Goal: Task Accomplishment & Management: Manage account settings

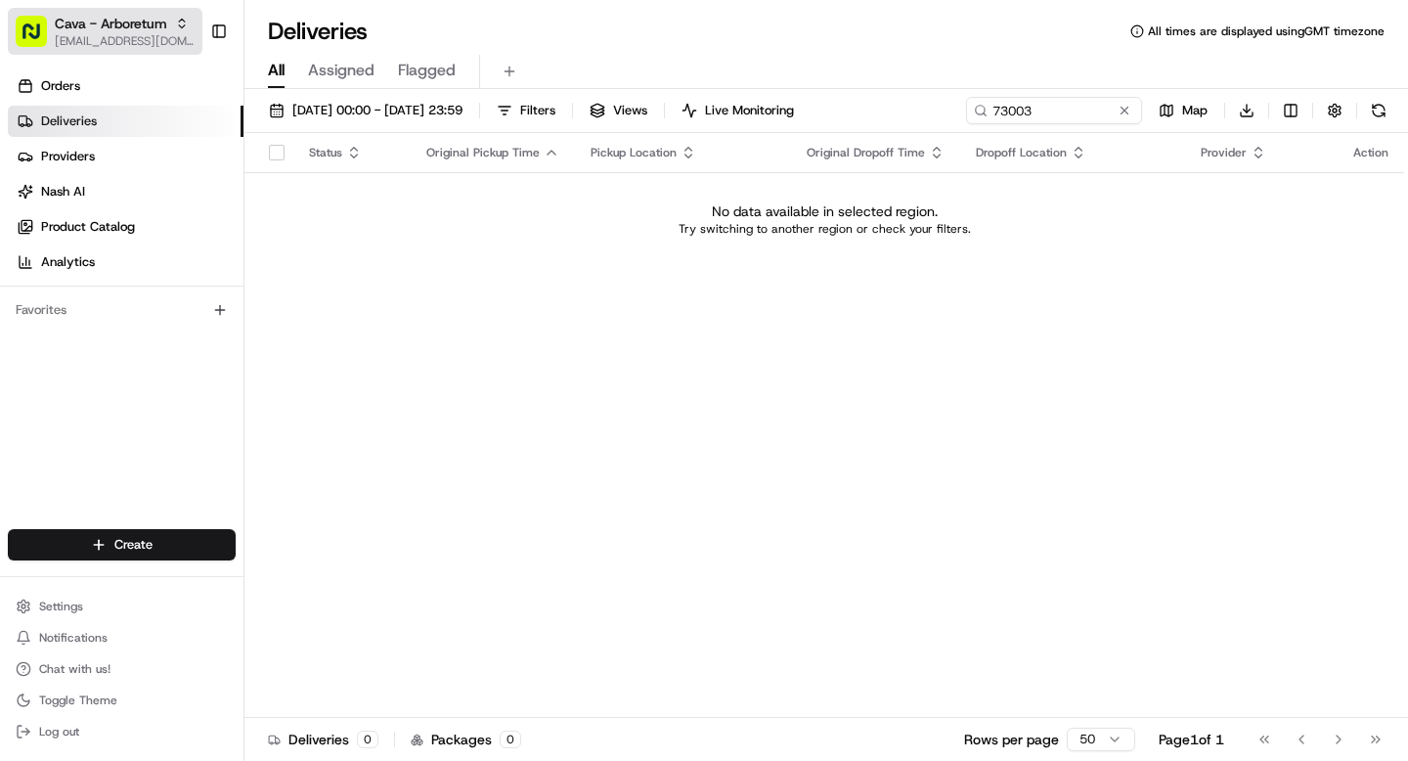
click at [182, 32] on div "Cava - Arboretum" at bounding box center [125, 24] width 140 height 20
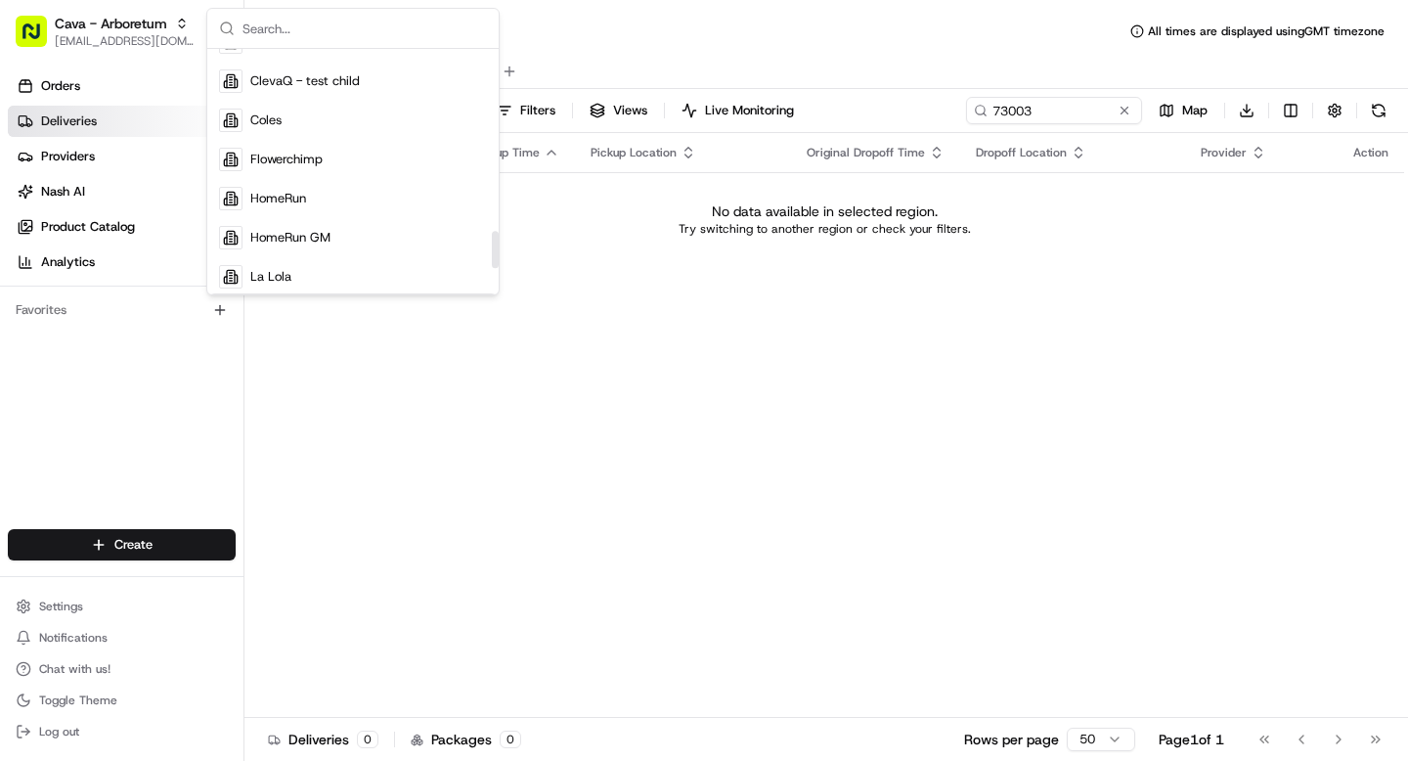
scroll to position [1358, 0]
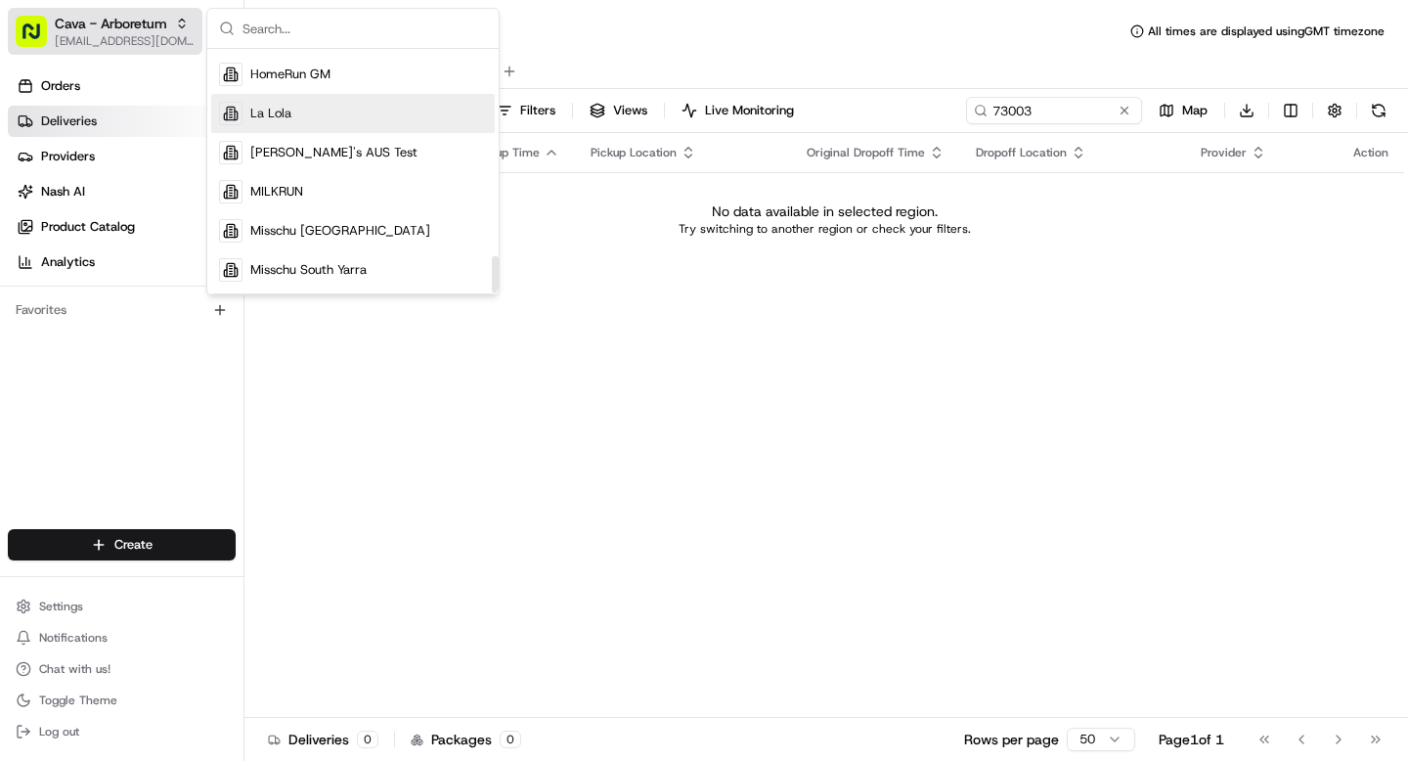
click at [125, 26] on span "Cava - Arboretum" at bounding box center [111, 24] width 112 height 20
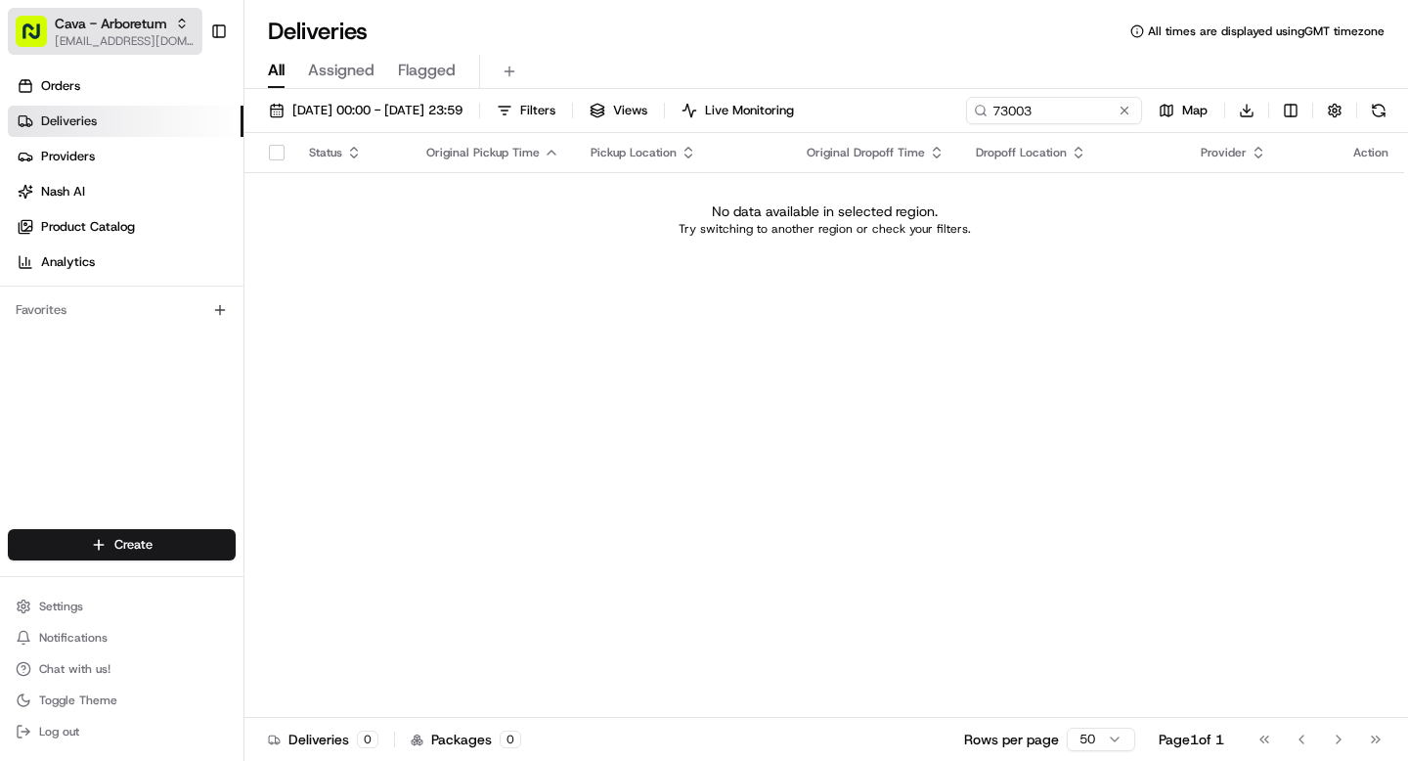
click at [125, 26] on span "Cava - Arboretum" at bounding box center [111, 24] width 112 height 20
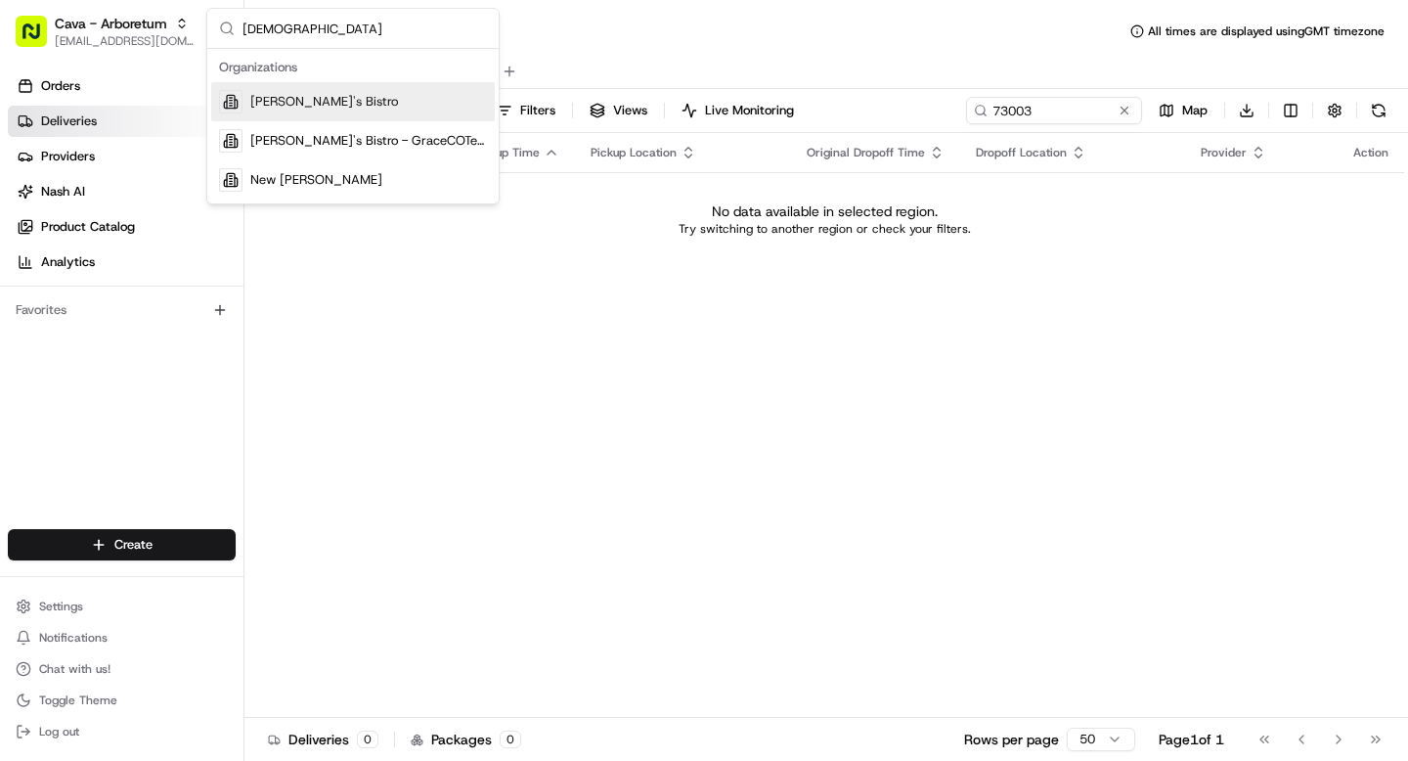
type input "kisha"
click at [309, 102] on span "Kisha's Bistro" at bounding box center [324, 102] width 148 height 18
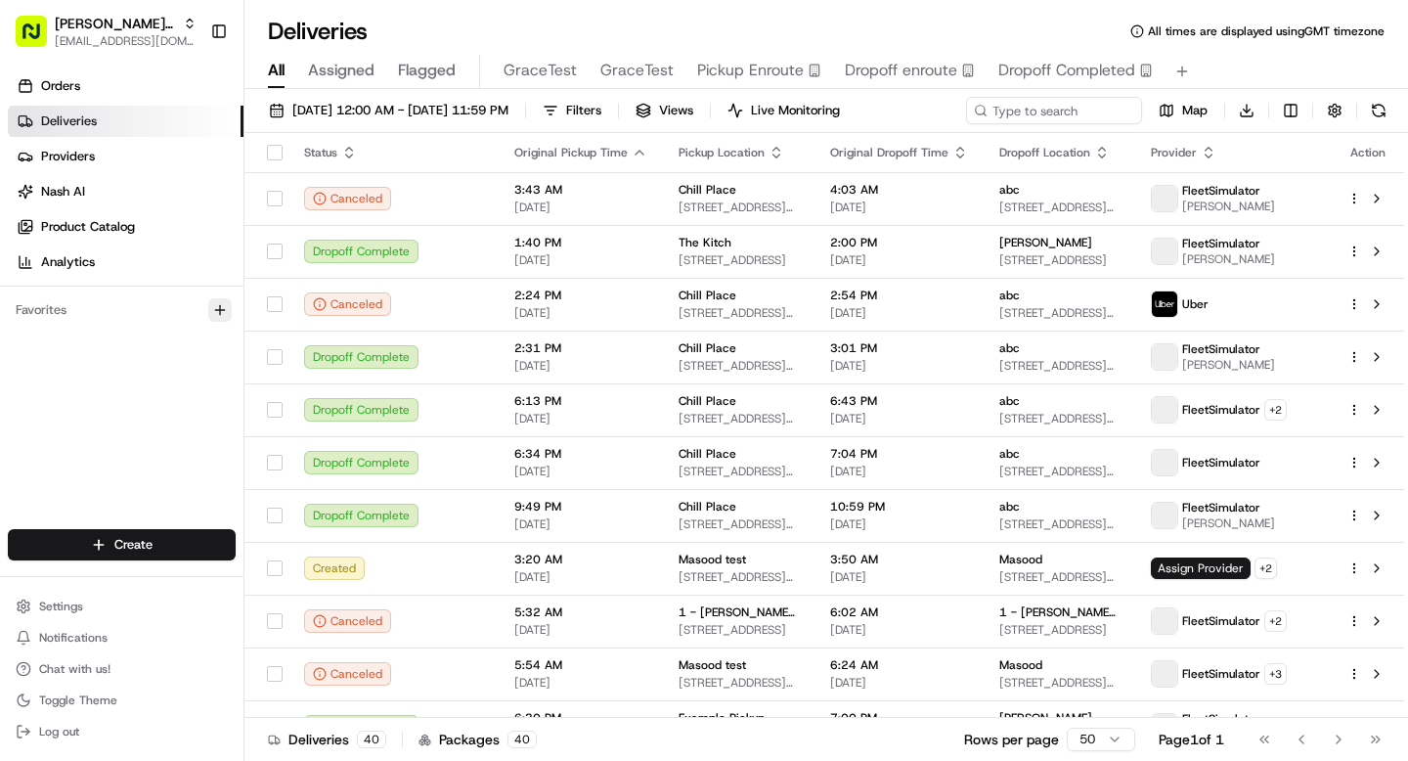
click at [215, 313] on icon "button" at bounding box center [220, 310] width 16 height 16
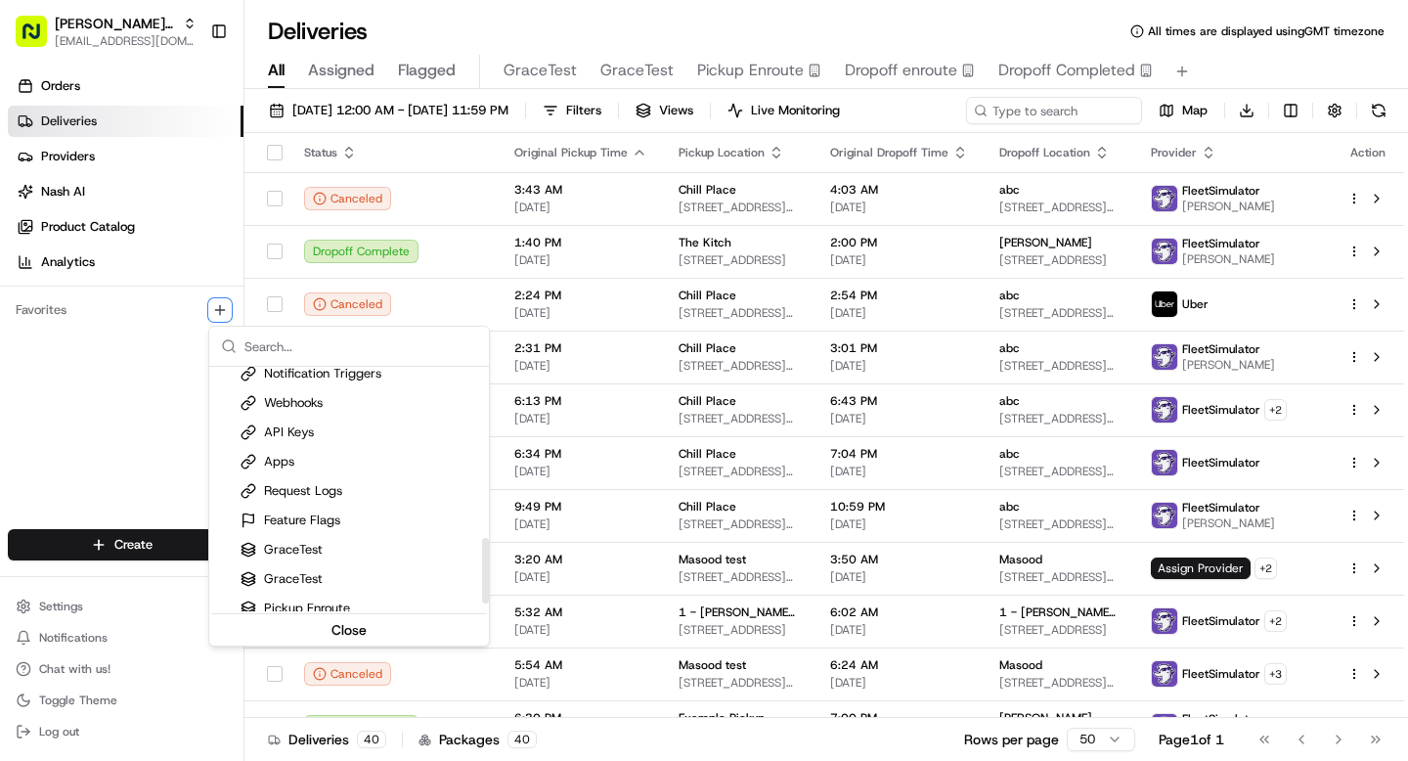
scroll to position [665, 0]
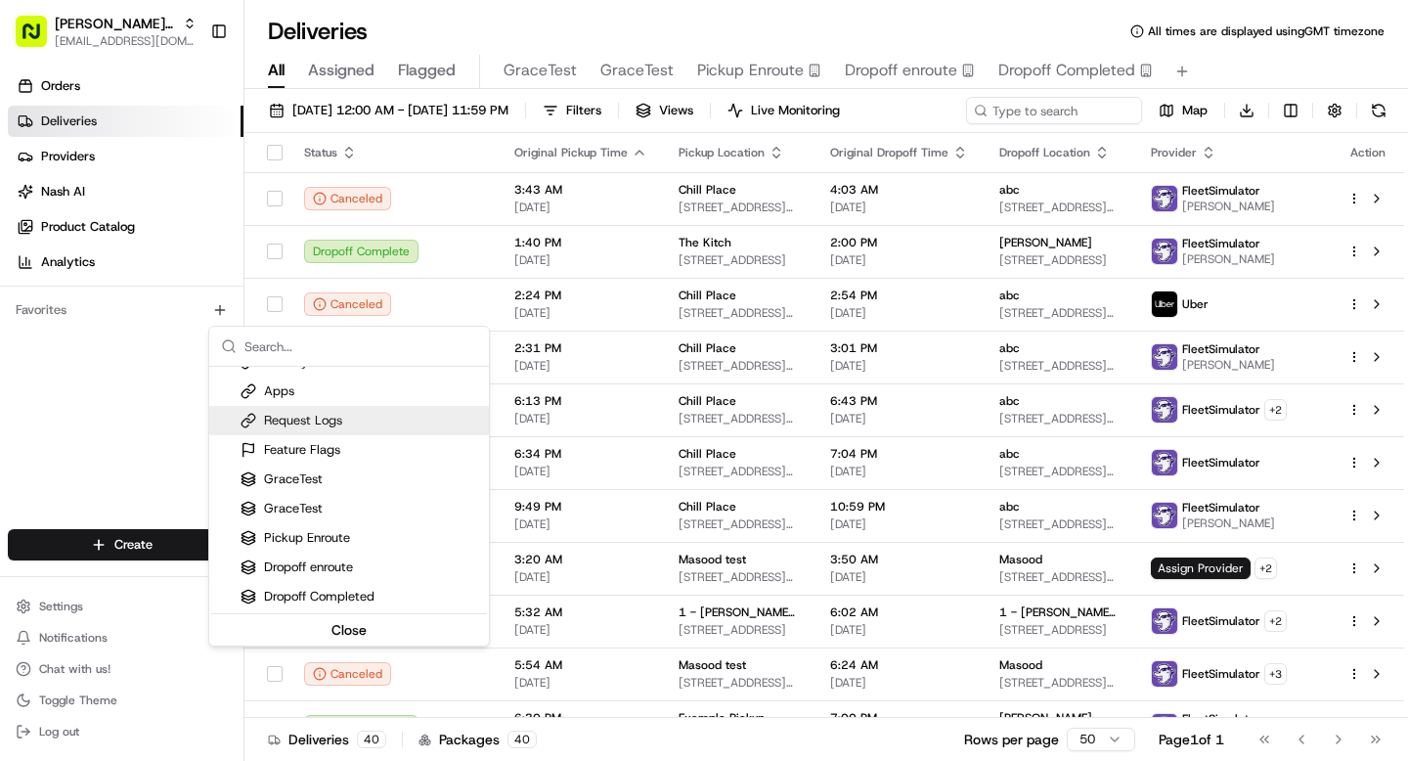
click at [140, 31] on html "Kisha's Bistro grace@usenash.com Toggle Sidebar Orders Deliveries Providers Nas…" at bounding box center [704, 380] width 1408 height 761
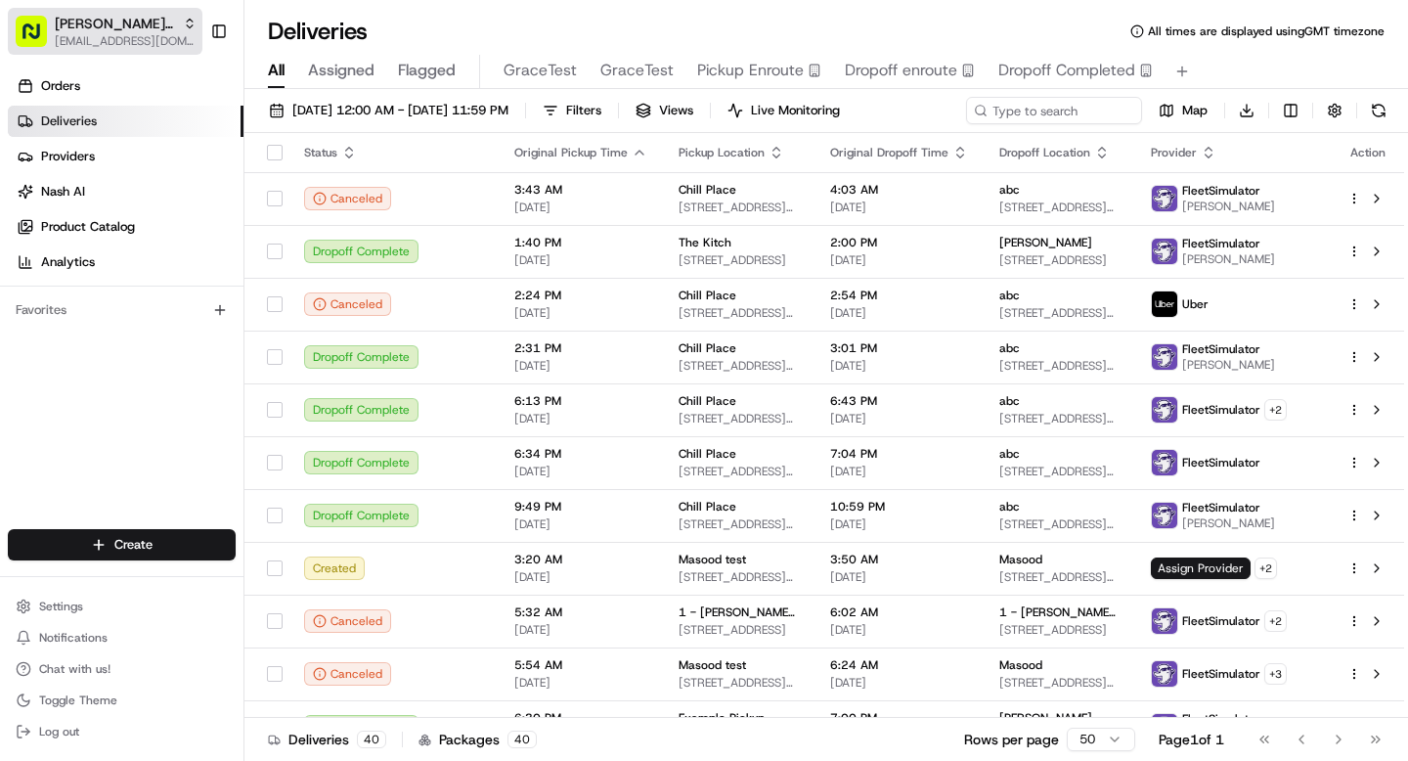
click at [71, 22] on span "Kisha's Bistro" at bounding box center [115, 24] width 120 height 20
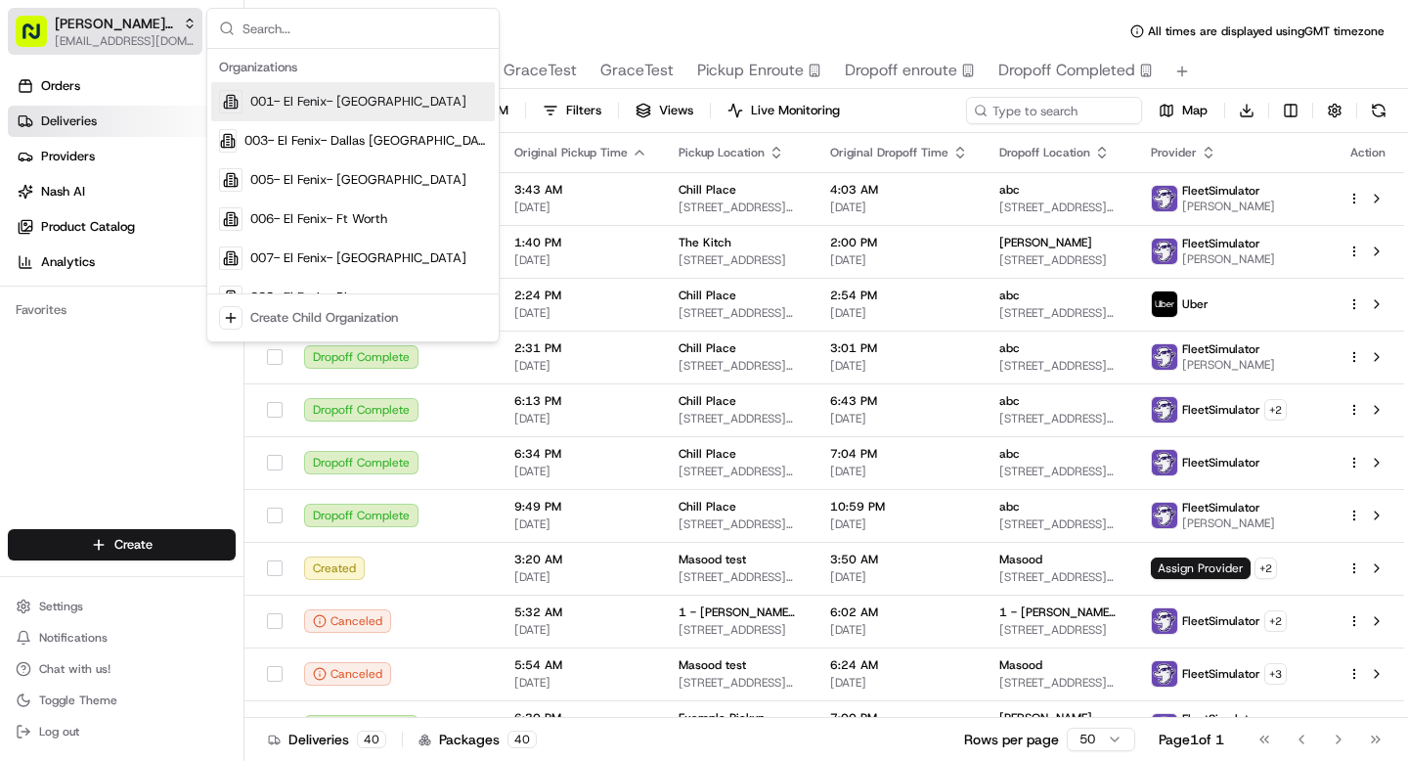
click at [71, 22] on span "Kisha's Bistro" at bounding box center [115, 24] width 120 height 20
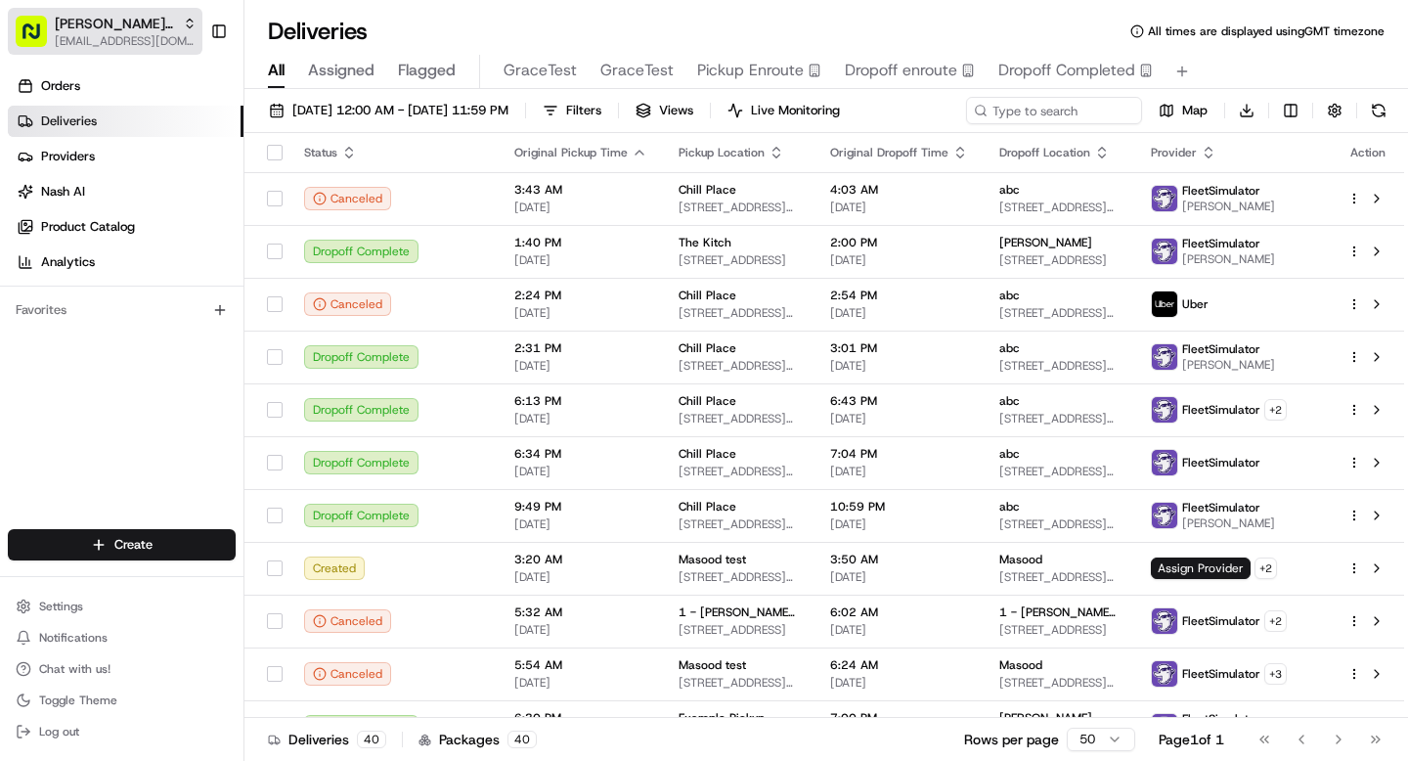
click at [73, 22] on span "Kisha's Bistro" at bounding box center [115, 24] width 120 height 20
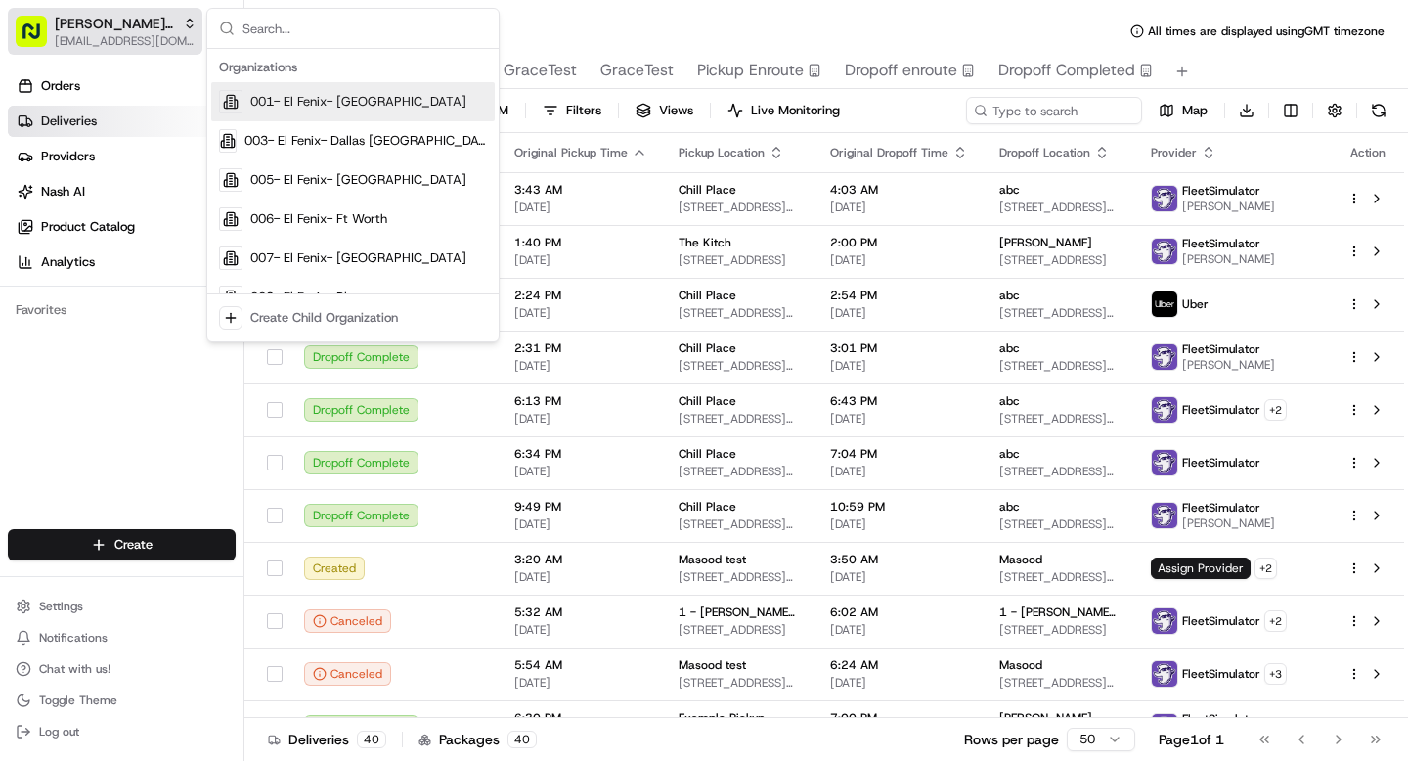
click at [131, 25] on span "Kisha's Bistro" at bounding box center [115, 24] width 120 height 20
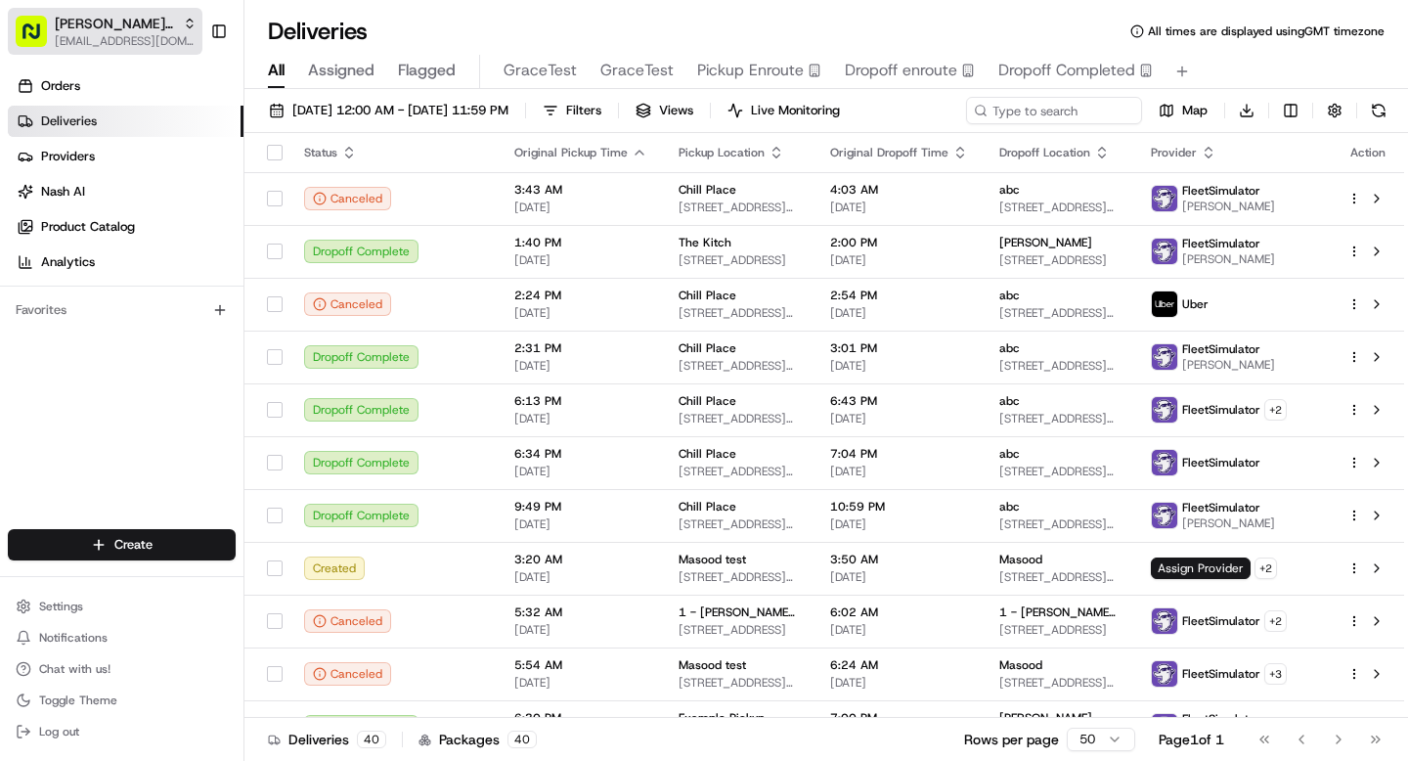
click at [131, 25] on span "Kisha's Bistro" at bounding box center [115, 24] width 120 height 20
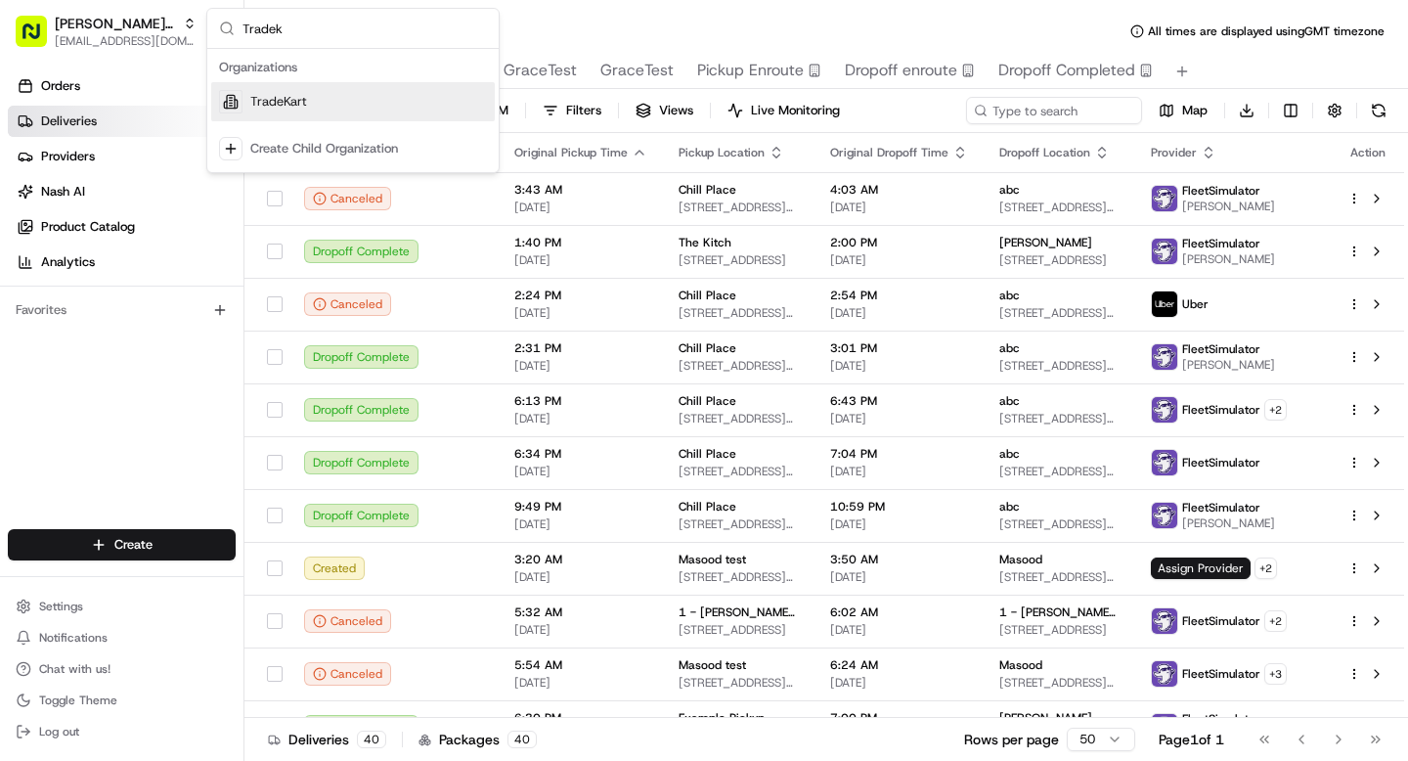
type input "Tradek"
click at [271, 96] on span "TradeKart" at bounding box center [278, 102] width 57 height 18
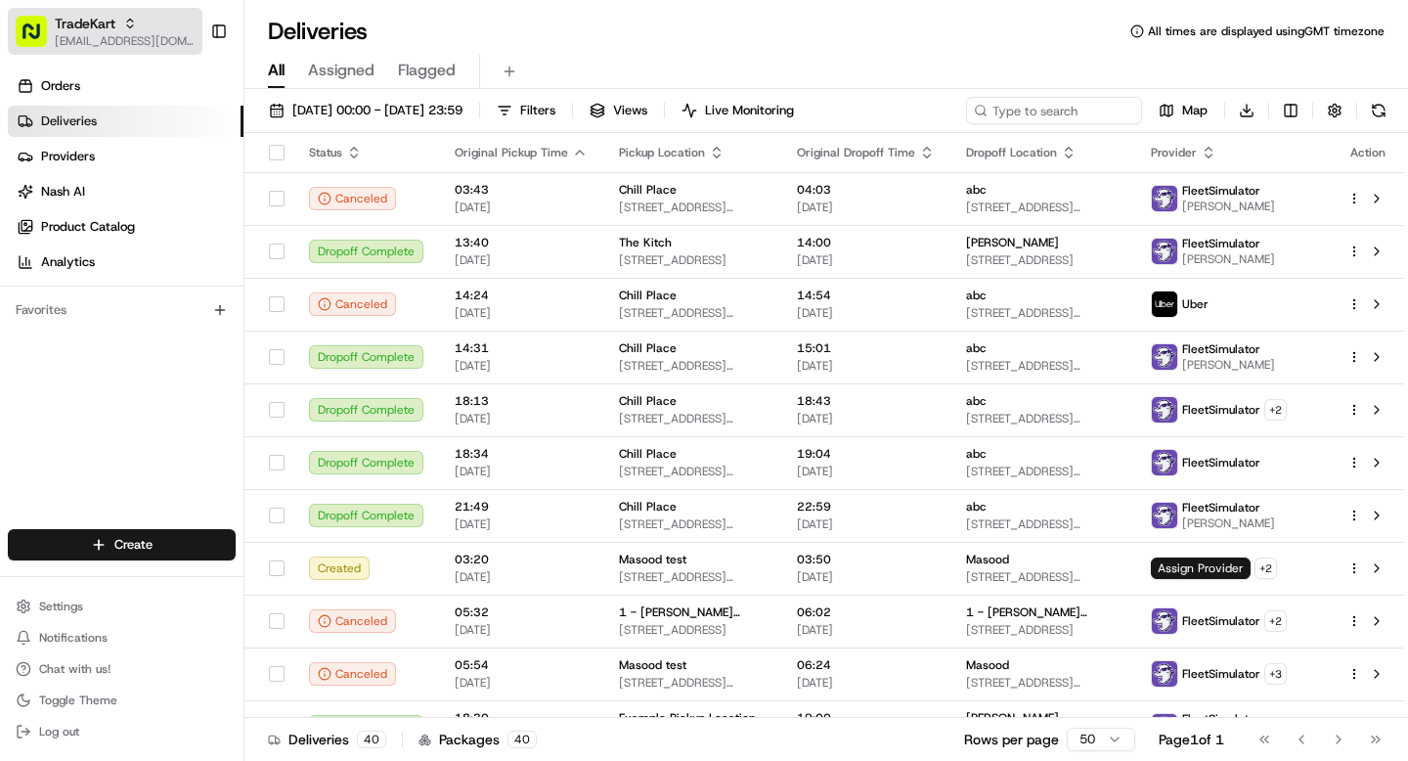
click at [127, 28] on icon "button" at bounding box center [130, 24] width 14 height 14
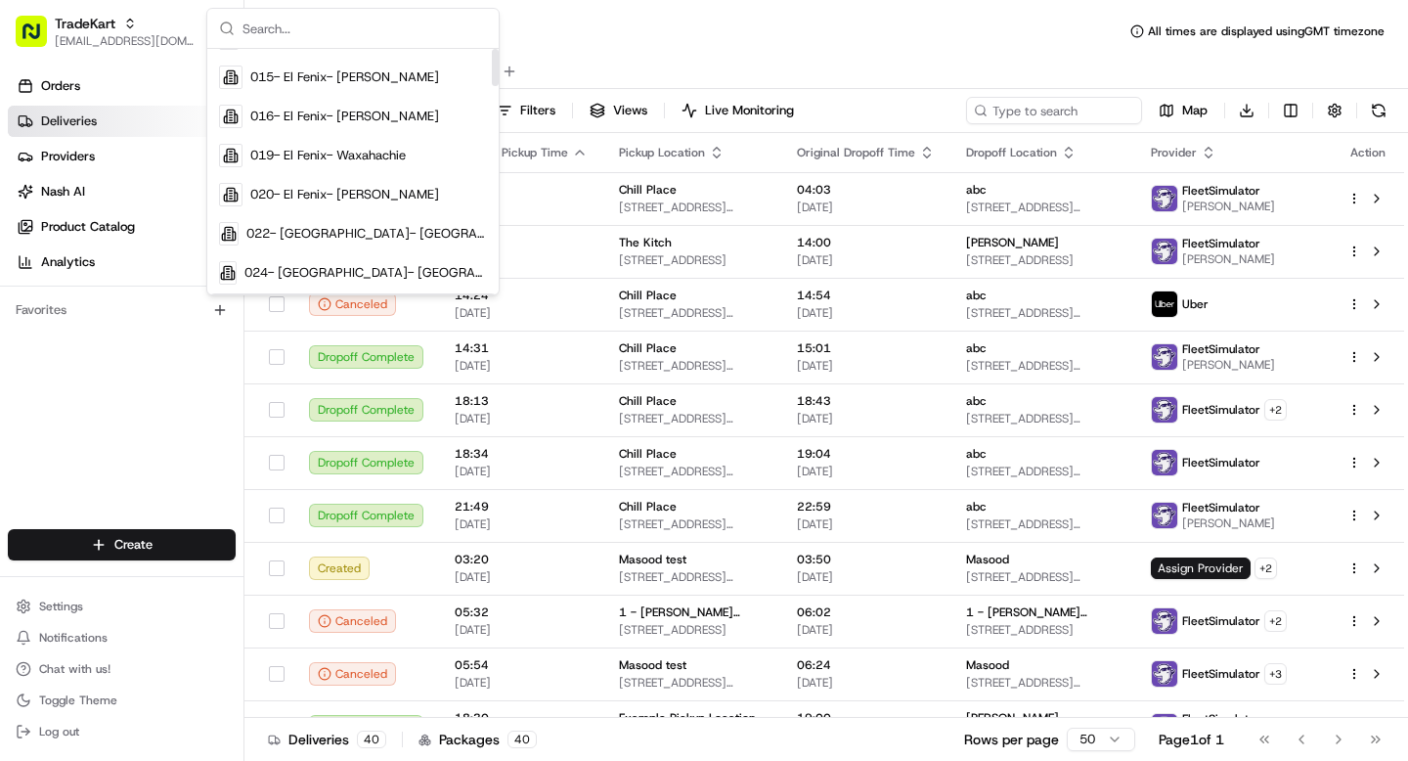
scroll to position [0, 0]
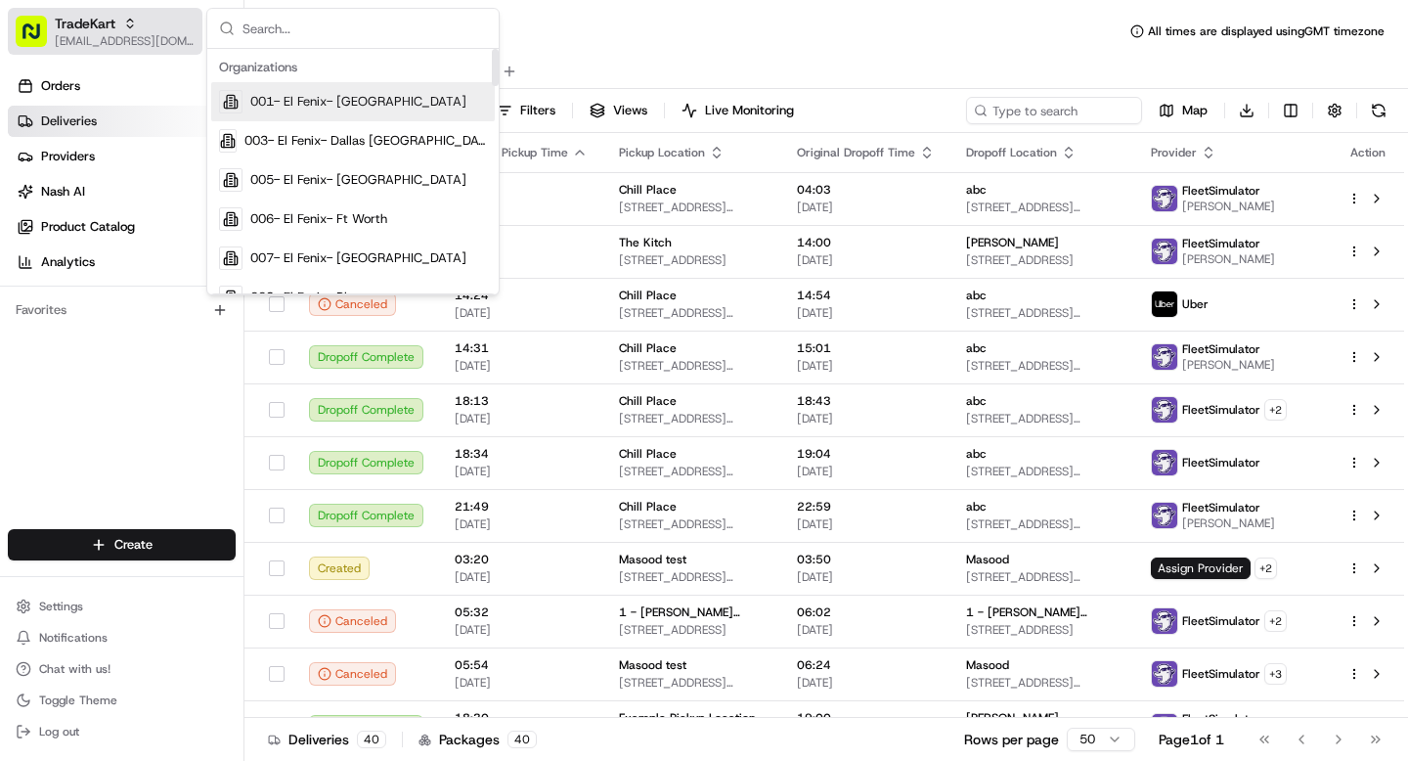
click at [105, 31] on span "TradeKart" at bounding box center [85, 24] width 61 height 20
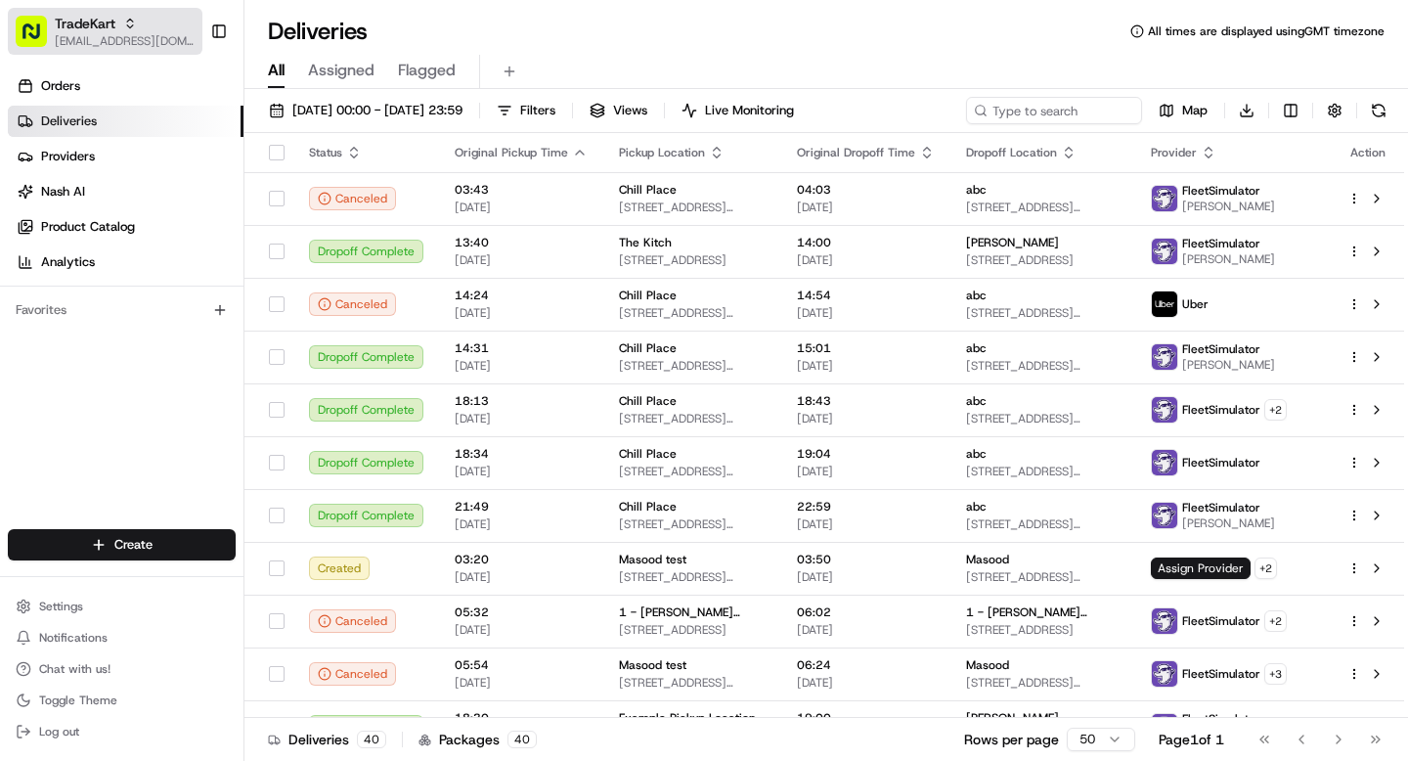
click at [107, 31] on span "TradeKart" at bounding box center [85, 24] width 61 height 20
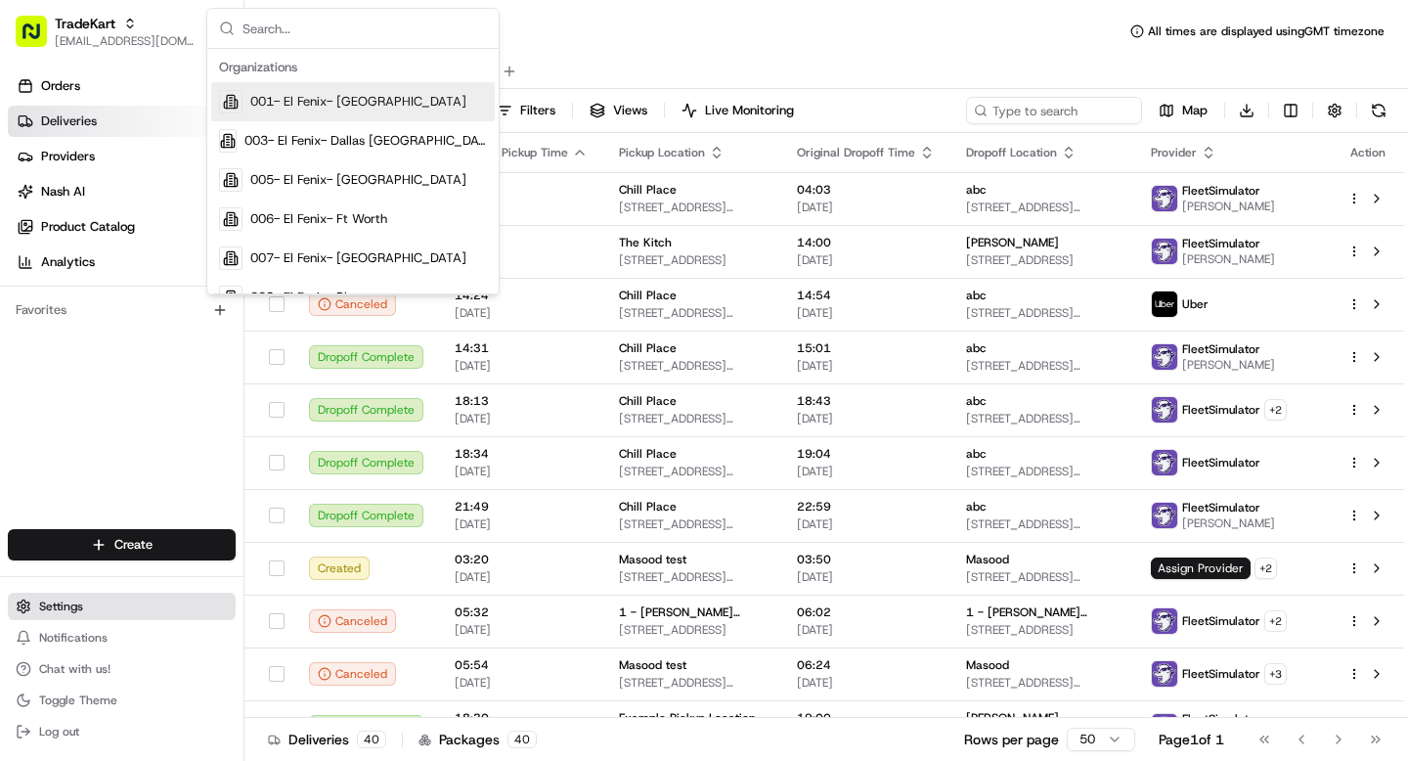
click at [71, 608] on span "Settings" at bounding box center [61, 607] width 44 height 16
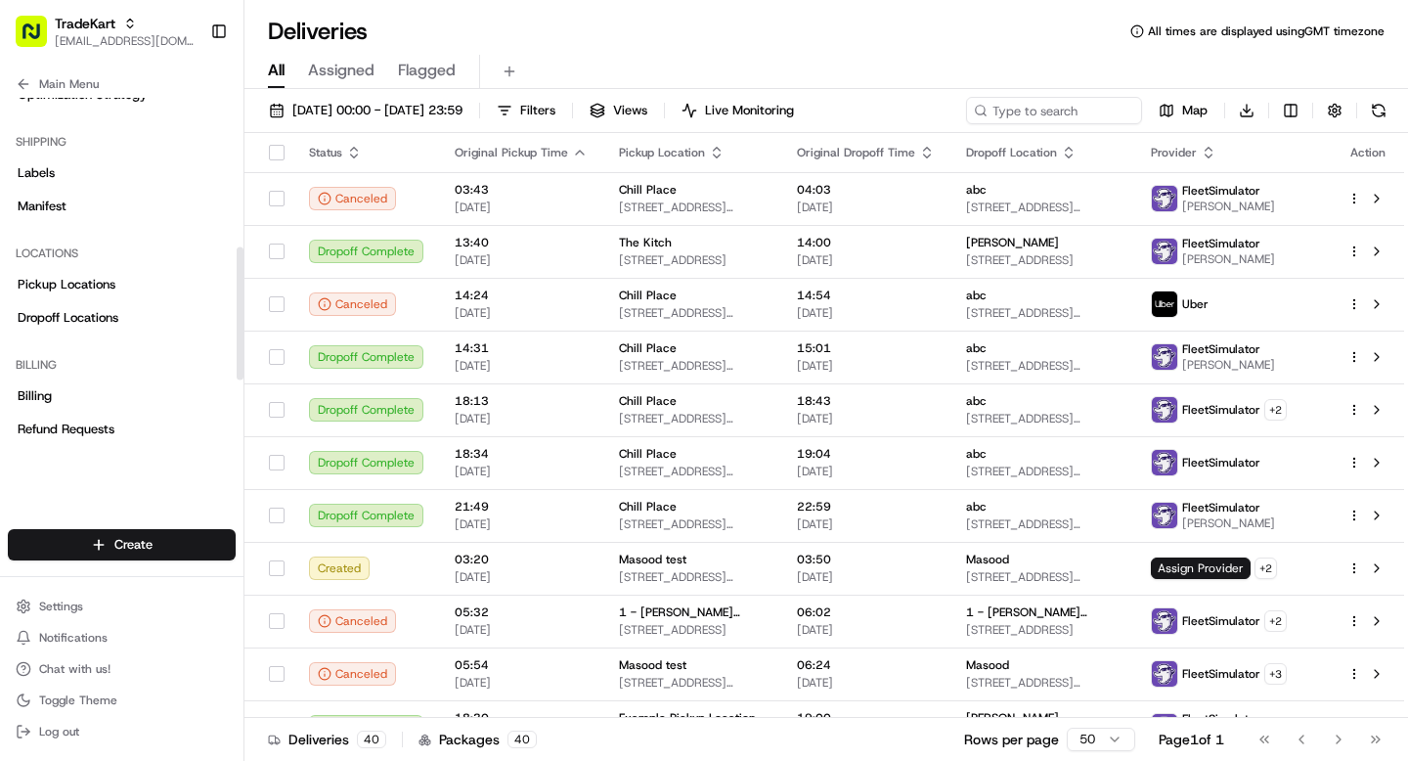
scroll to position [655, 0]
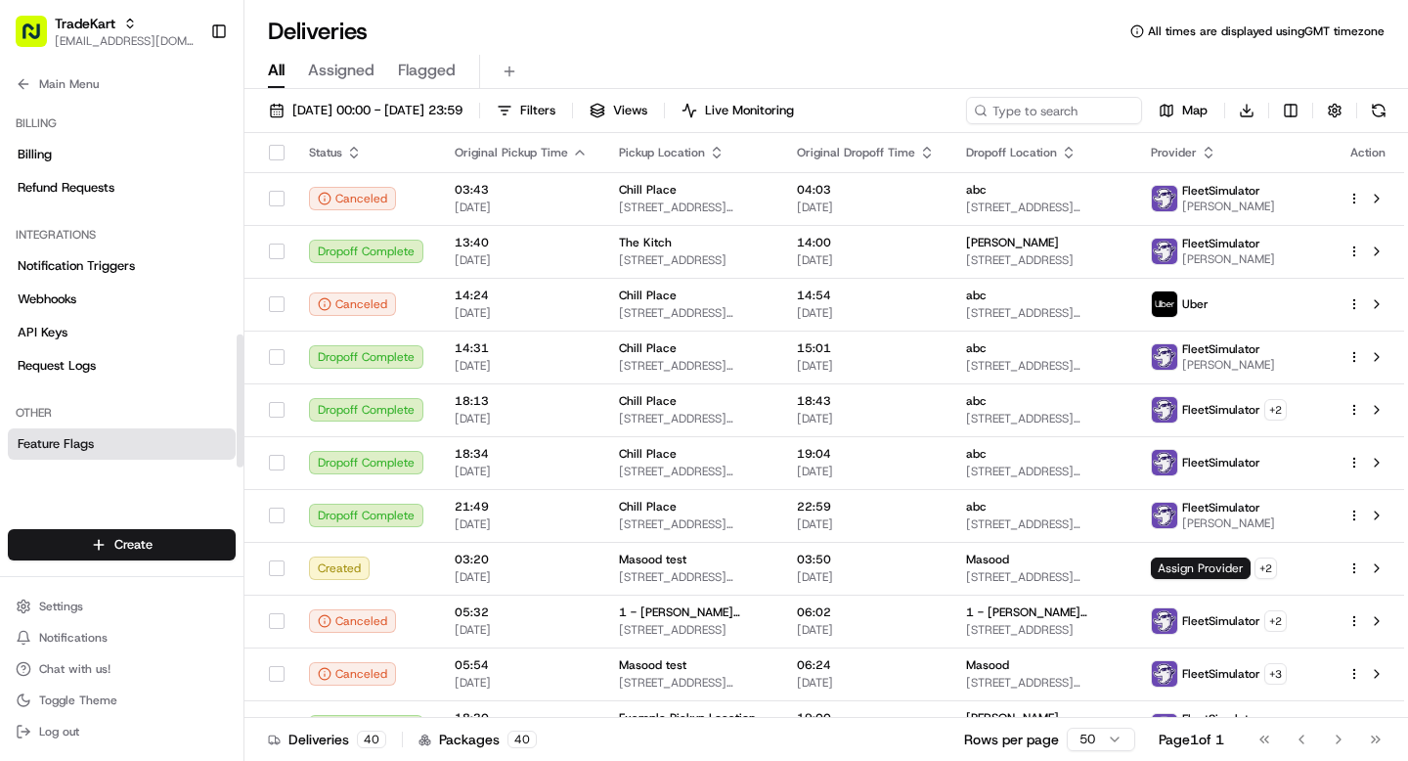
click at [81, 444] on span "Feature Flags" at bounding box center [56, 444] width 76 height 18
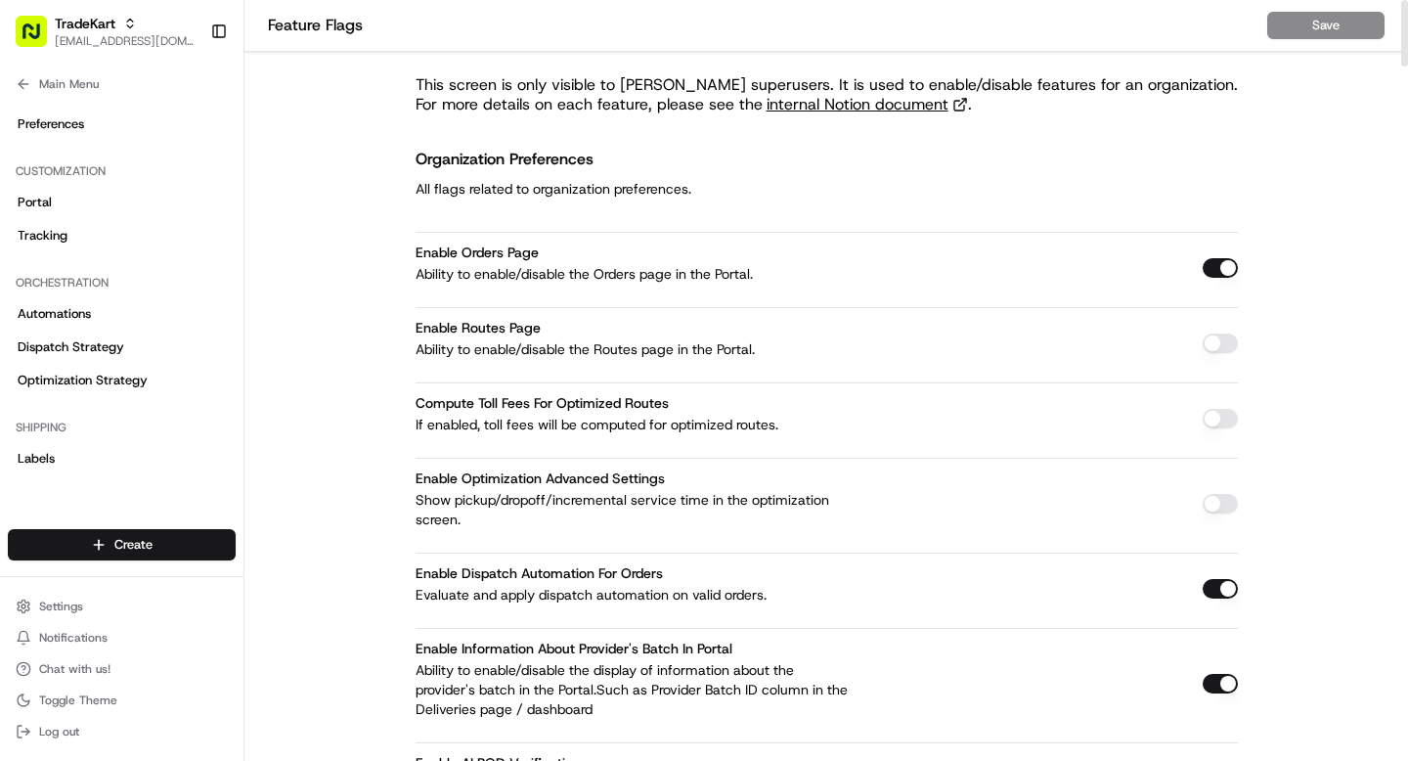
scroll to position [2203, 0]
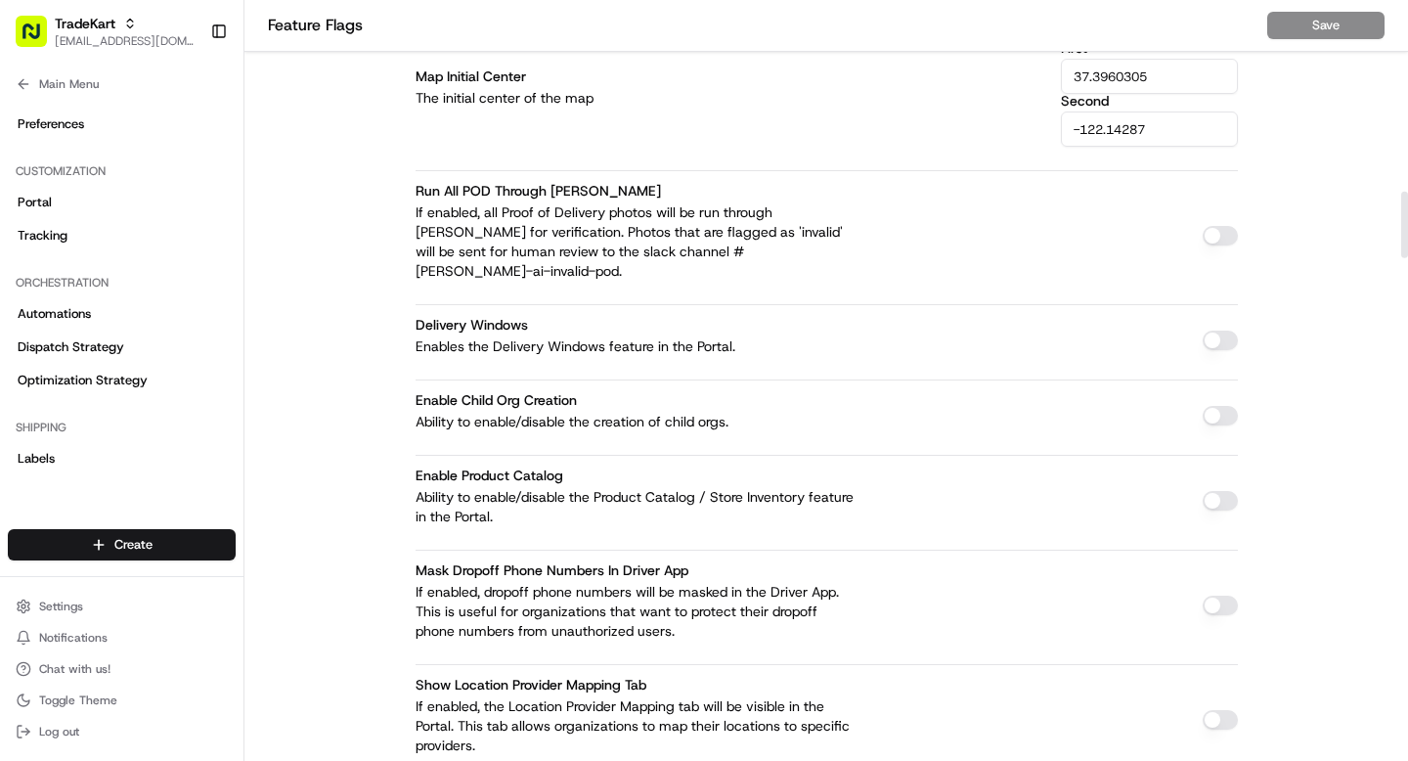
click at [1164, 411] on div "Enable Child Org Creation Ability to enable/disable the creation of child orgs." at bounding box center [827, 405] width 823 height 52
click at [1216, 406] on button "button" at bounding box center [1220, 416] width 35 height 20
click at [1339, 21] on button "Save" at bounding box center [1326, 25] width 117 height 27
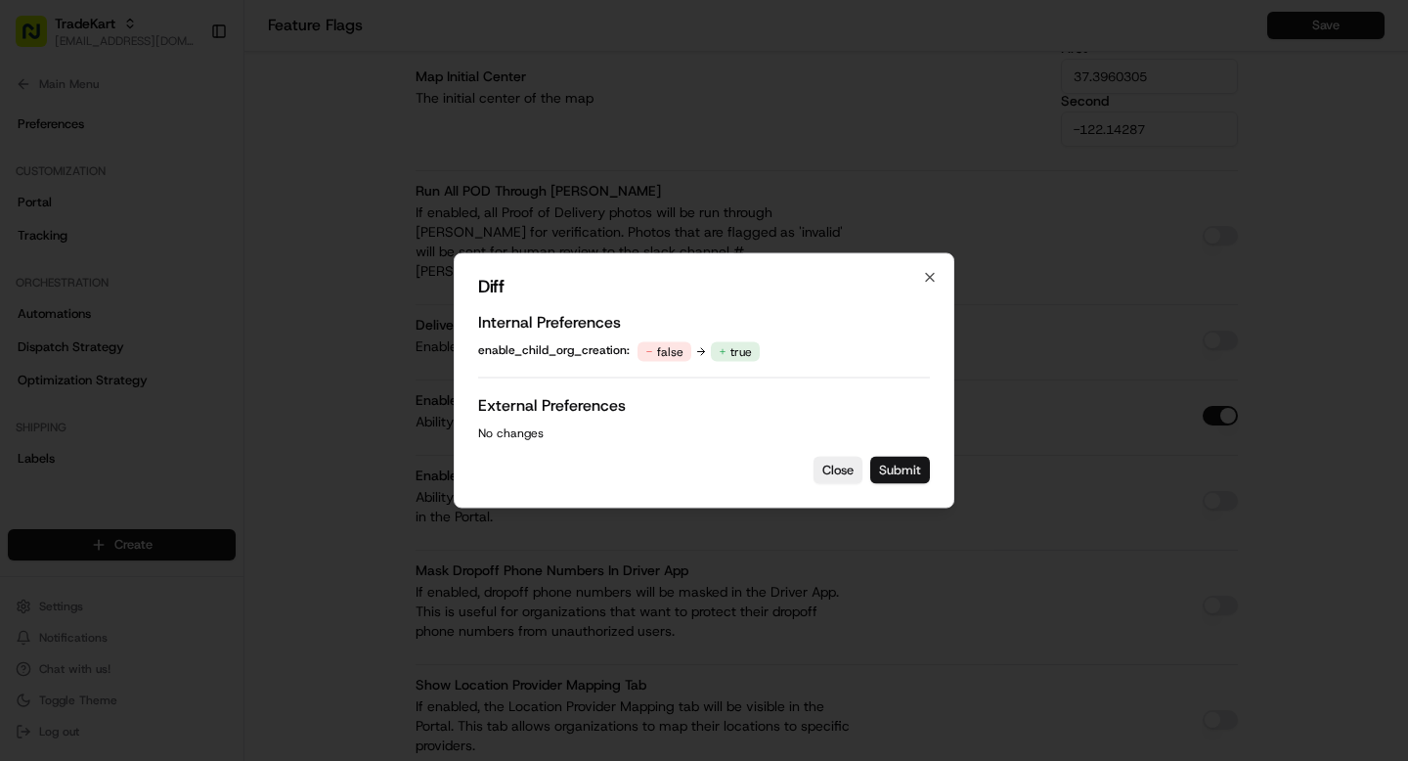
click at [899, 465] on button "Submit" at bounding box center [900, 470] width 60 height 27
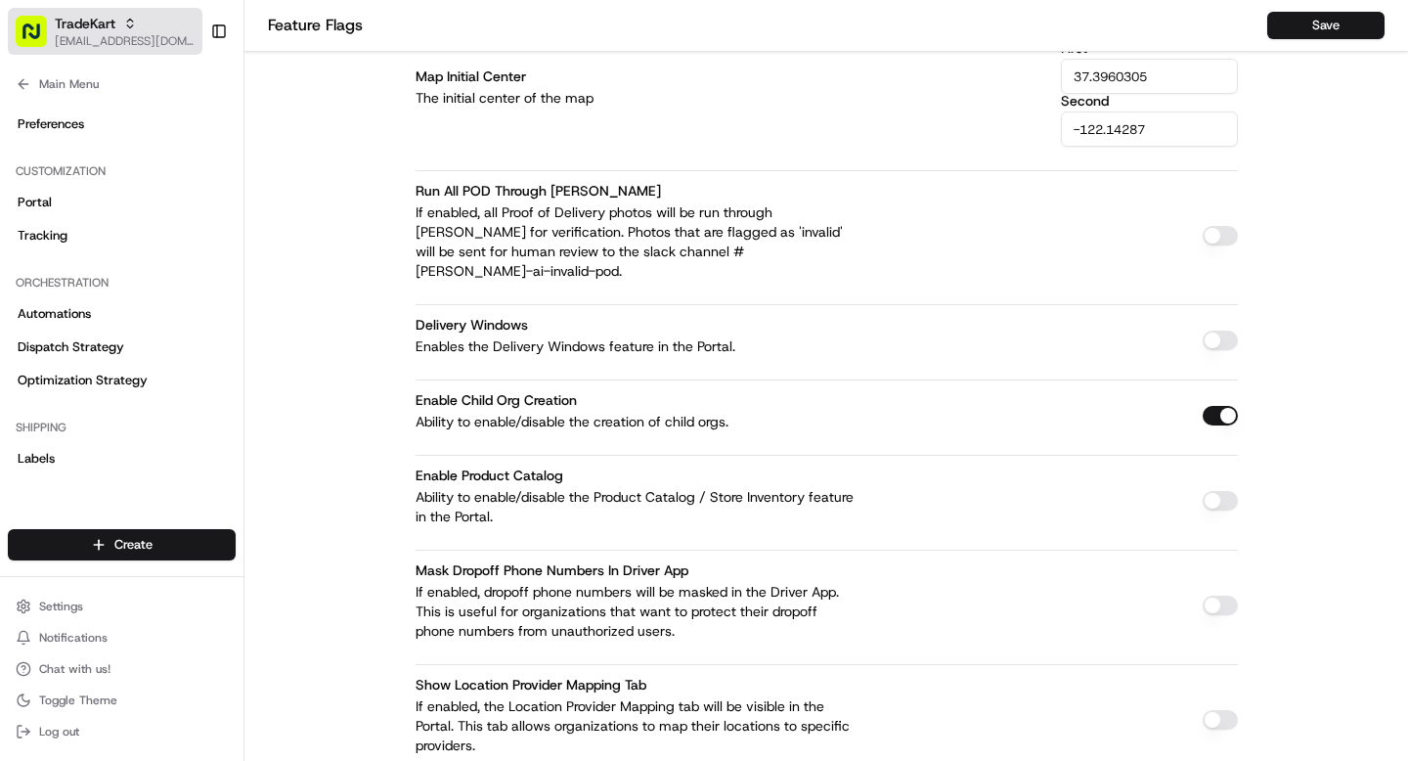
click at [70, 24] on span "TradeKart" at bounding box center [85, 24] width 61 height 20
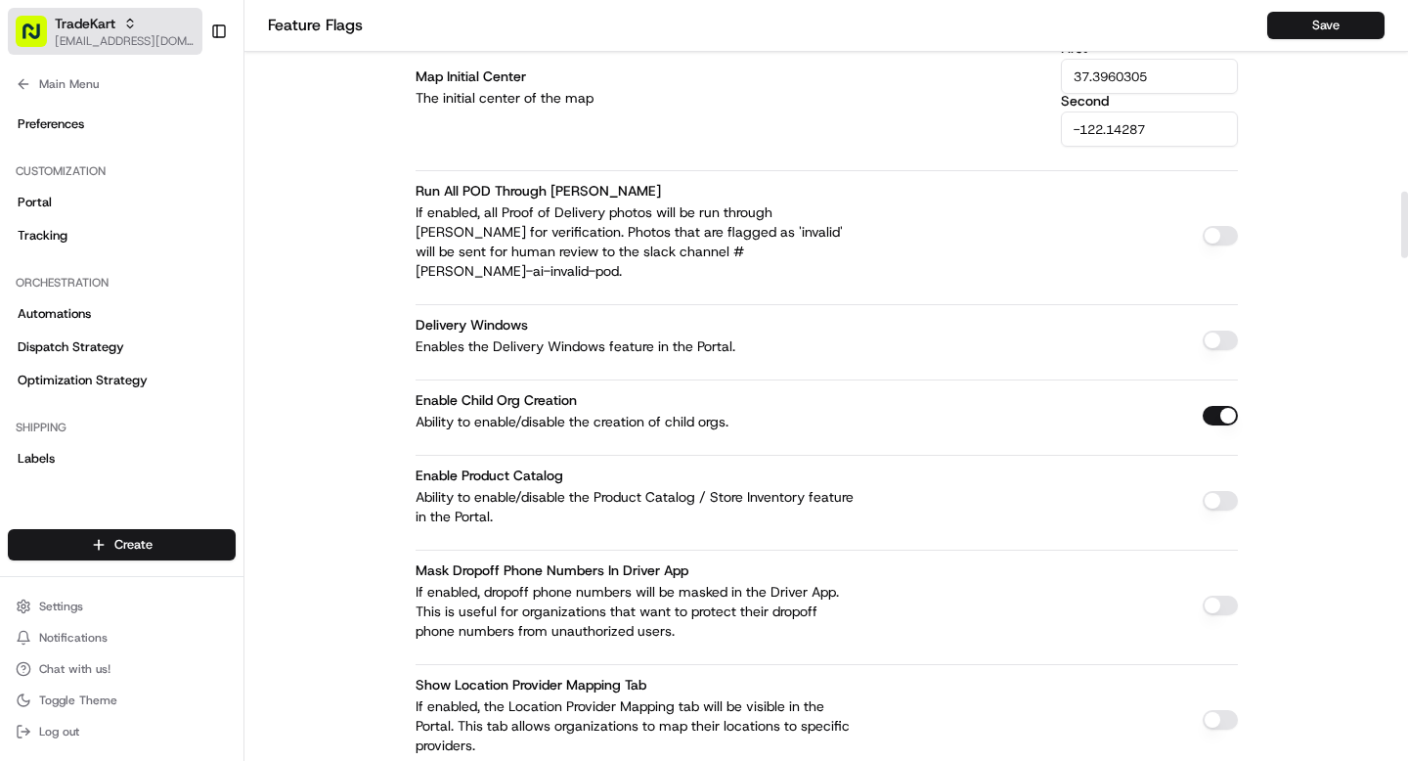
click at [70, 37] on span "[EMAIL_ADDRESS][DOMAIN_NAME]" at bounding box center [125, 41] width 140 height 16
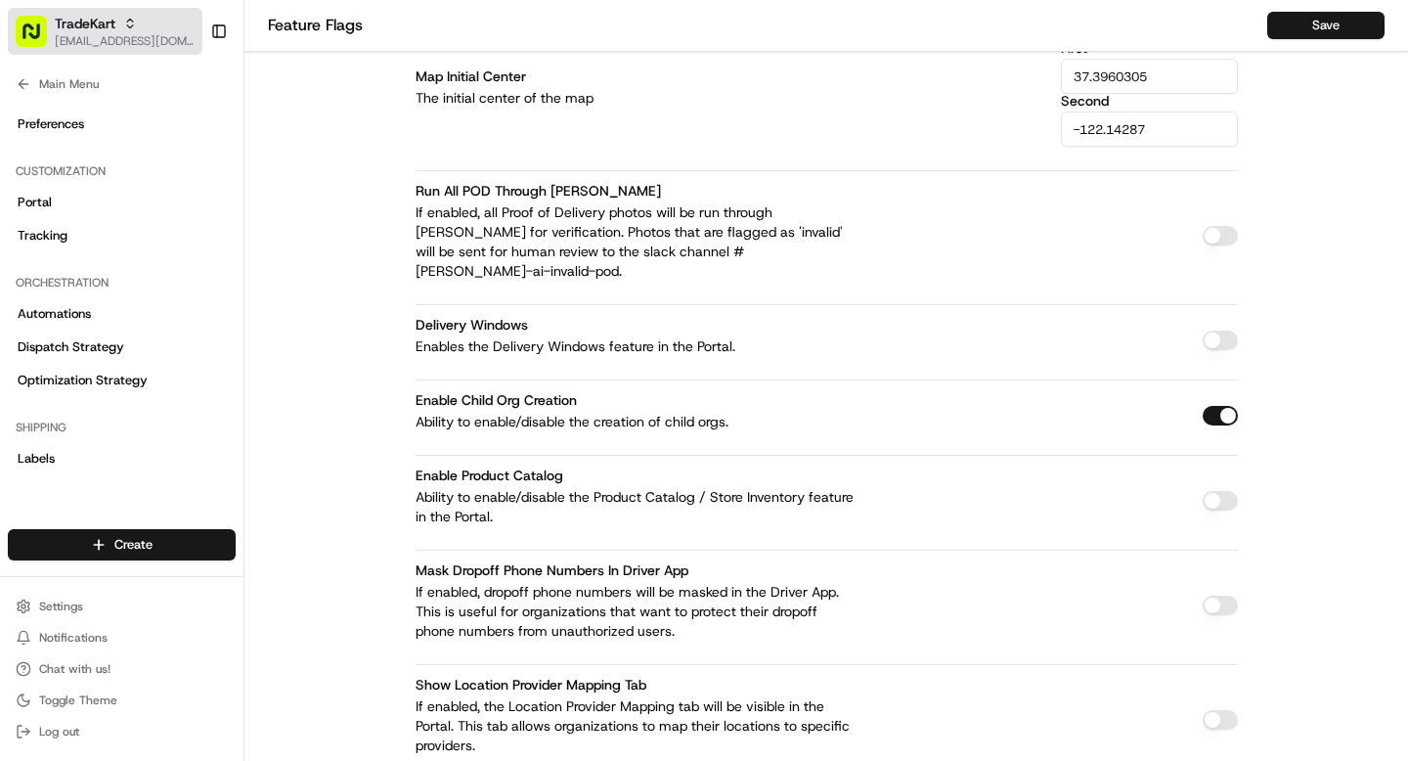
click at [55, 29] on span "TradeKart" at bounding box center [85, 24] width 61 height 20
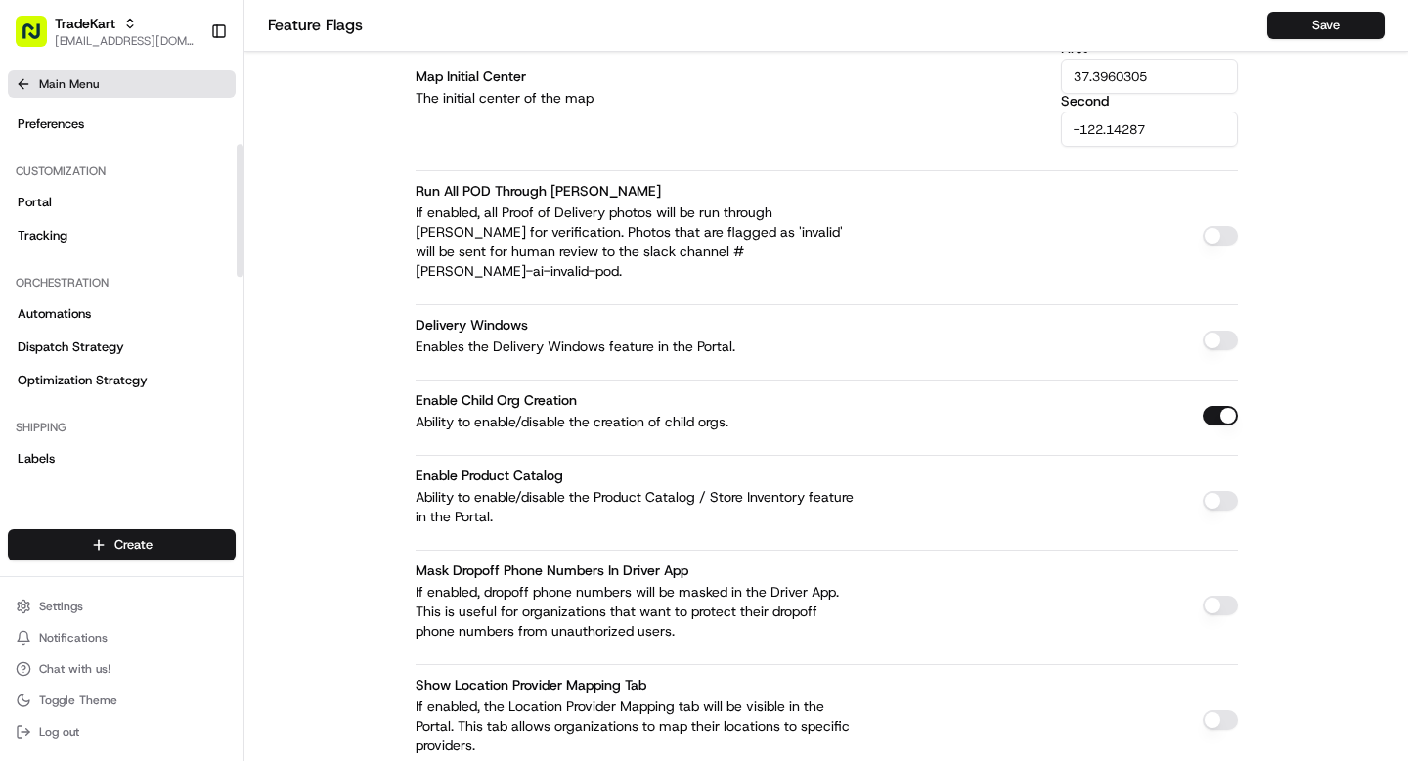
click at [27, 84] on icon at bounding box center [23, 84] width 9 height 0
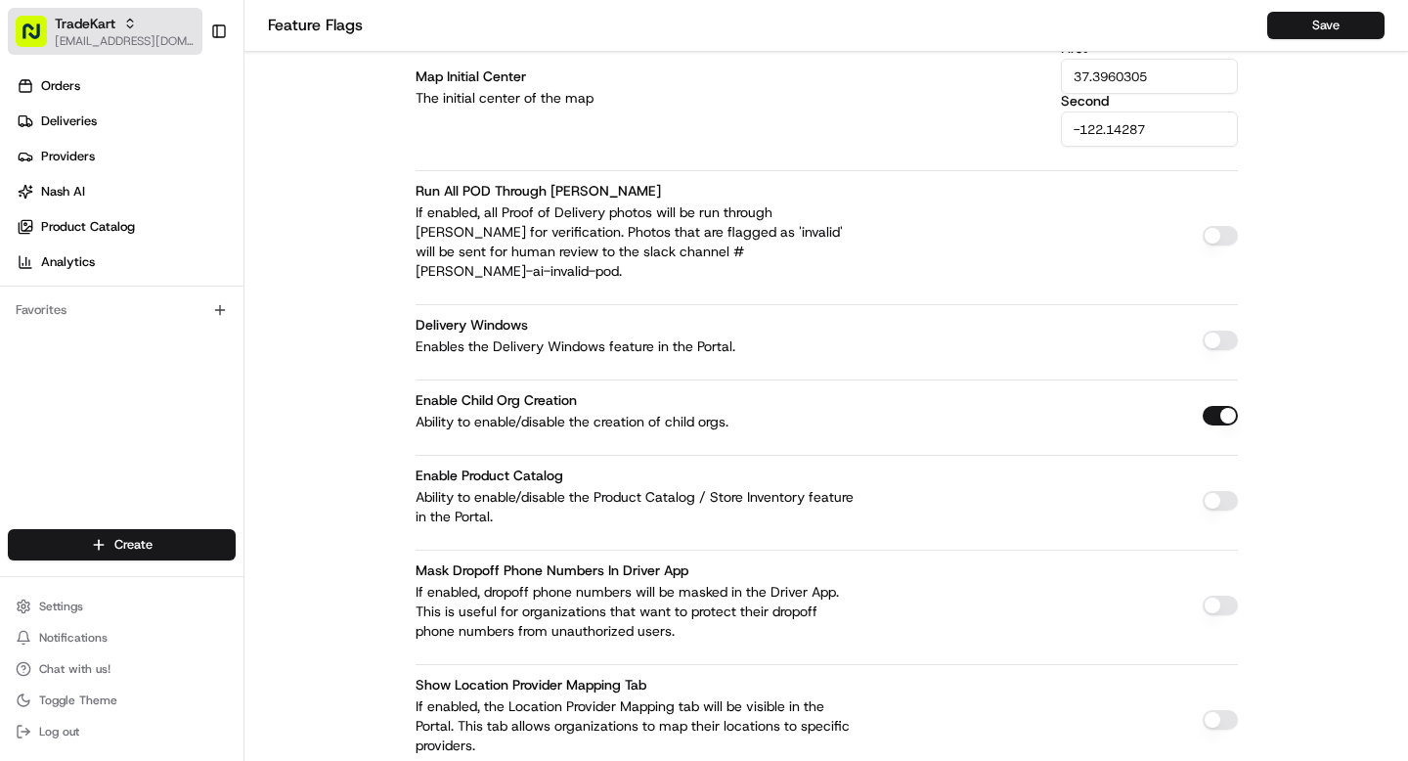
click at [91, 42] on span "[EMAIL_ADDRESS][DOMAIN_NAME]" at bounding box center [125, 41] width 140 height 16
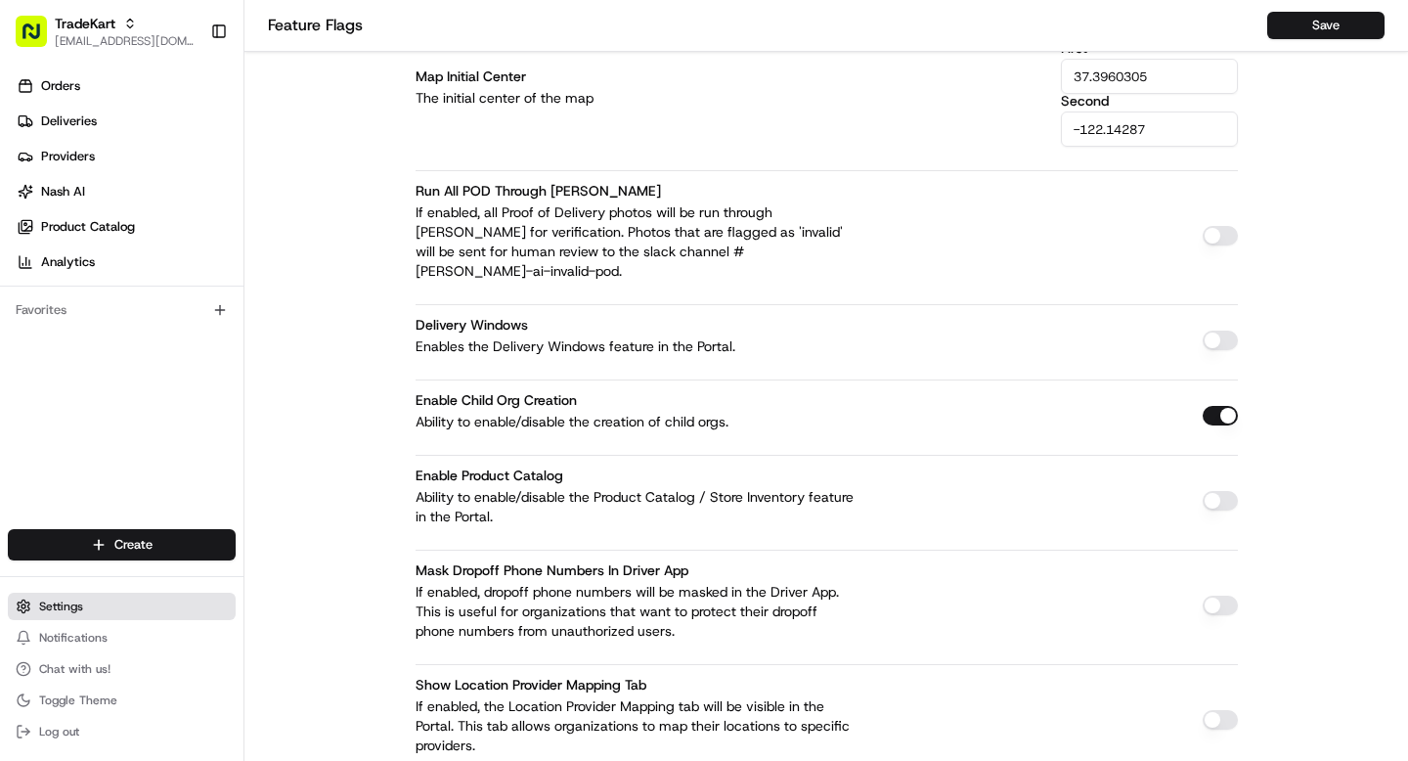
click at [64, 595] on button "Settings" at bounding box center [122, 606] width 228 height 27
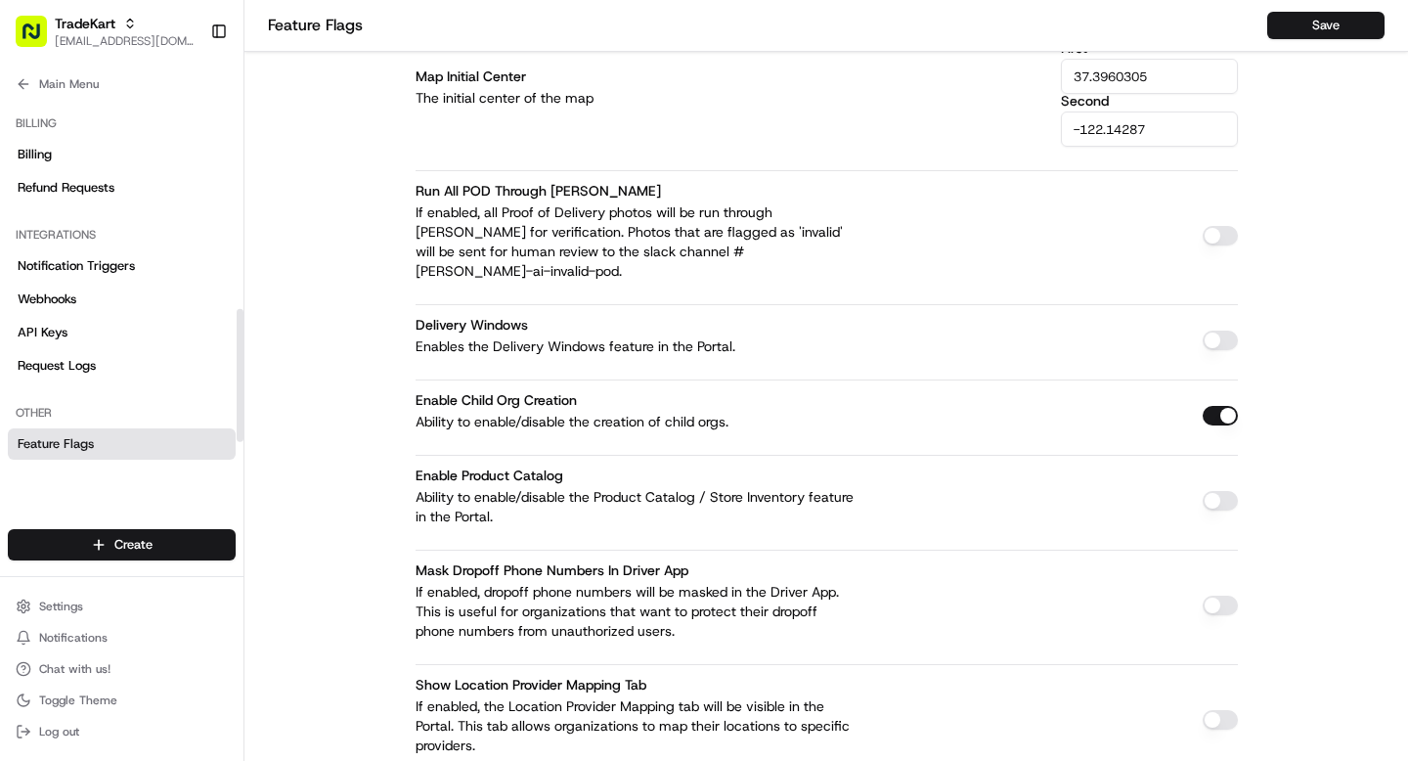
scroll to position [0, 0]
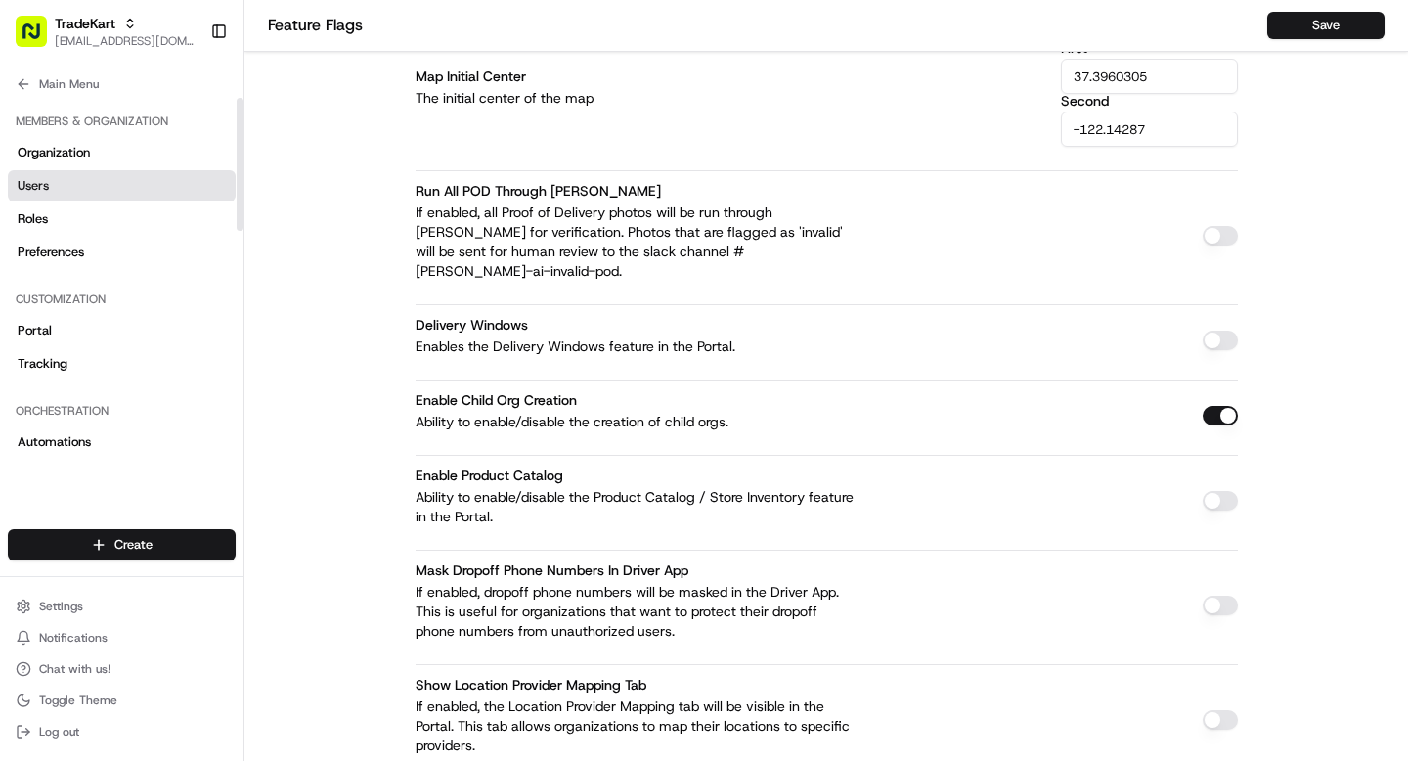
click at [26, 180] on span "Users" at bounding box center [33, 186] width 31 height 18
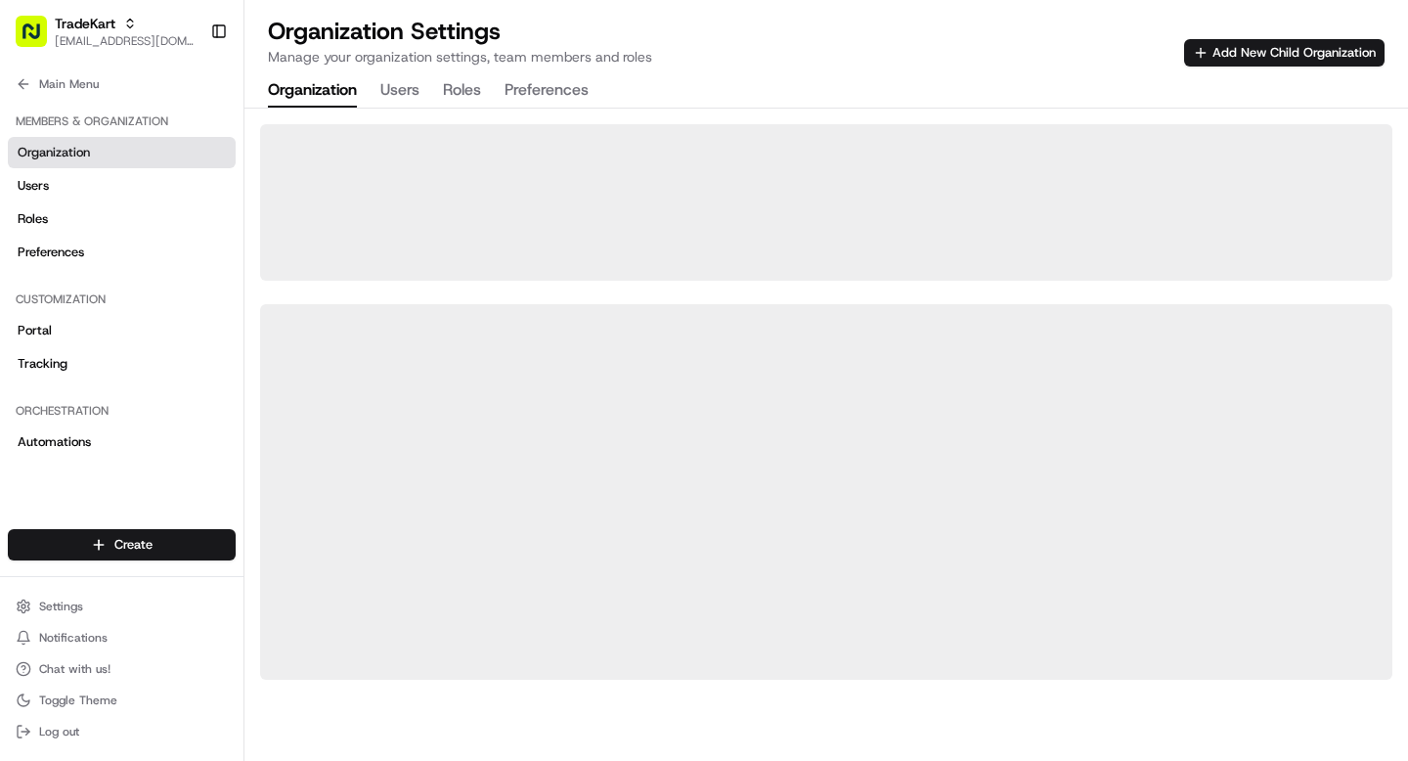
click at [334, 92] on button "Organization" at bounding box center [312, 90] width 89 height 33
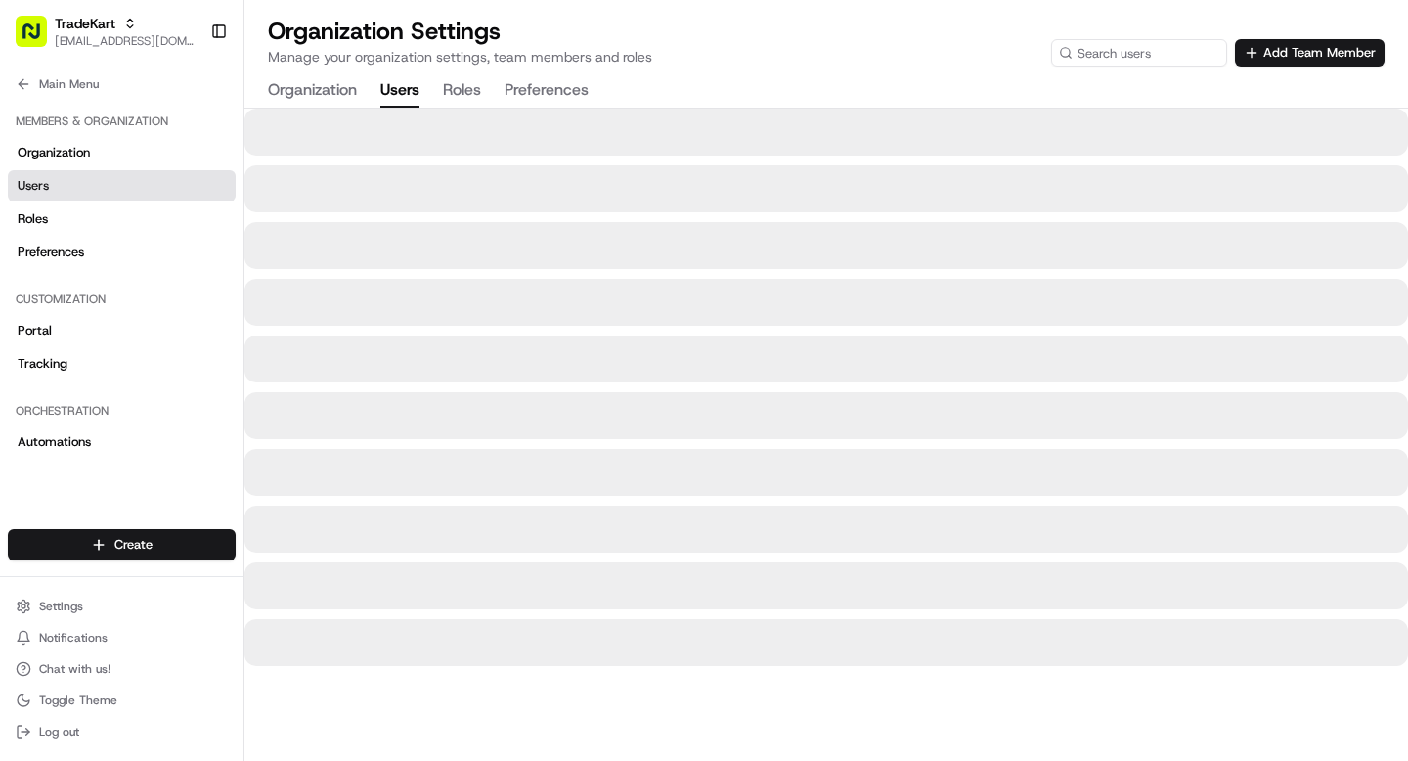
click at [385, 94] on button "Users" at bounding box center [399, 90] width 39 height 33
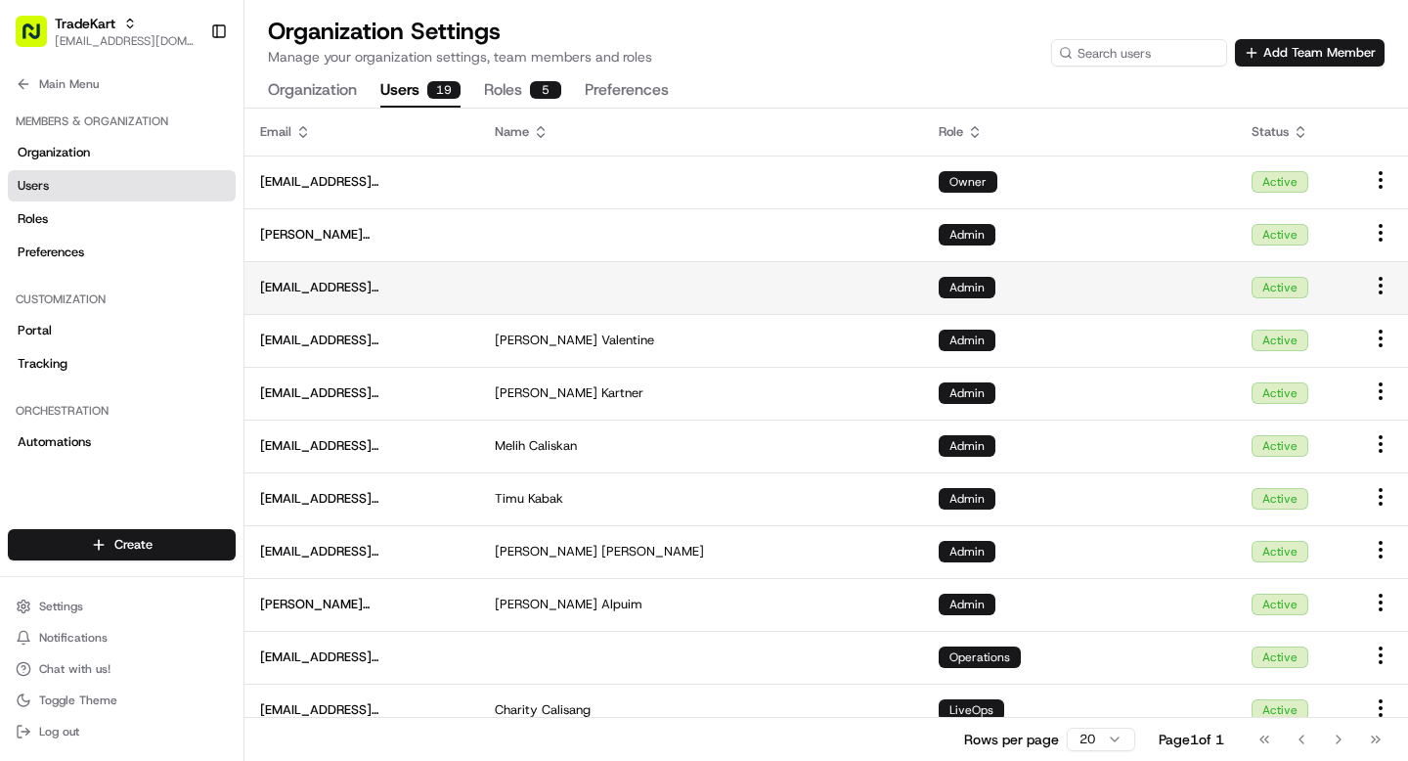
click at [1144, 298] on td "Admin" at bounding box center [1079, 287] width 313 height 53
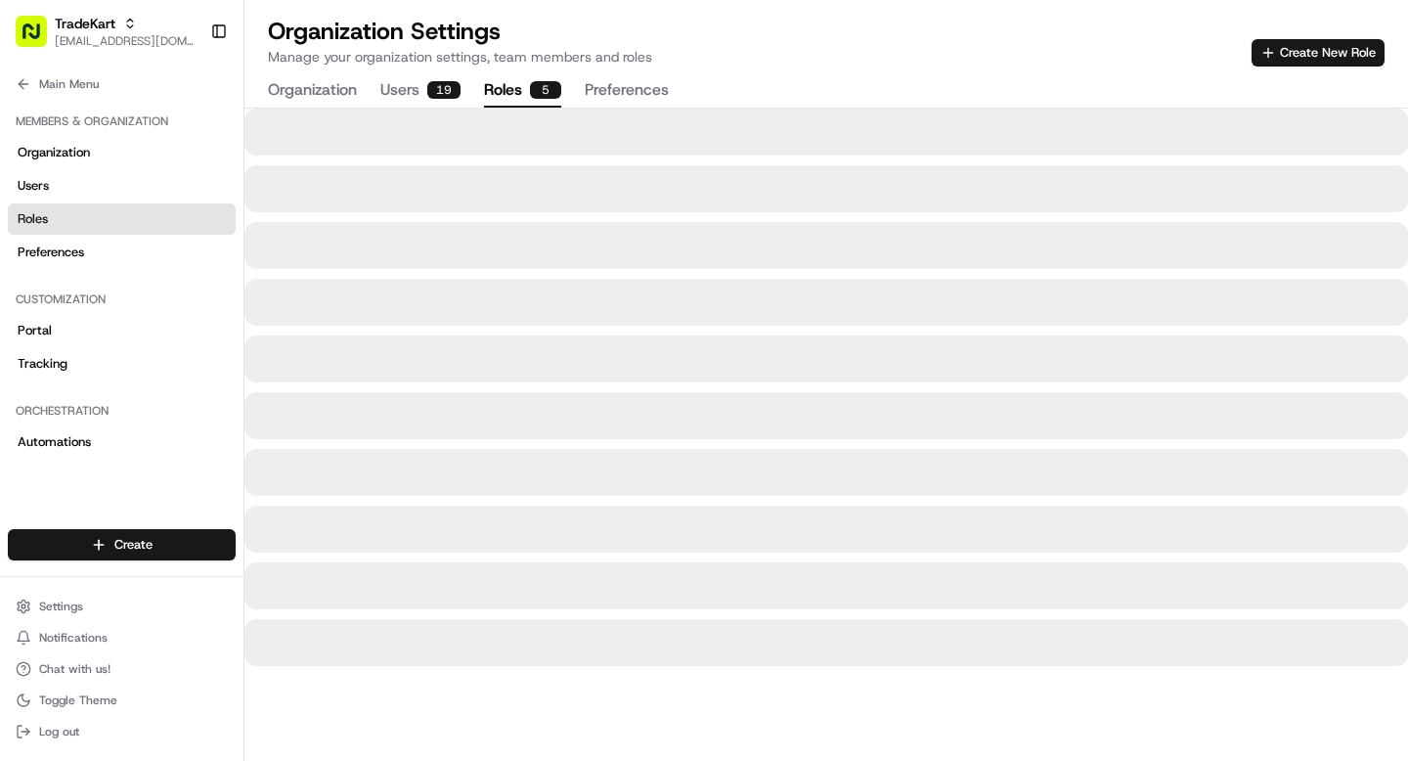
click at [491, 87] on button "Roles 5" at bounding box center [522, 90] width 77 height 33
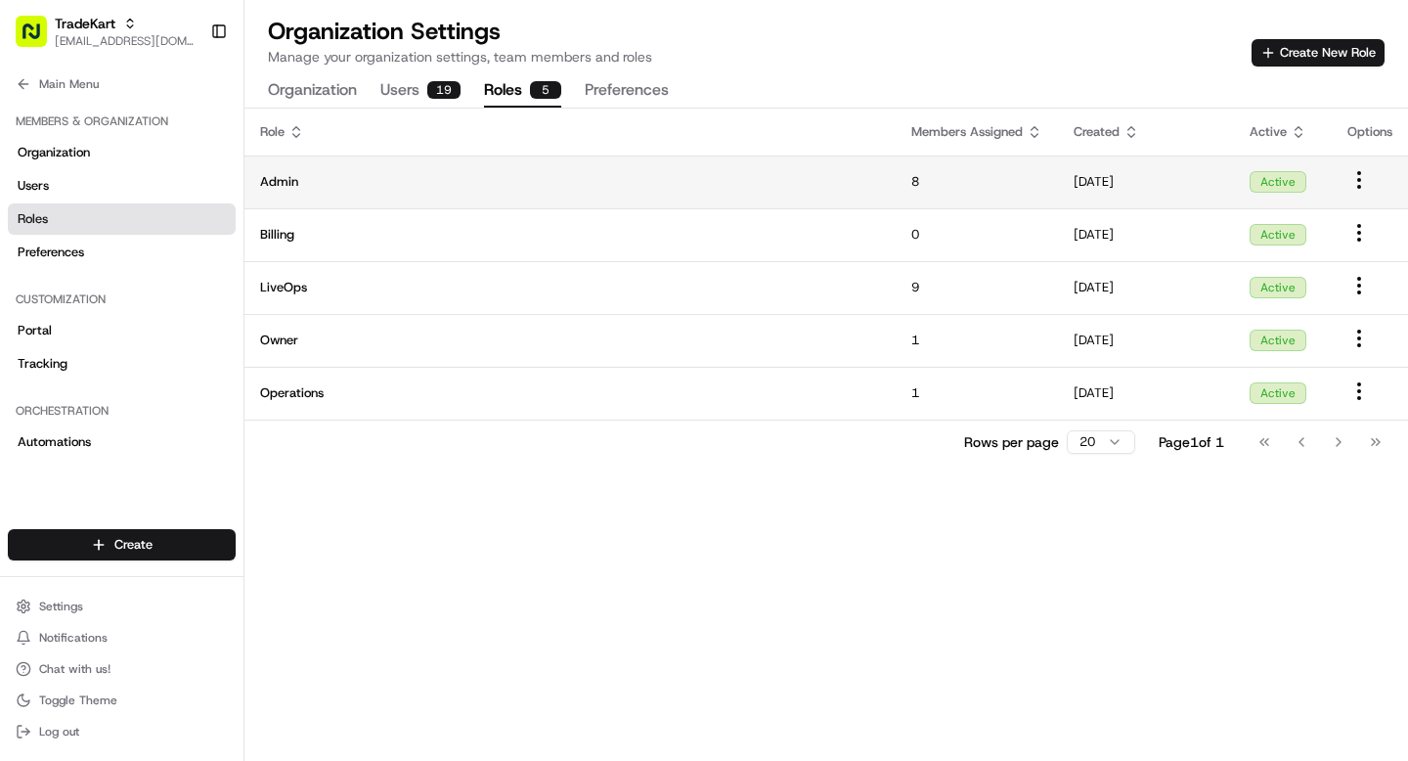
click at [708, 185] on span "Admin" at bounding box center [570, 182] width 620 height 18
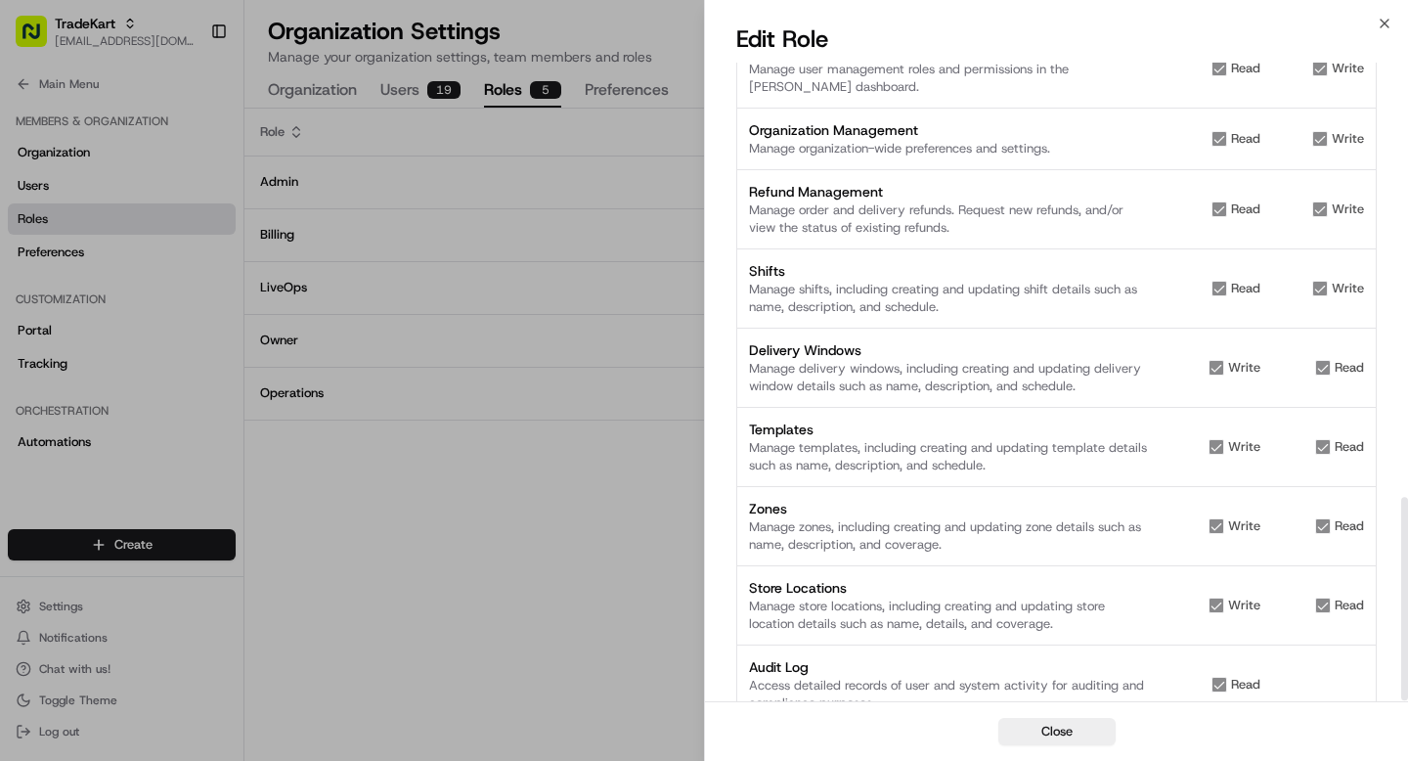
scroll to position [1363, 0]
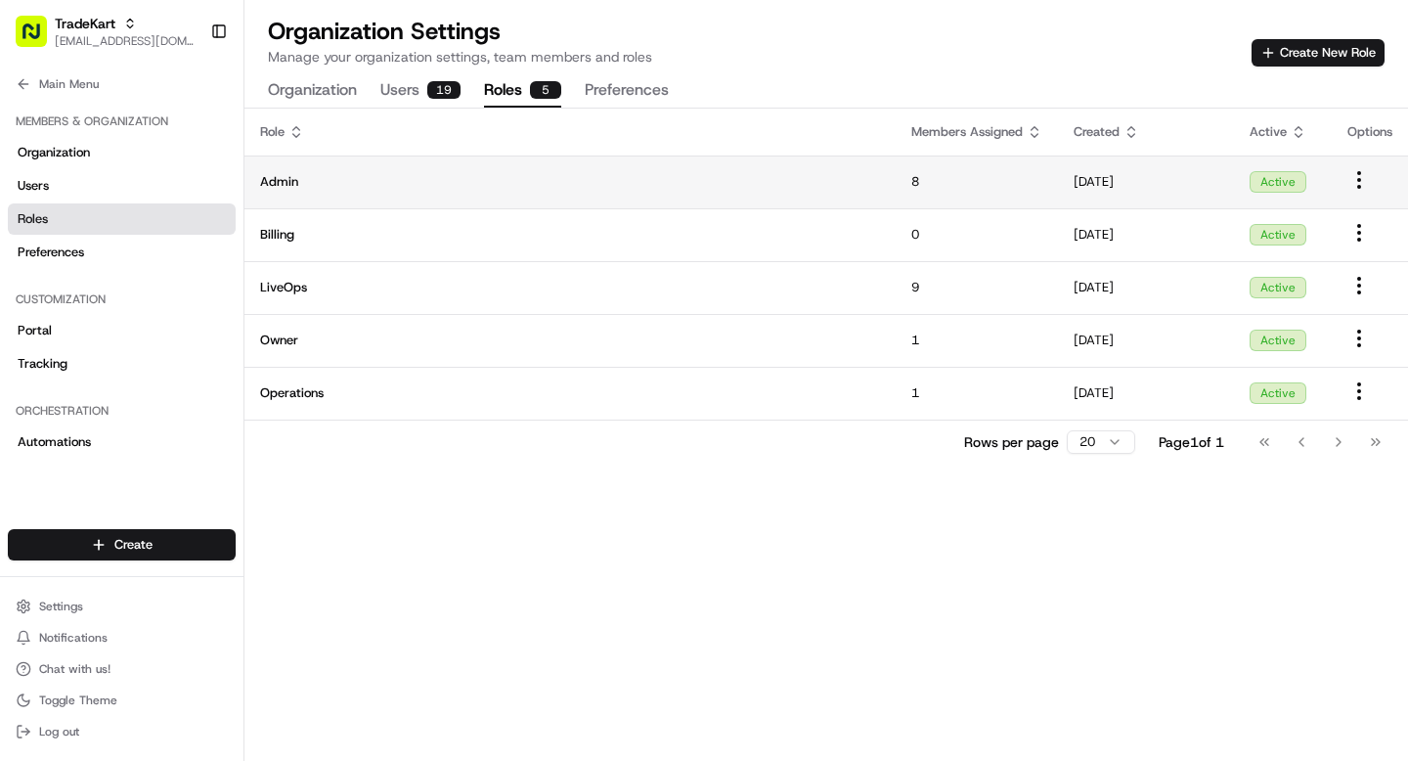
click at [725, 191] on td "Admin" at bounding box center [570, 182] width 651 height 53
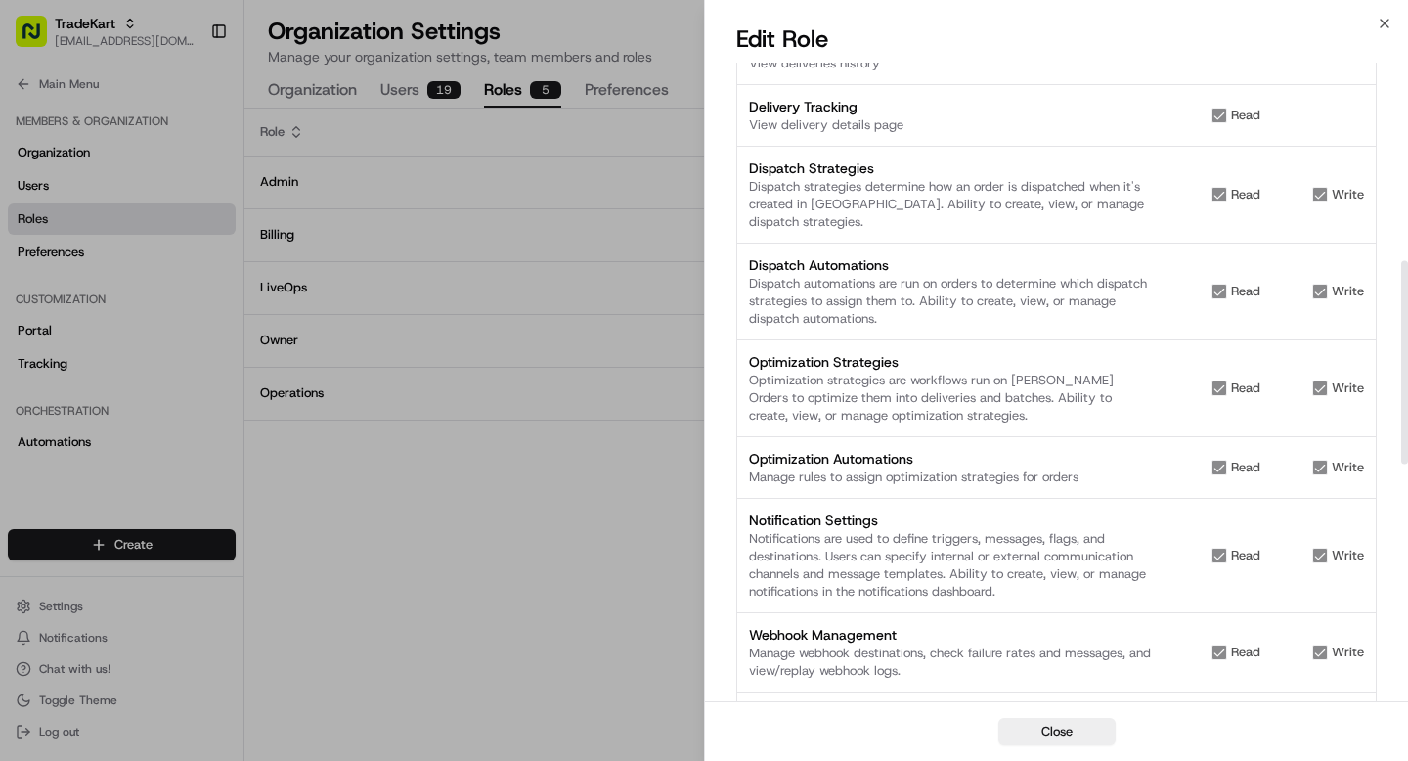
scroll to position [0, 0]
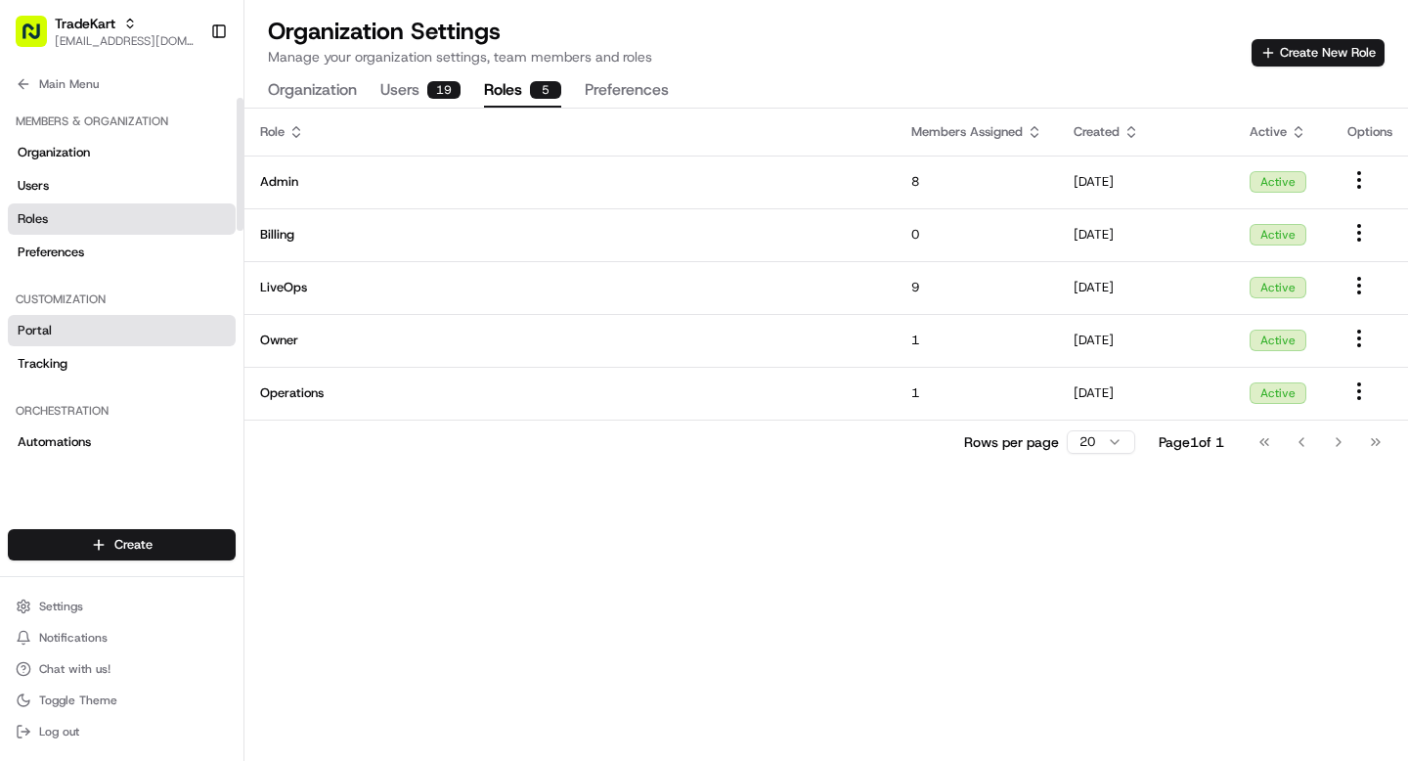
click at [30, 329] on span "Portal" at bounding box center [35, 331] width 34 height 18
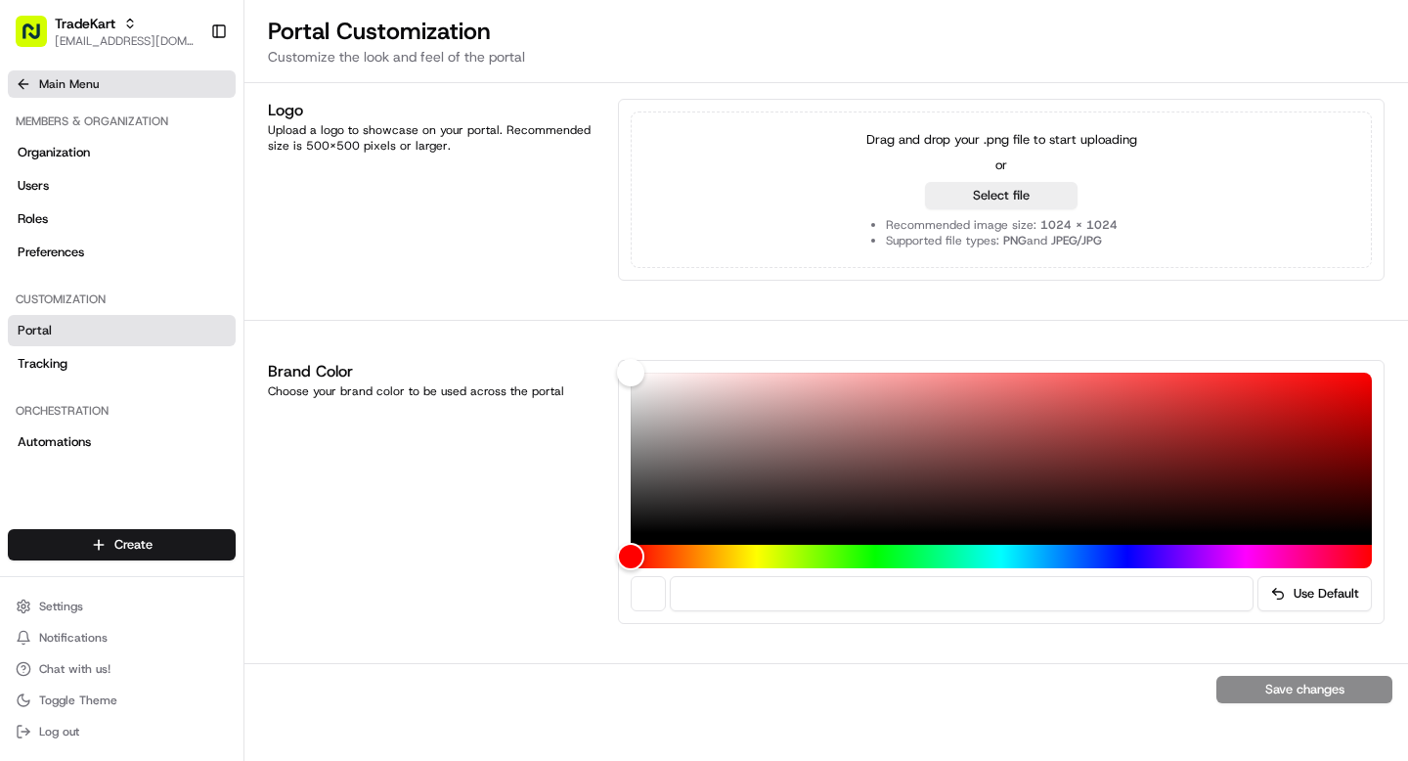
click at [21, 79] on icon at bounding box center [24, 84] width 16 height 16
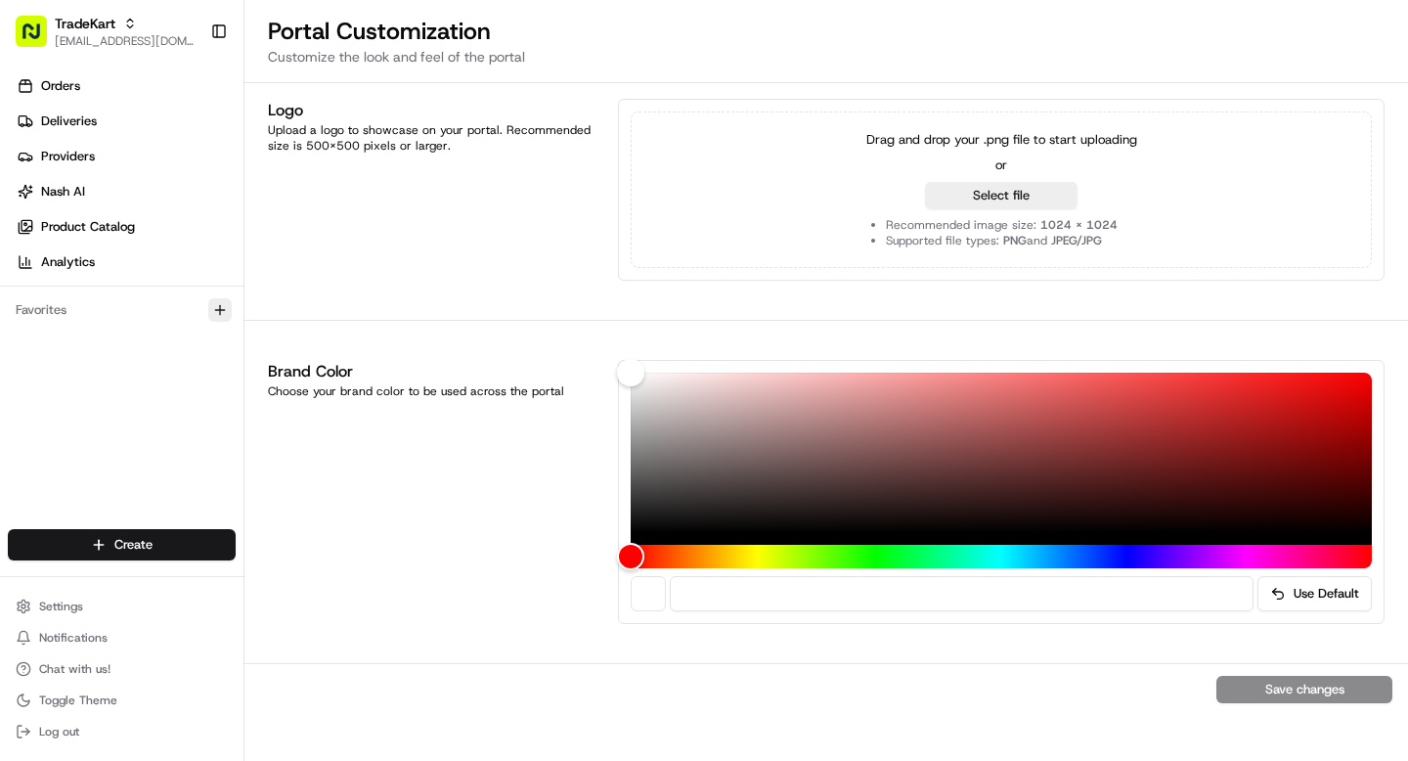
click at [222, 315] on icon "button" at bounding box center [220, 310] width 16 height 16
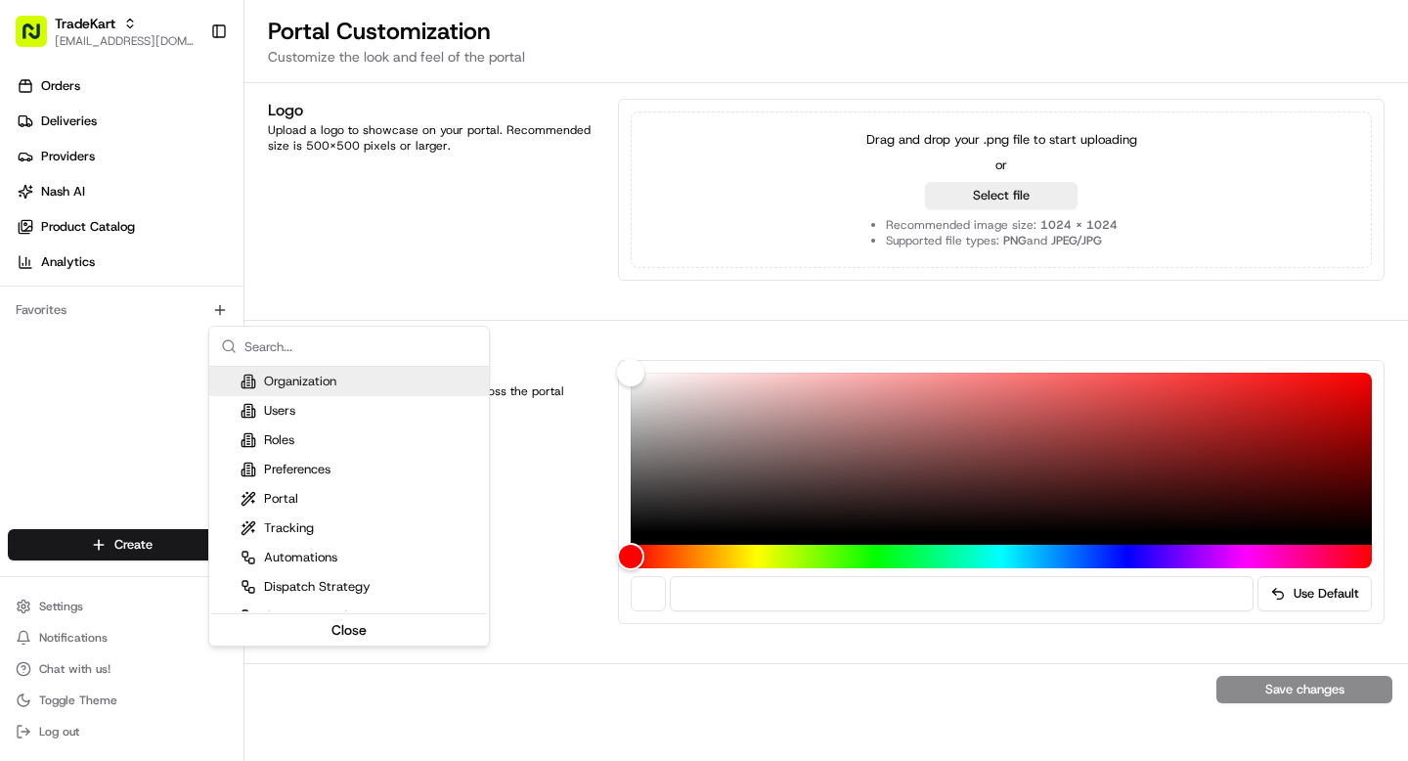
click at [121, 360] on html "TradeKart grace@usenash.com Toggle Sidebar Orders Deliveries Providers Nash AI …" at bounding box center [704, 380] width 1408 height 761
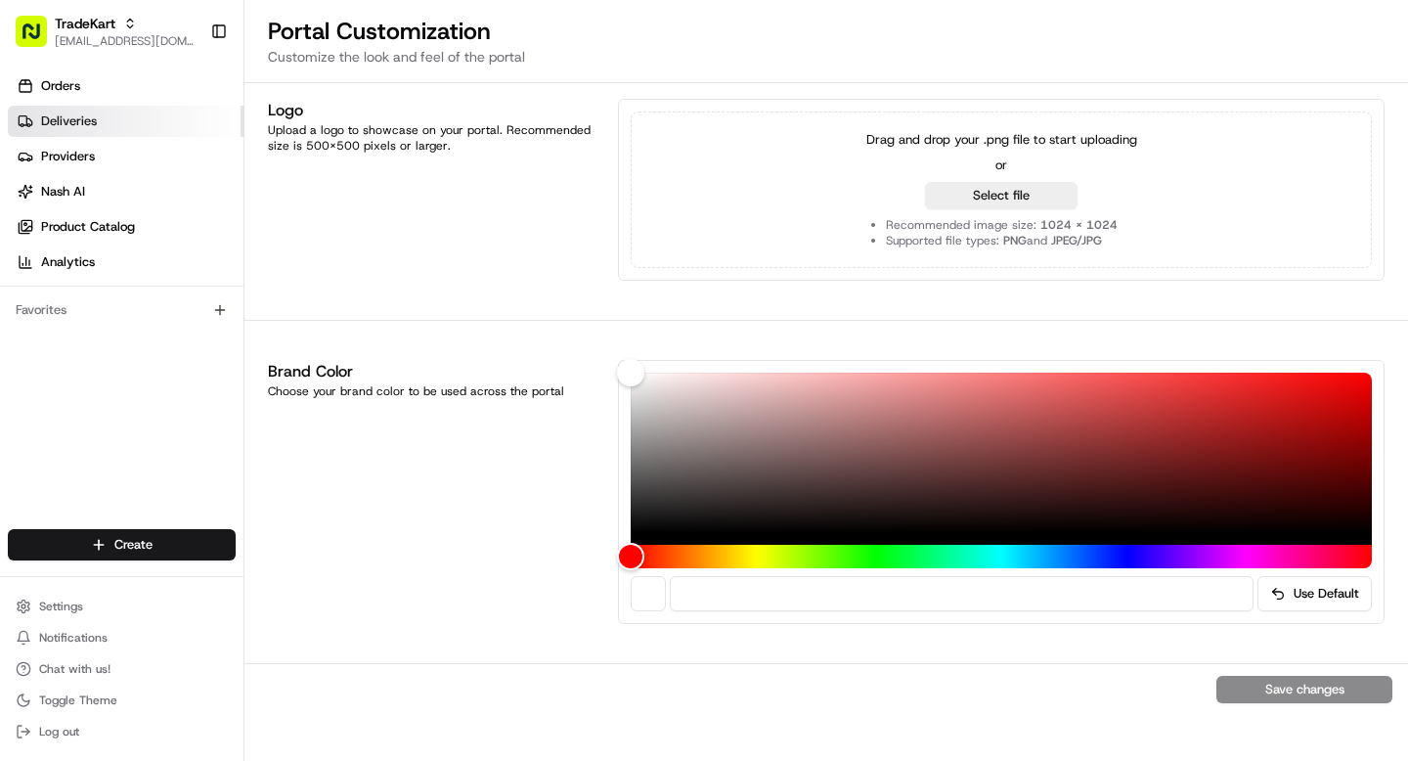
click at [60, 129] on span "Deliveries" at bounding box center [69, 121] width 56 height 18
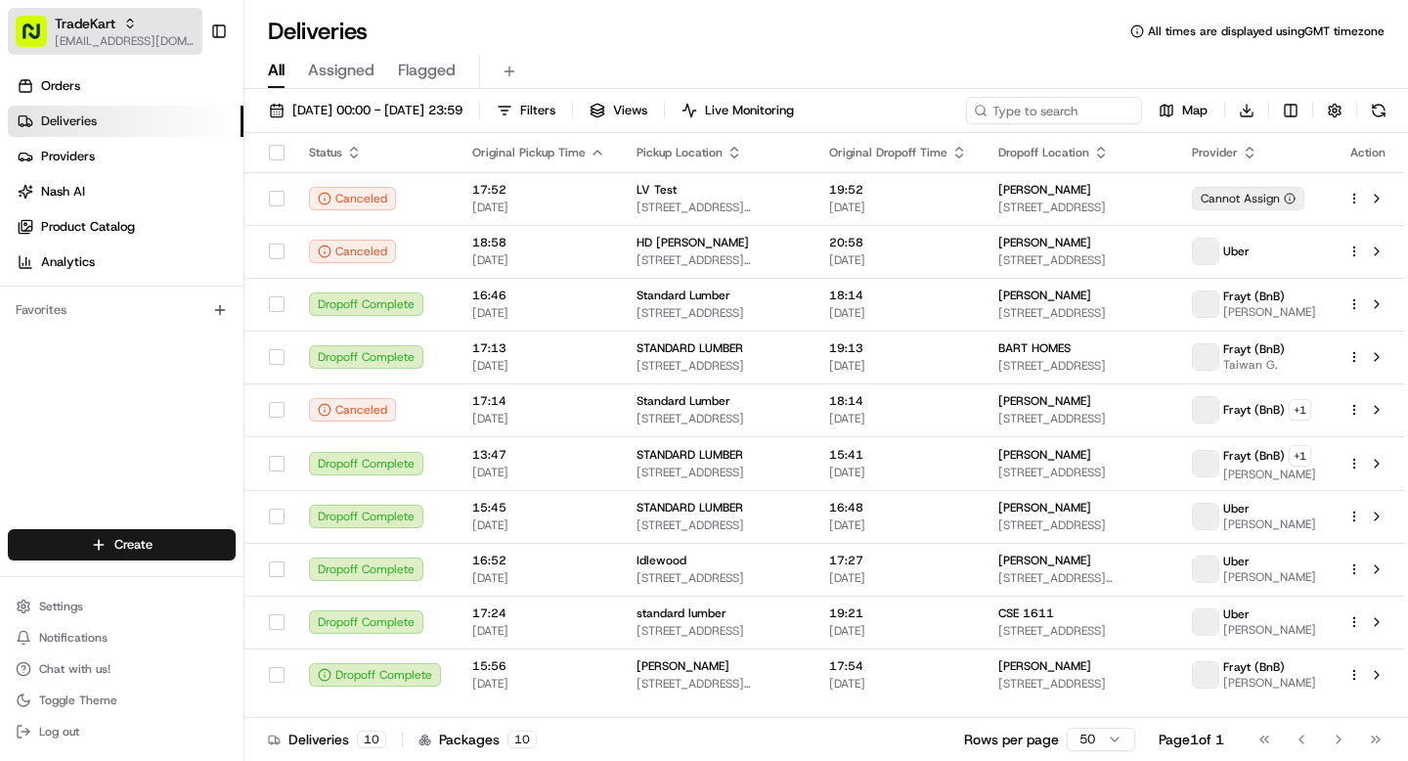
click at [95, 35] on span "[EMAIL_ADDRESS][DOMAIN_NAME]" at bounding box center [125, 41] width 140 height 16
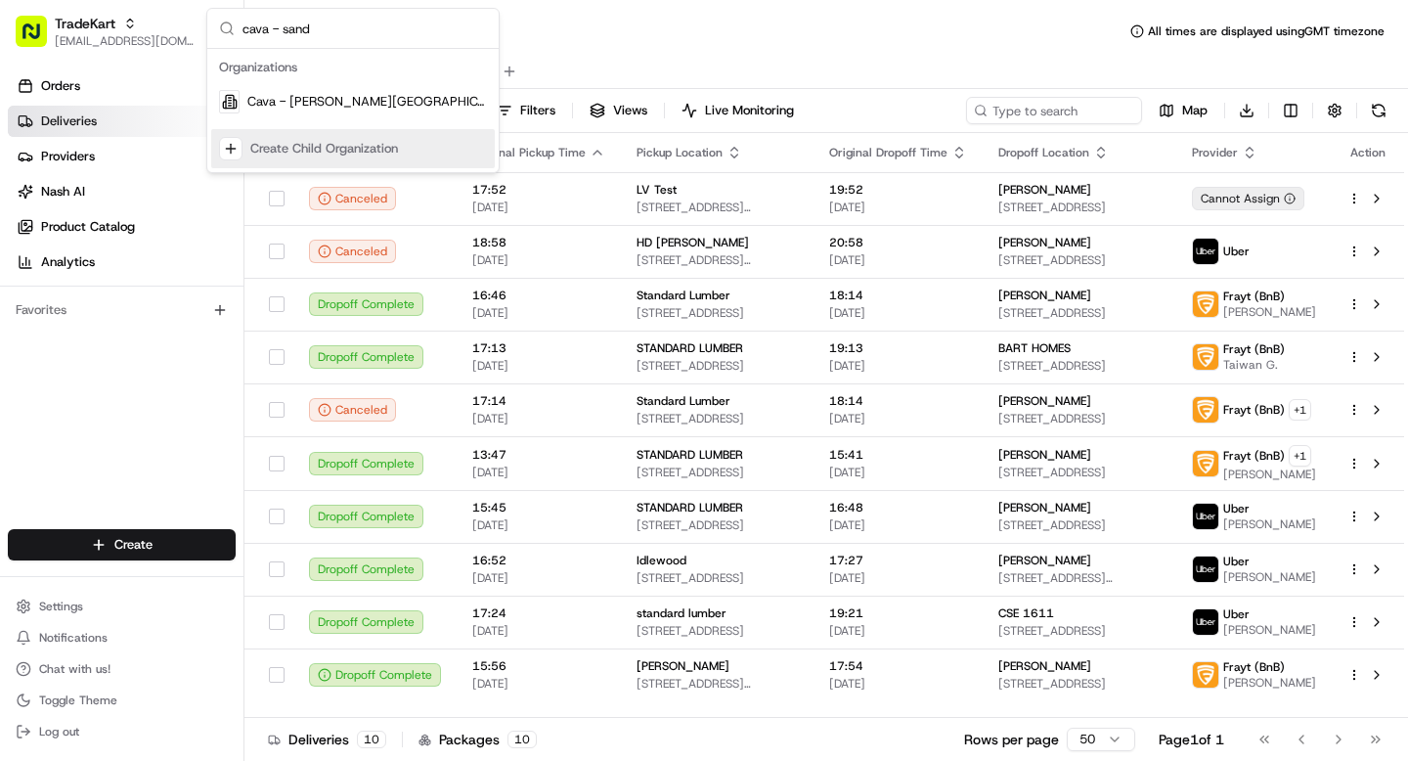
type input "cava - sand"
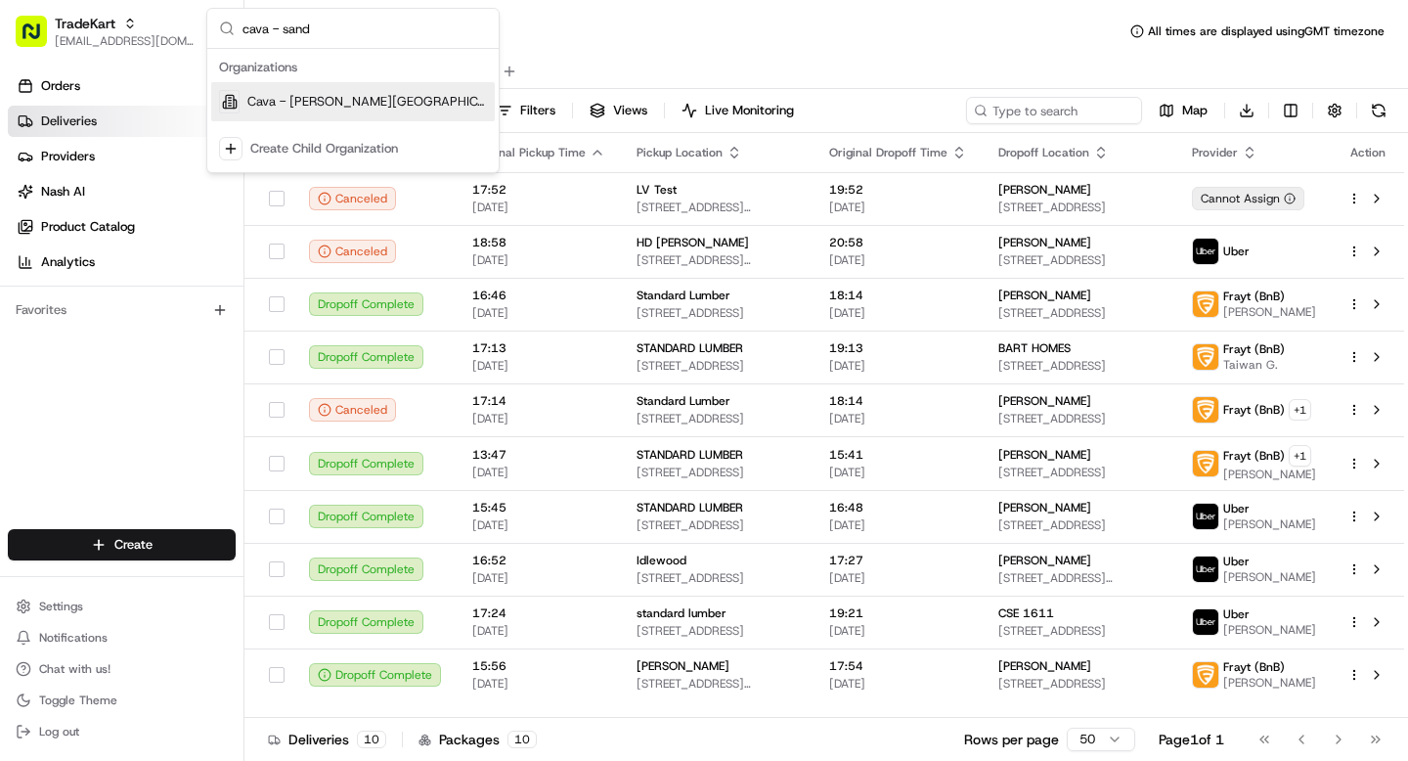
click at [316, 102] on span "Cava - Sandy Springs" at bounding box center [367, 102] width 240 height 18
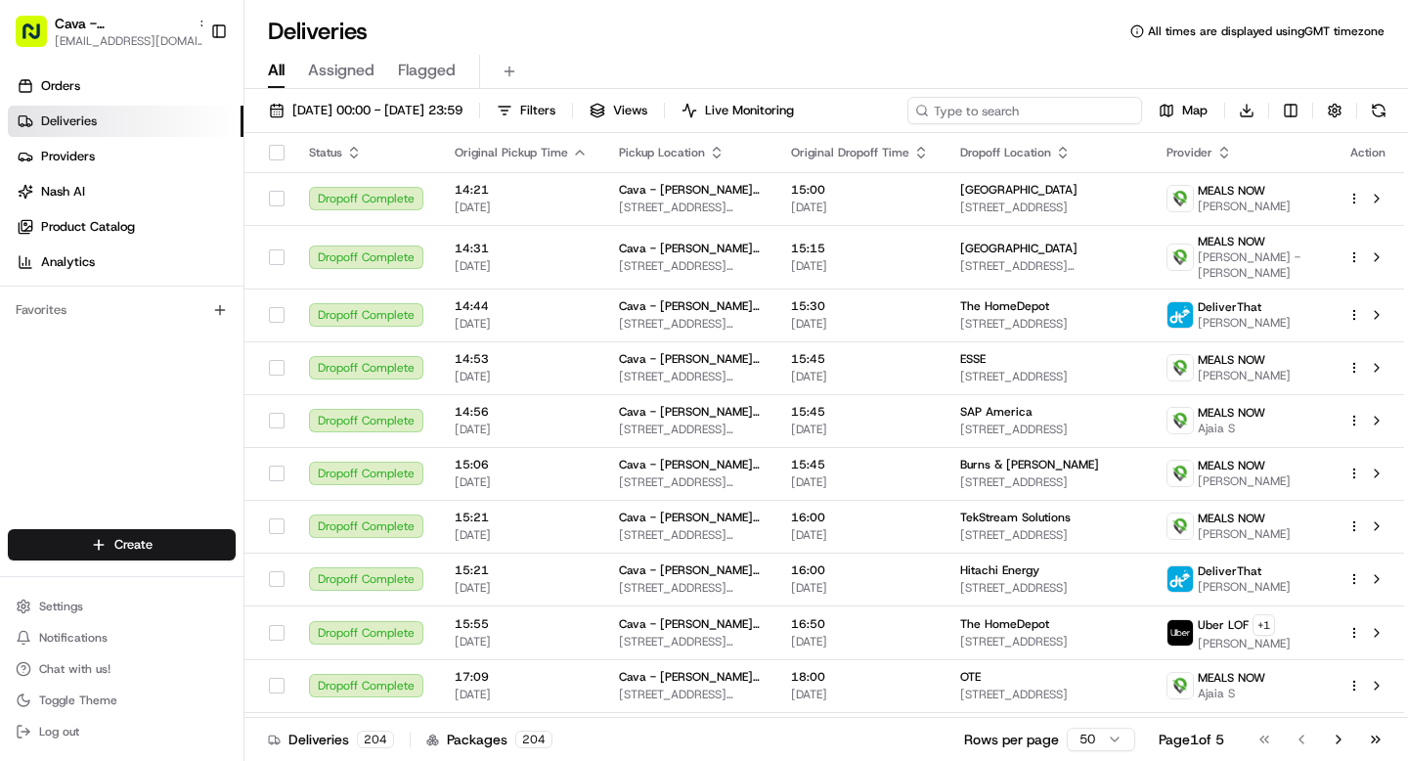
click at [1034, 115] on input at bounding box center [1025, 110] width 235 height 27
paste input "Darryl"
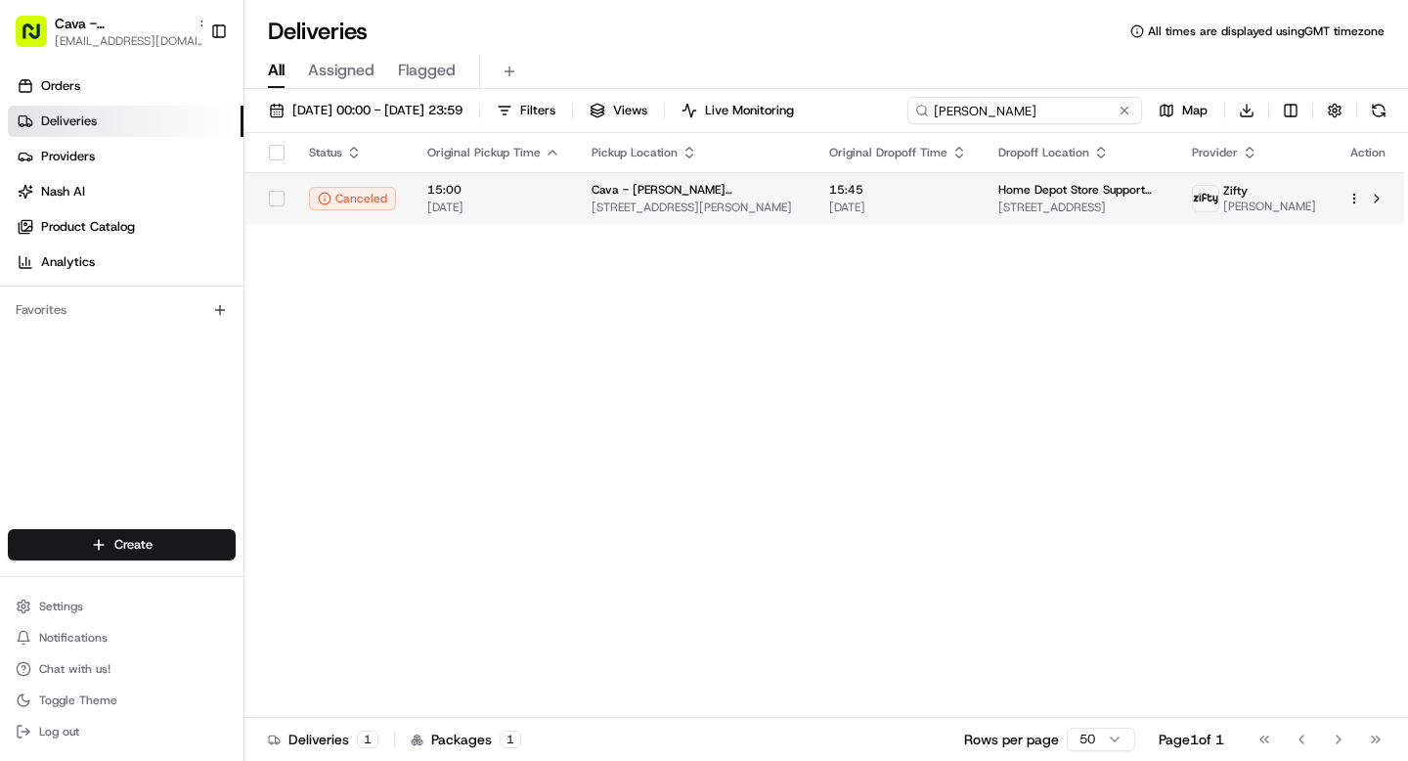
type input "Darryl"
click at [961, 216] on td "15:45 19/08/2025" at bounding box center [898, 198] width 169 height 53
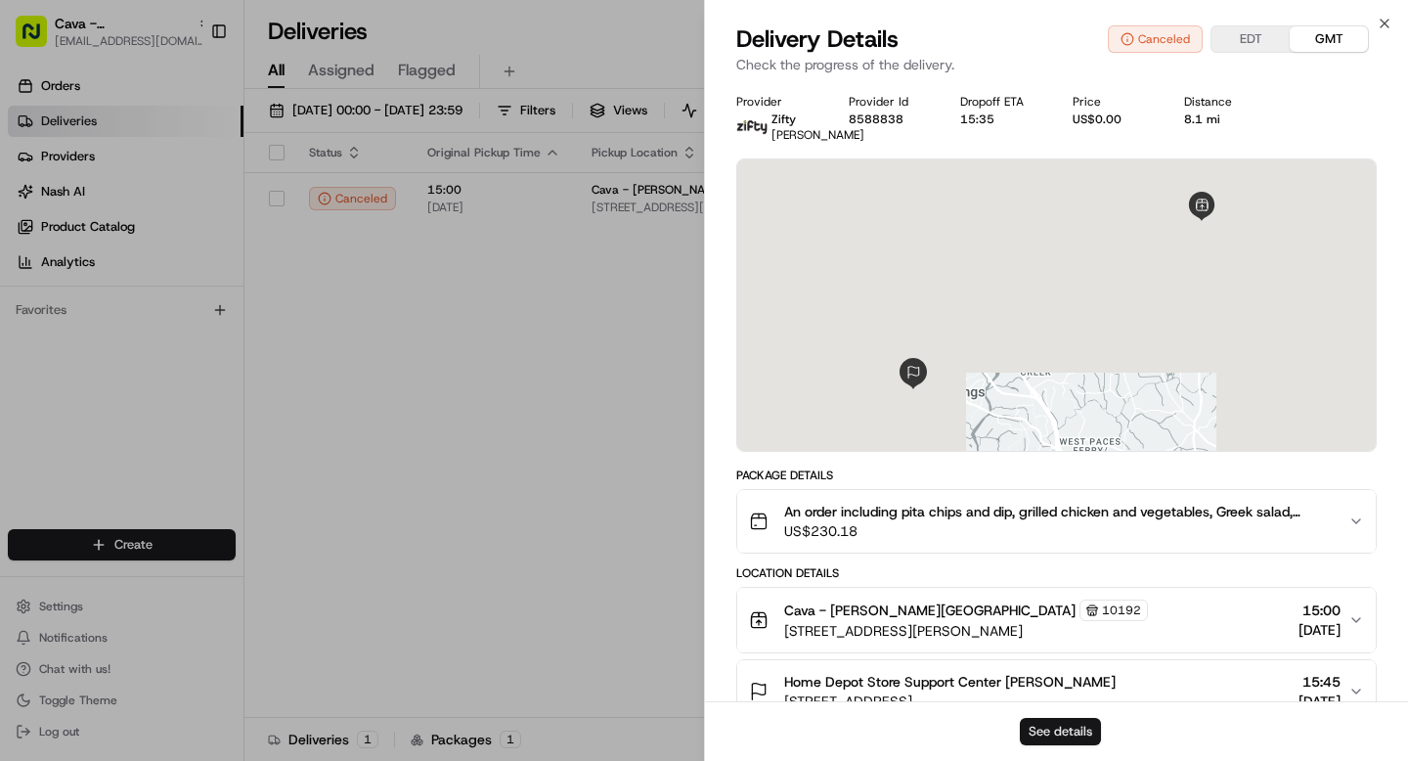
click at [1064, 726] on button "See details" at bounding box center [1060, 731] width 81 height 27
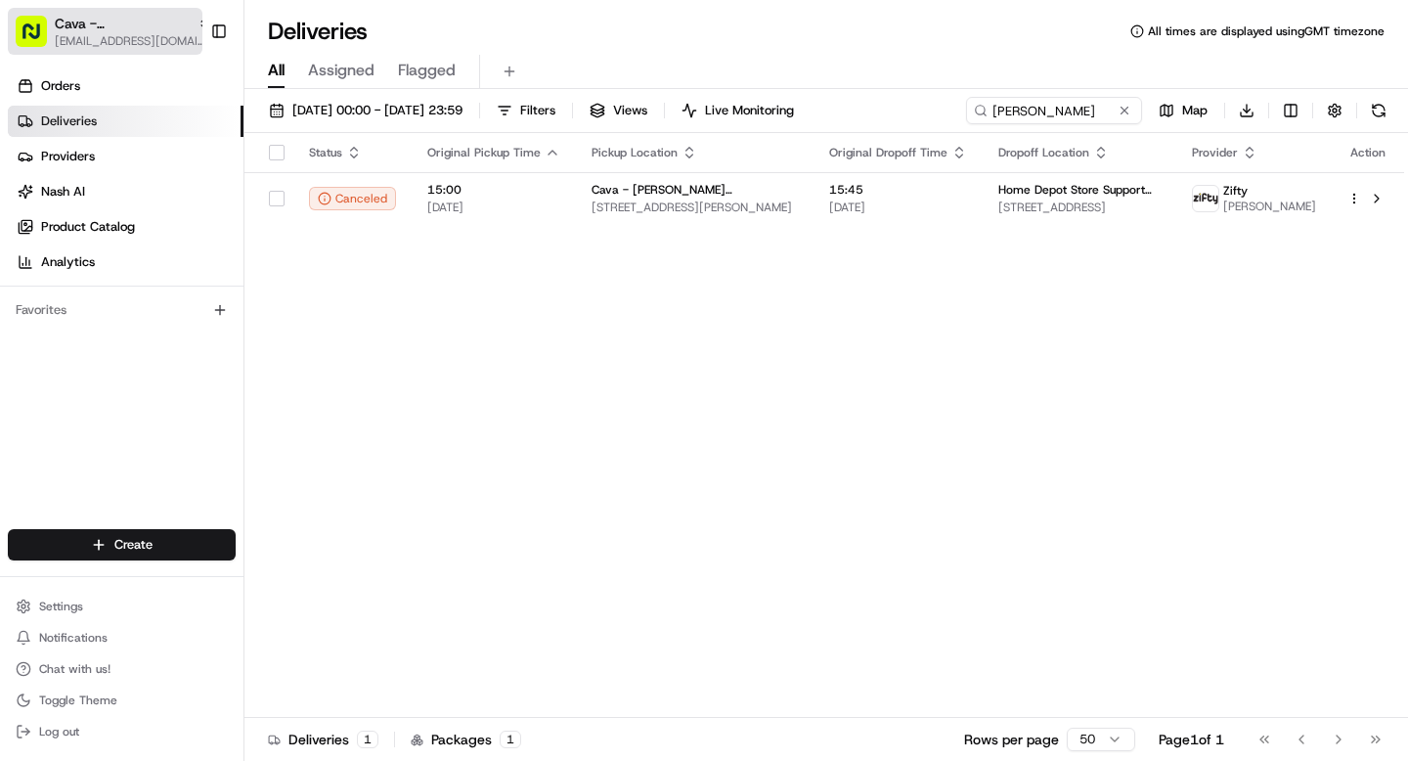
click at [110, 44] on span "[EMAIL_ADDRESS][DOMAIN_NAME]" at bounding box center [133, 41] width 156 height 16
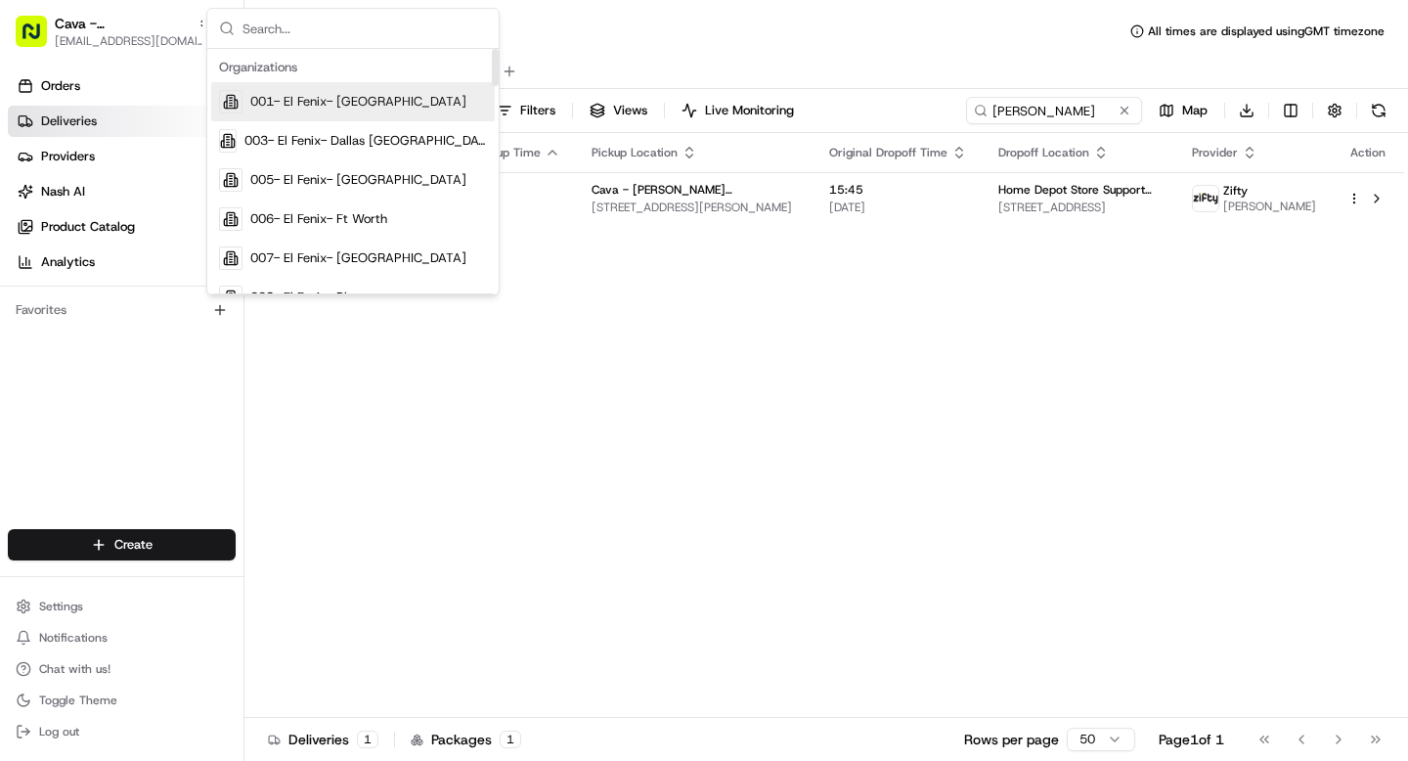
click at [315, 456] on div "Status Original Pickup Time Pickup Location Original Dropoff Time Dropoff Locat…" at bounding box center [825, 425] width 1160 height 585
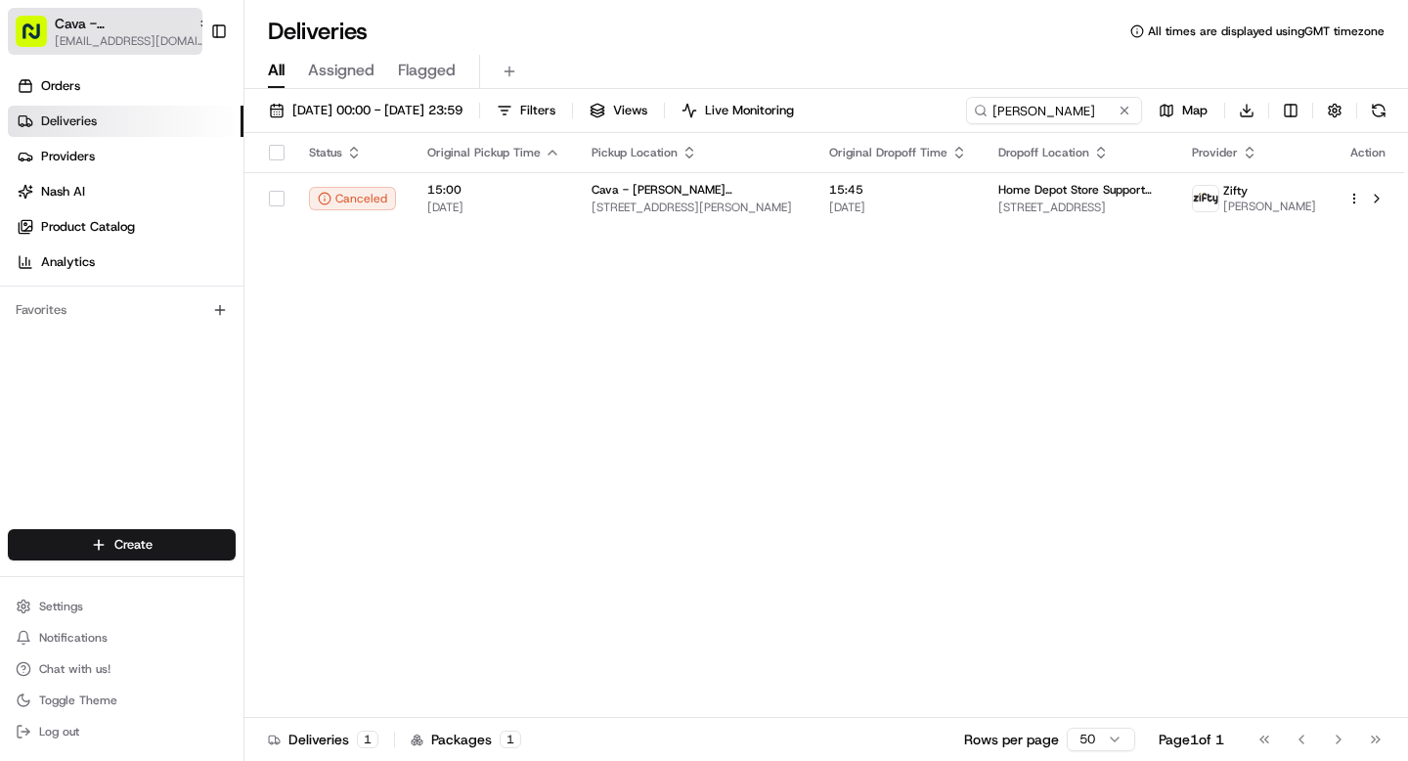
click at [68, 22] on span "Cava - Sandy Springs" at bounding box center [122, 24] width 135 height 20
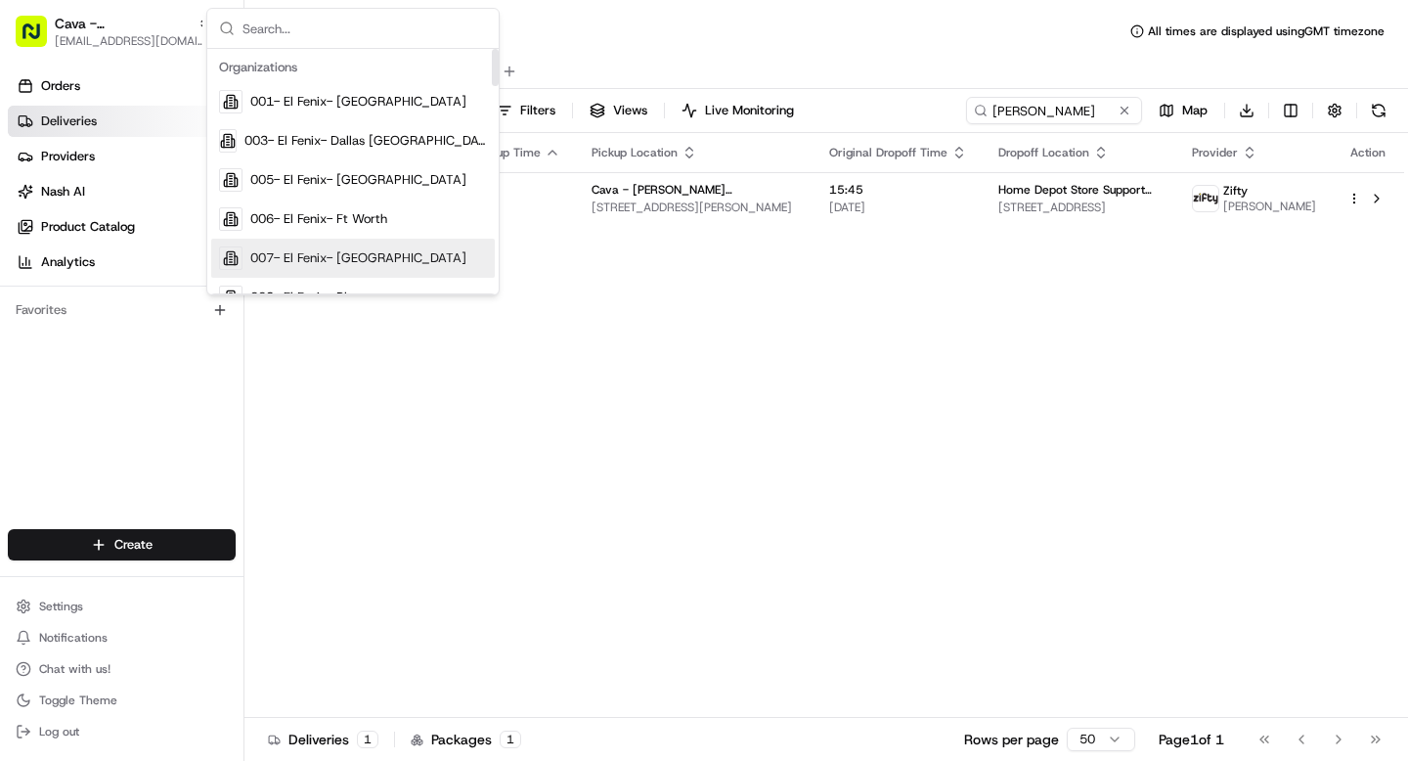
click at [415, 362] on div "Status Original Pickup Time Pickup Location Original Dropoff Time Dropoff Locat…" at bounding box center [825, 425] width 1160 height 585
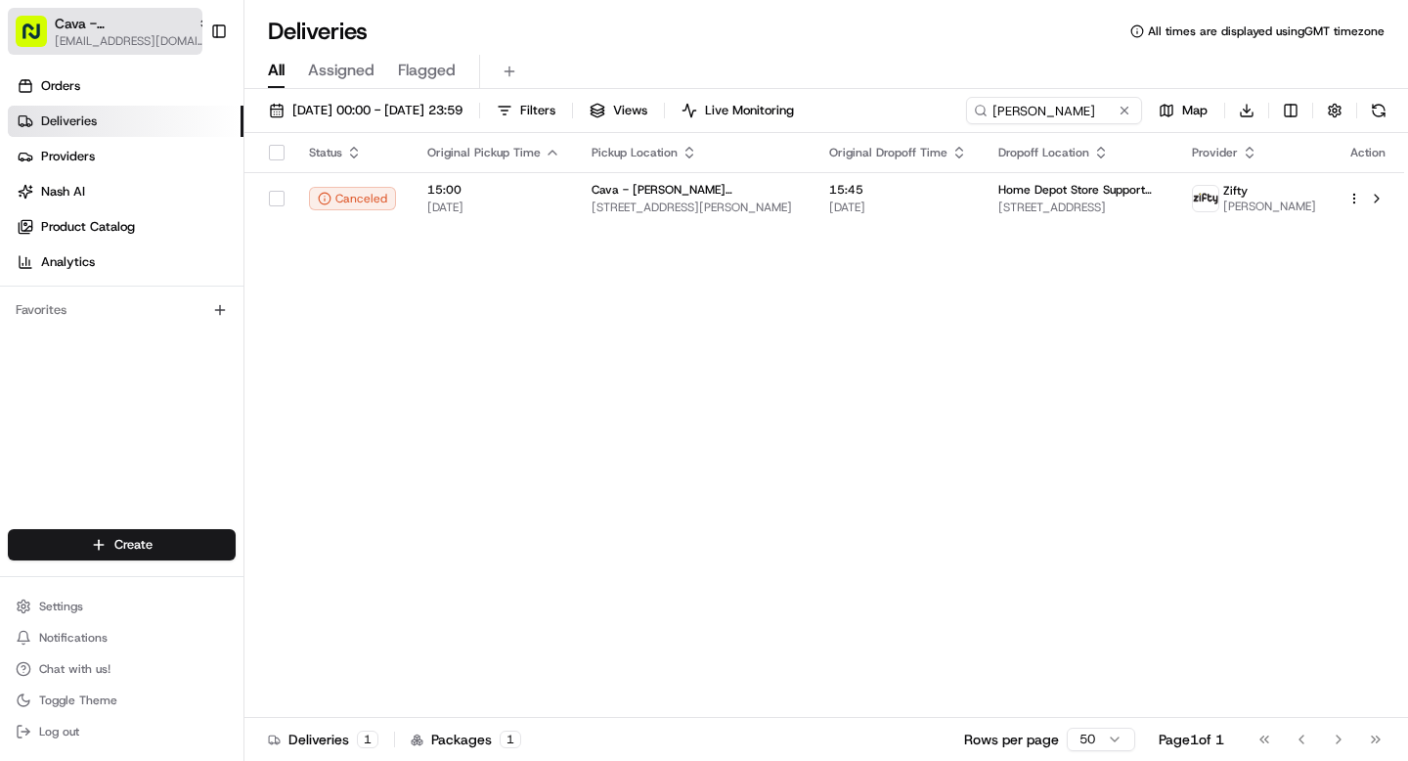
click at [148, 31] on span "Cava - Sandy Springs" at bounding box center [122, 24] width 135 height 20
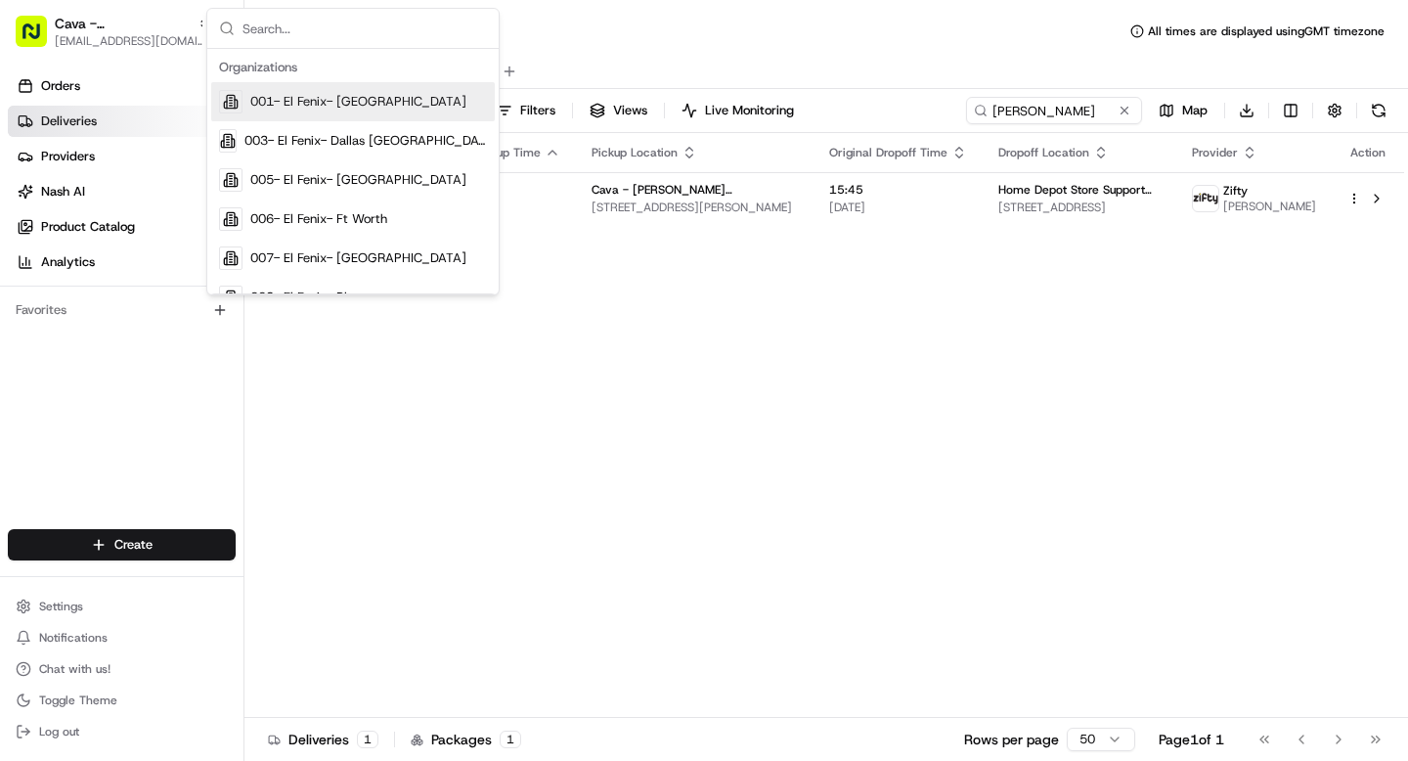
click at [354, 406] on div "Status Original Pickup Time Pickup Location Original Dropoff Time Dropoff Locat…" at bounding box center [825, 425] width 1160 height 585
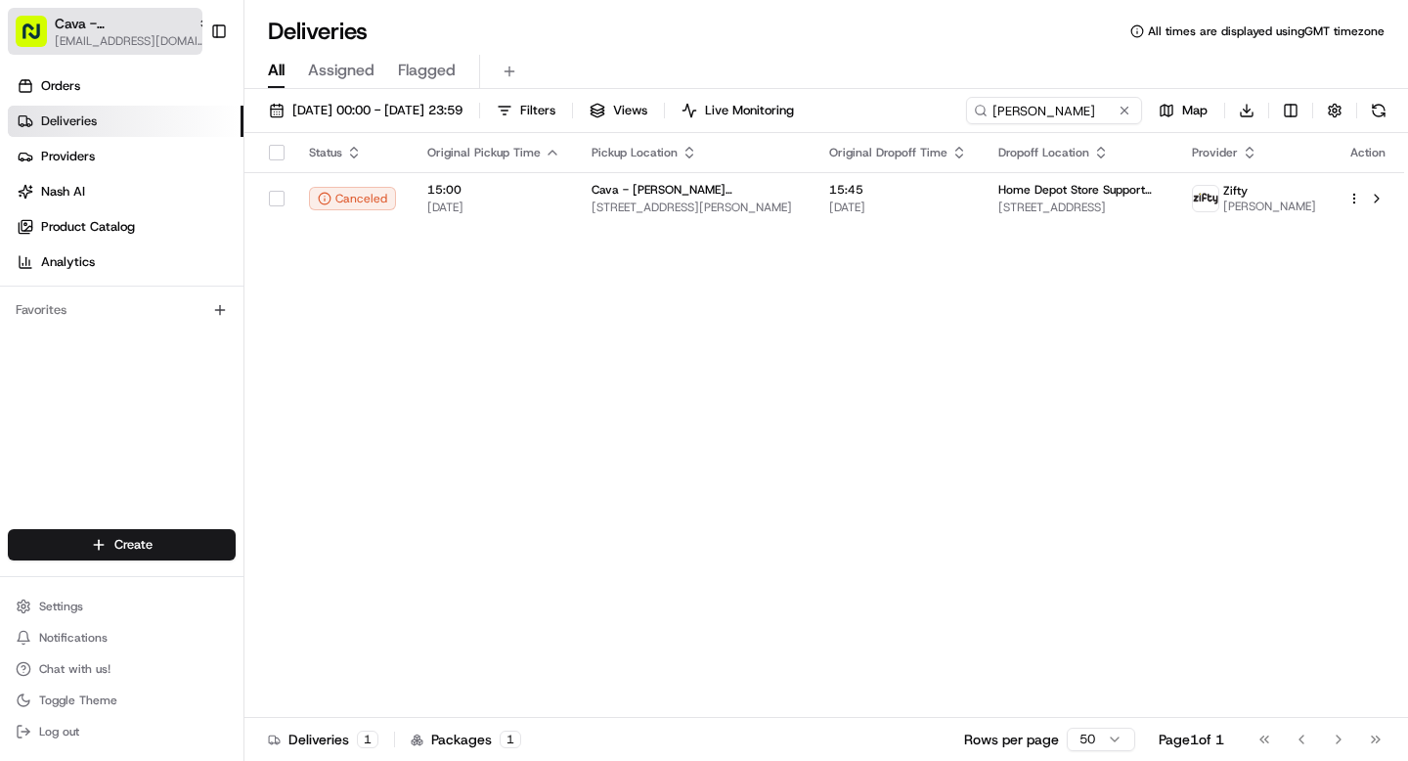
click at [126, 24] on span "Cava - Sandy Springs" at bounding box center [122, 24] width 135 height 20
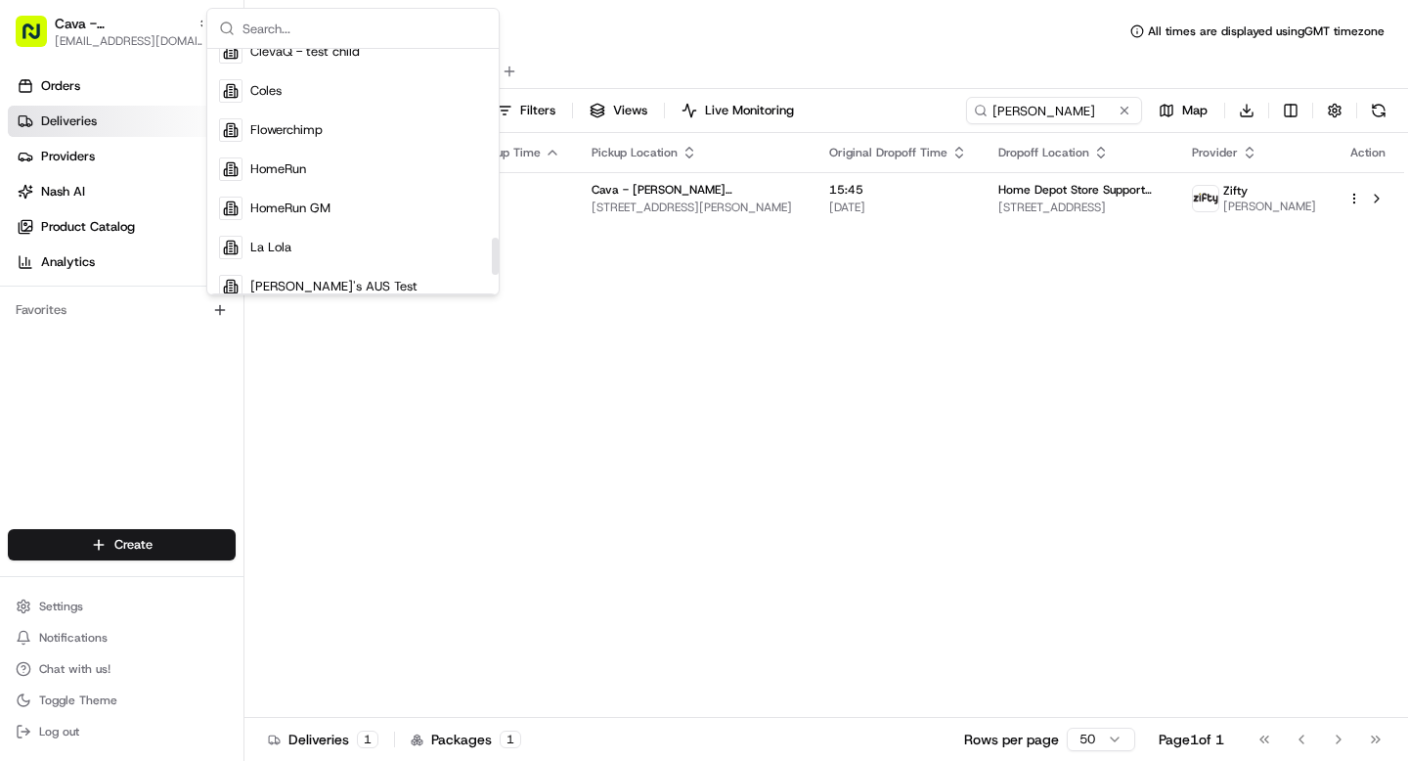
scroll to position [1358, 0]
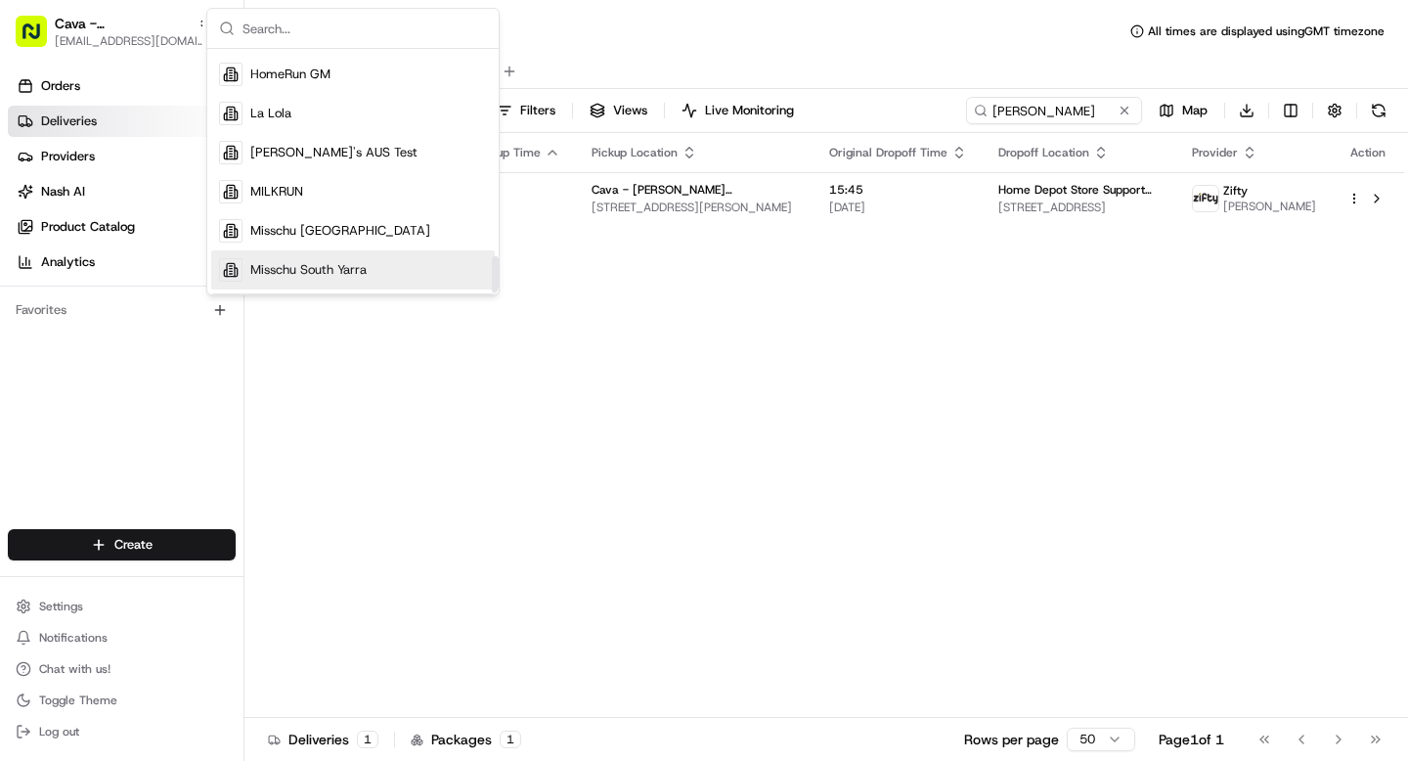
click at [404, 486] on div "Status Original Pickup Time Pickup Location Original Dropoff Time Dropoff Locat…" at bounding box center [825, 425] width 1160 height 585
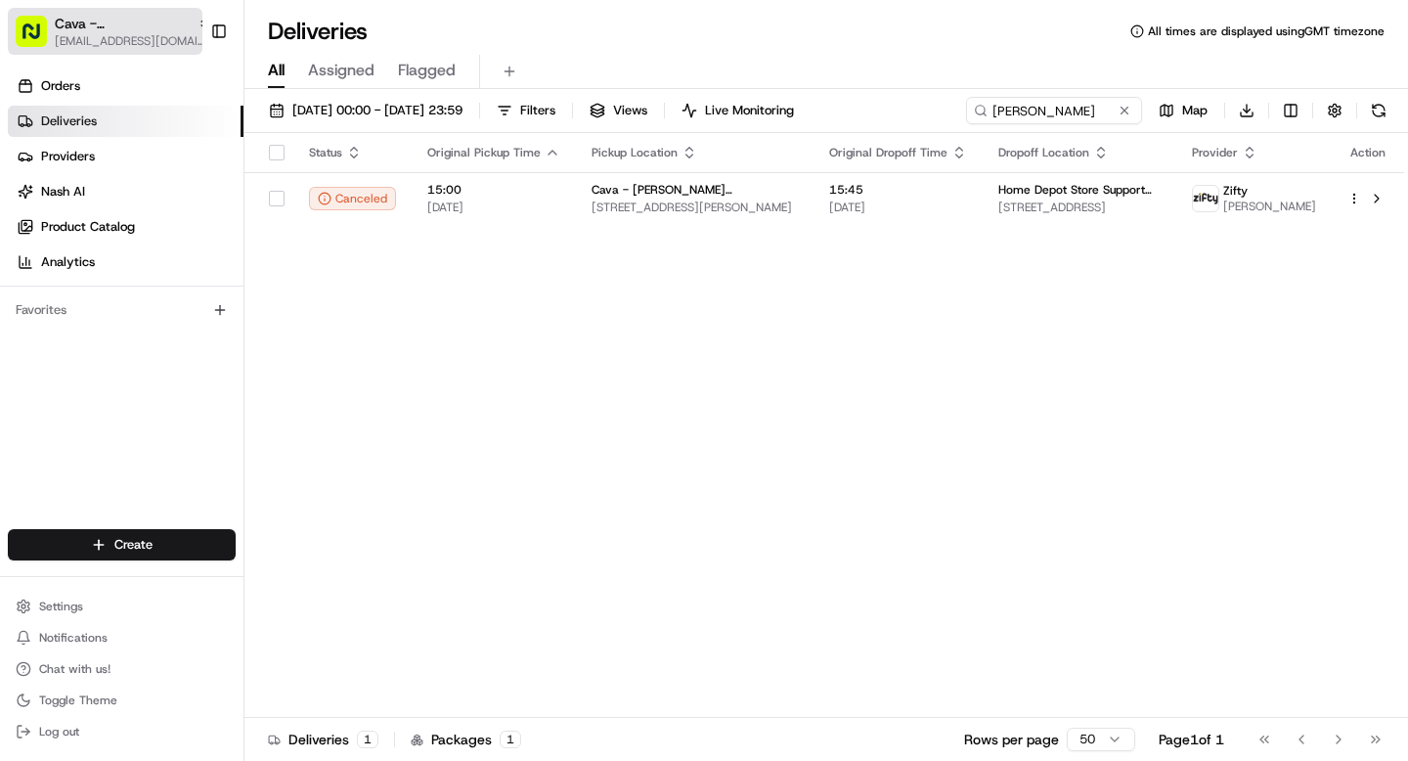
click at [57, 46] on span "[EMAIL_ADDRESS][DOMAIN_NAME]" at bounding box center [133, 41] width 156 height 16
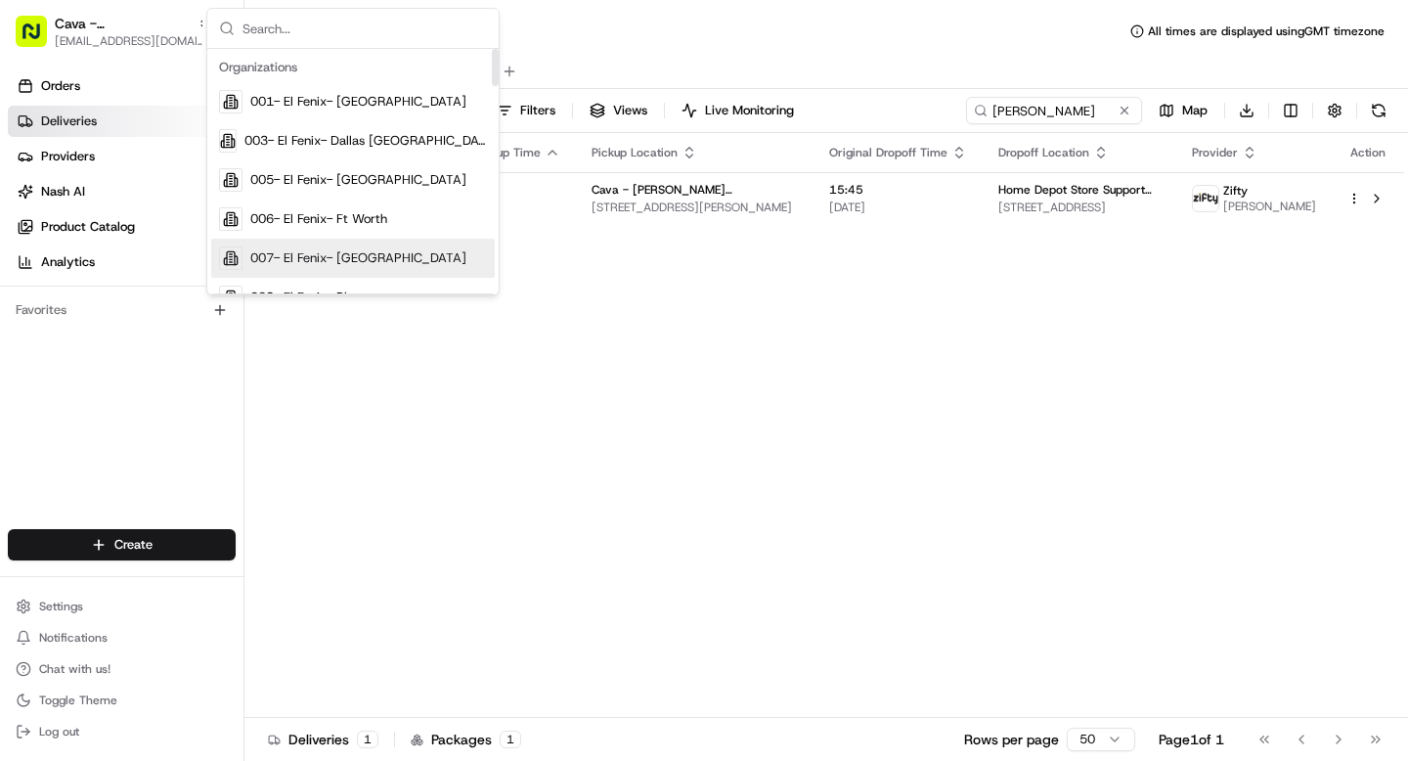
click at [505, 405] on div "Status Original Pickup Time Pickup Location Original Dropoff Time Dropoff Locat…" at bounding box center [825, 425] width 1160 height 585
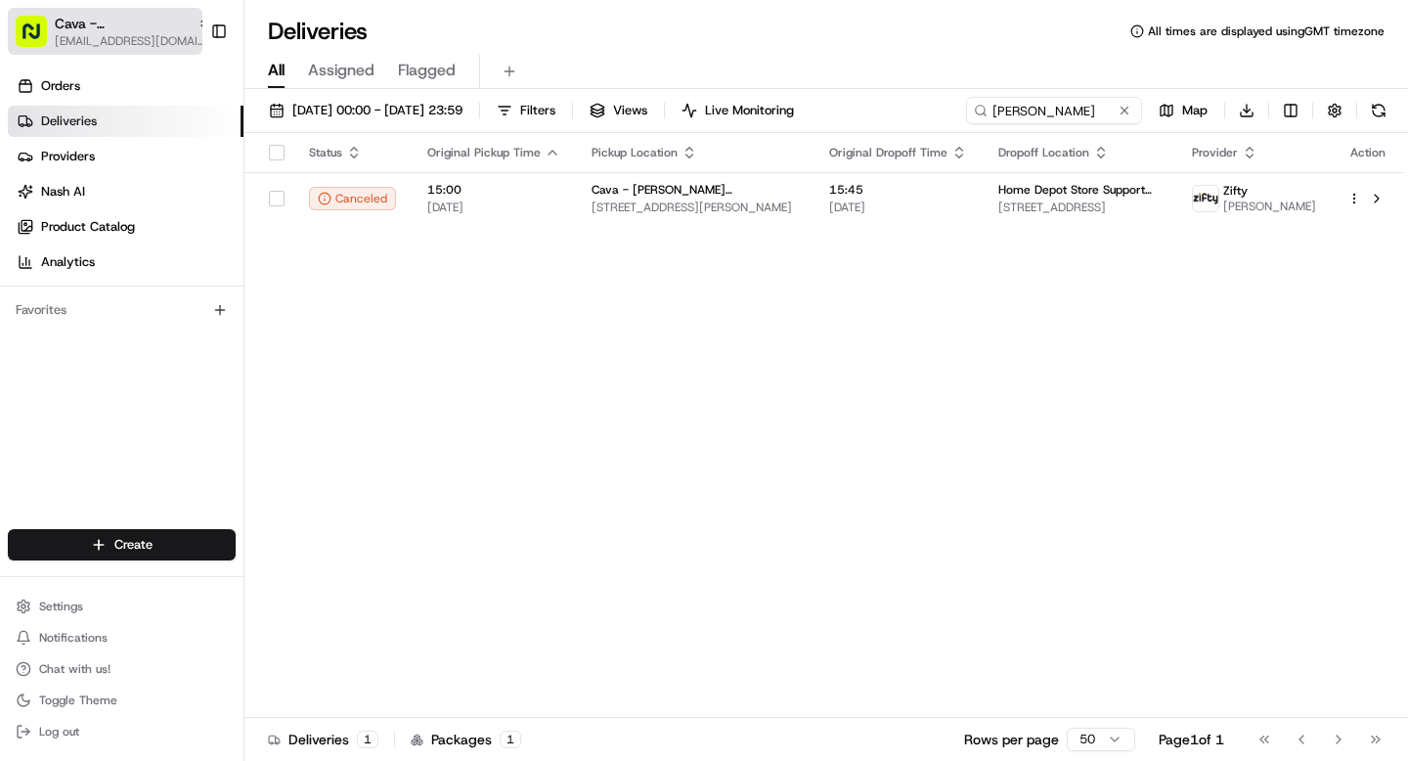
click at [129, 33] on span "[EMAIL_ADDRESS][DOMAIN_NAME]" at bounding box center [133, 41] width 156 height 16
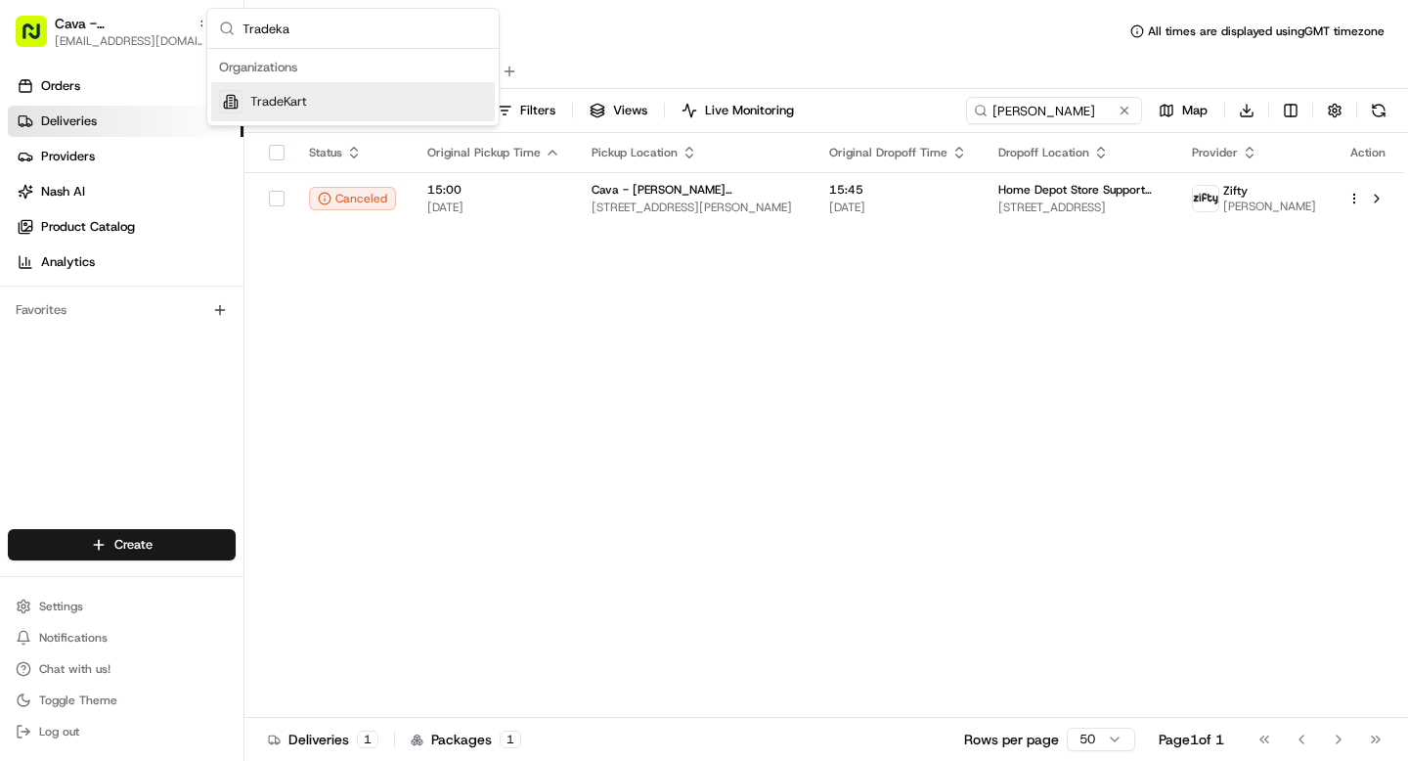
type input "Tradeka"
click at [290, 102] on span "TradeKart" at bounding box center [278, 102] width 57 height 18
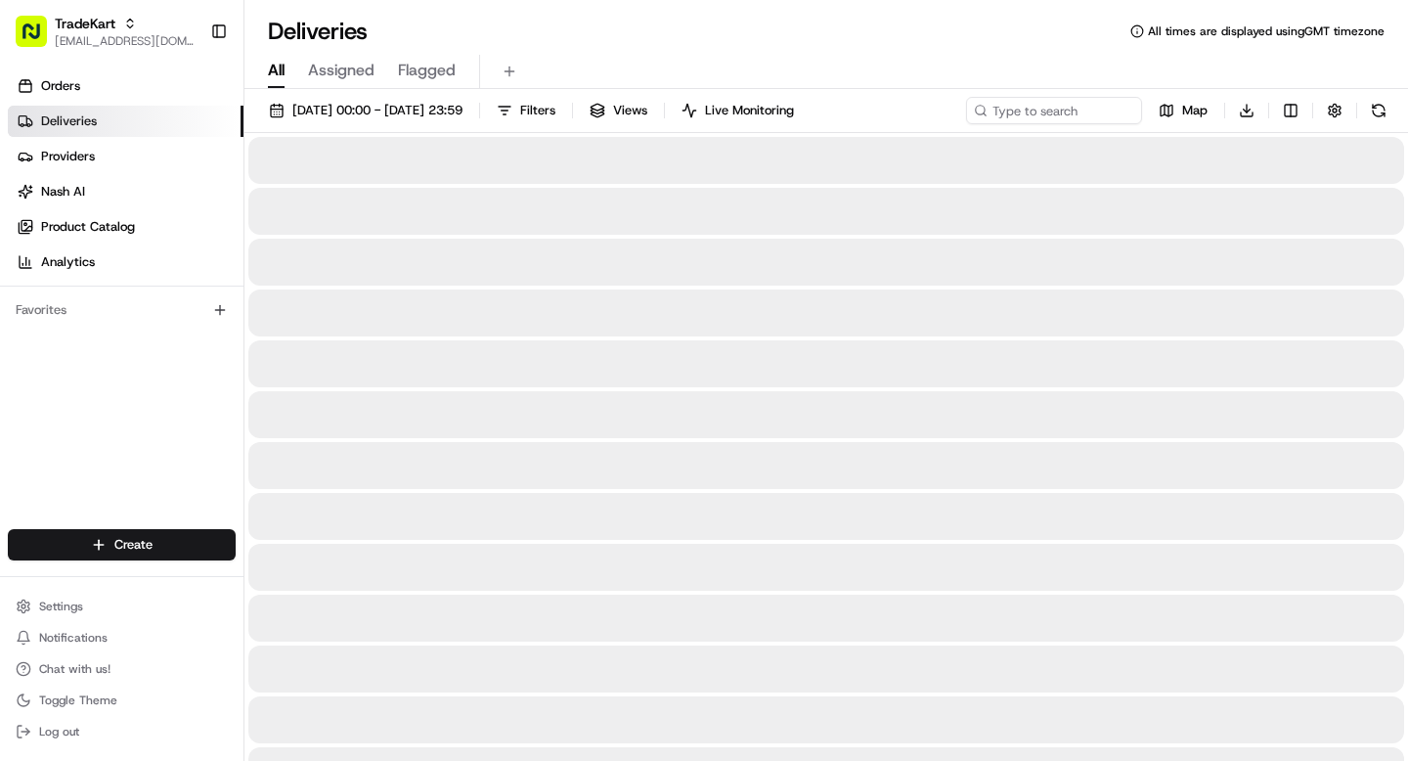
click at [100, 35] on span "[EMAIL_ADDRESS][DOMAIN_NAME]" at bounding box center [125, 41] width 140 height 16
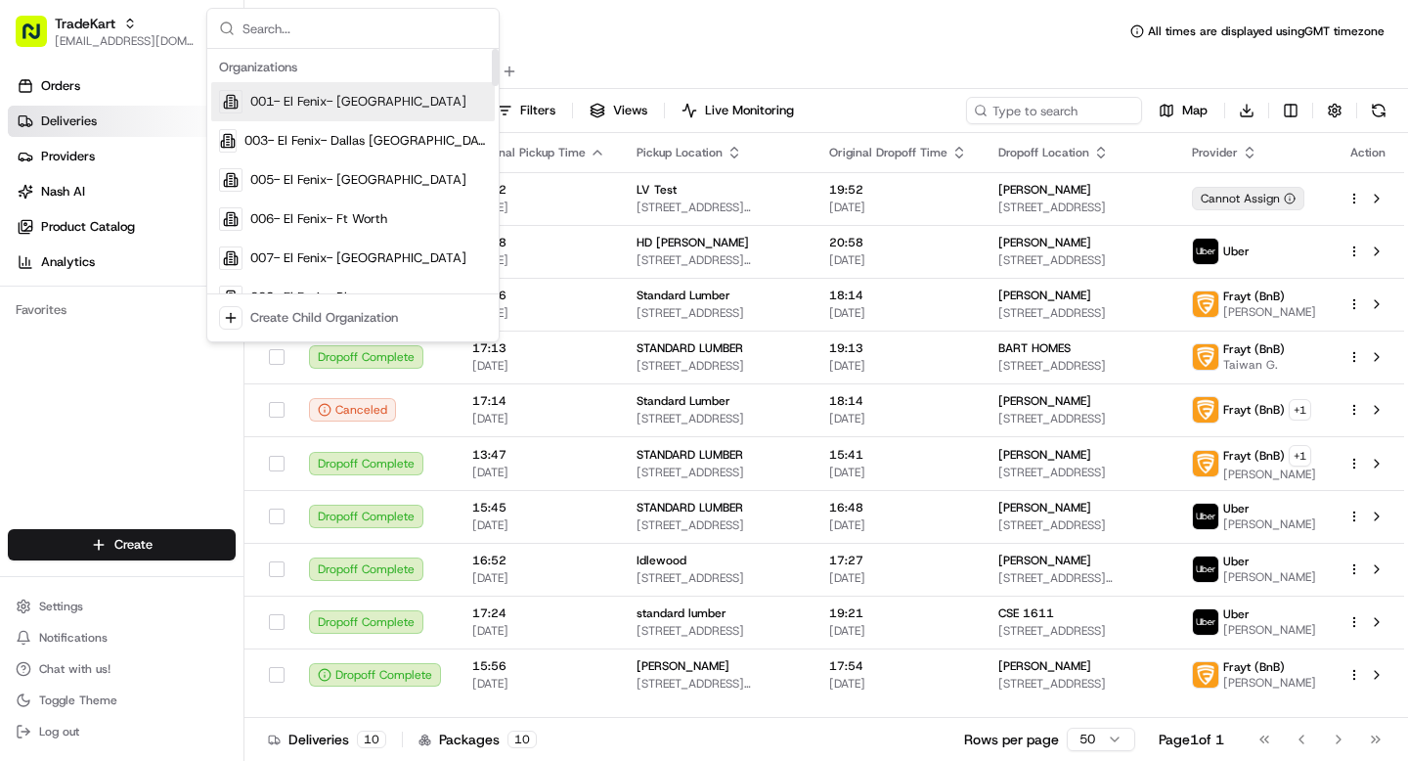
click at [614, 62] on div "All Assigned Flagged" at bounding box center [827, 72] width 1164 height 34
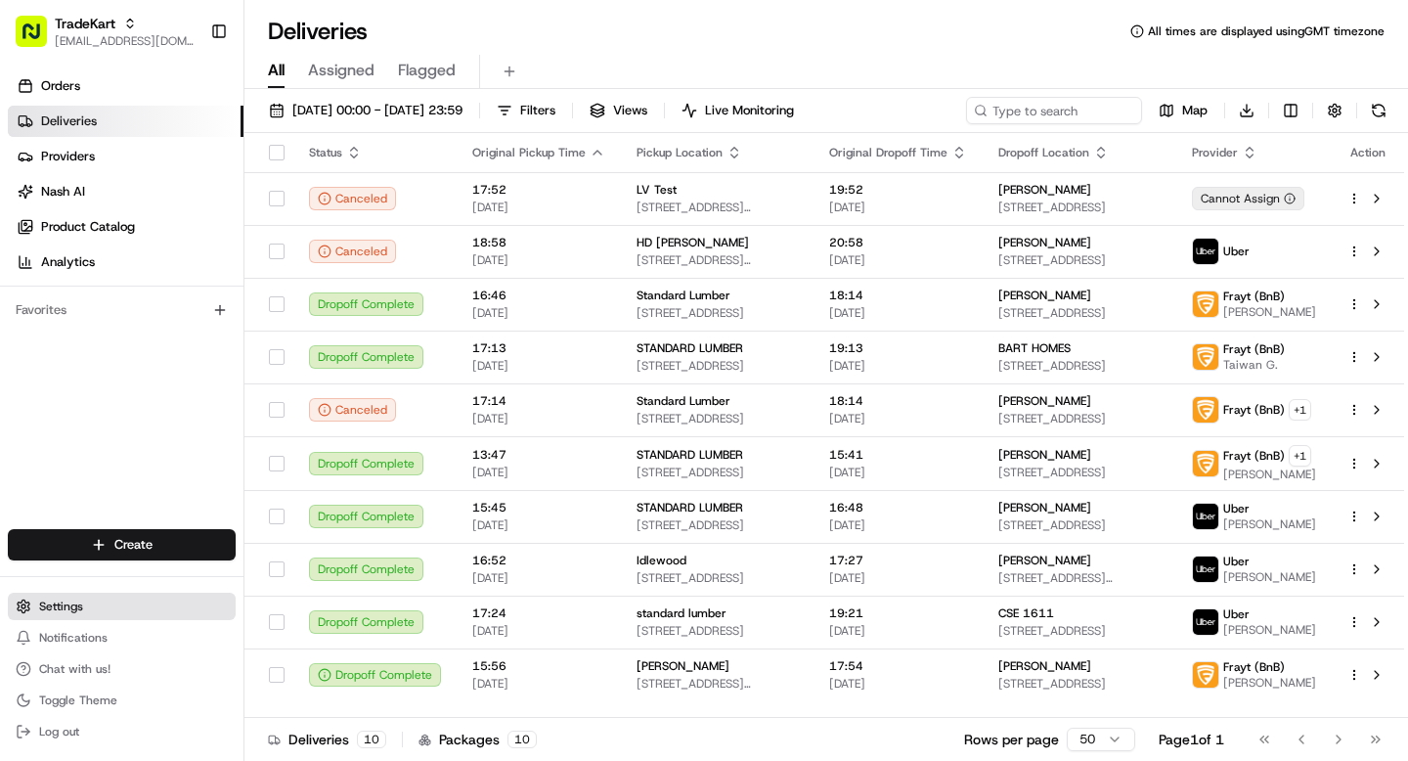
click at [60, 606] on span "Settings" at bounding box center [61, 607] width 44 height 16
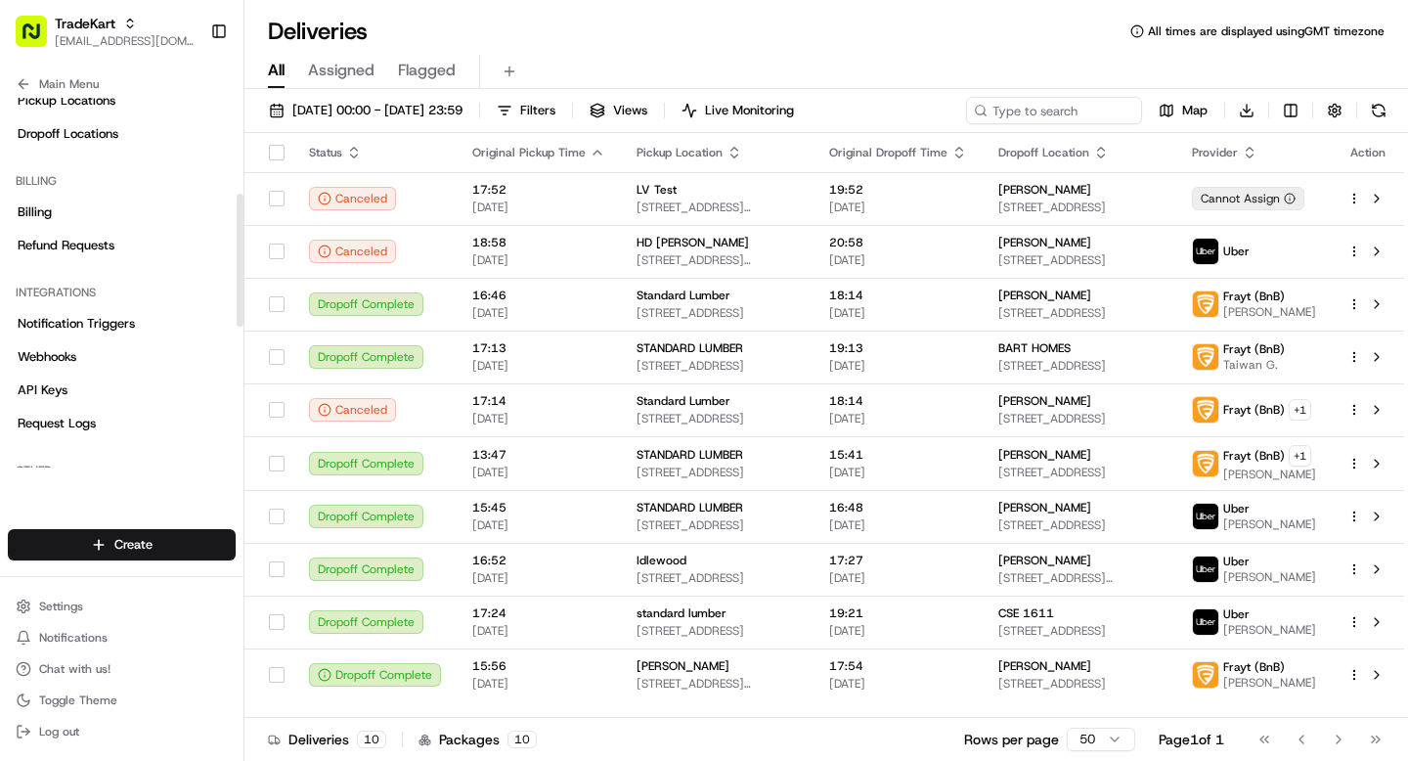
scroll to position [655, 0]
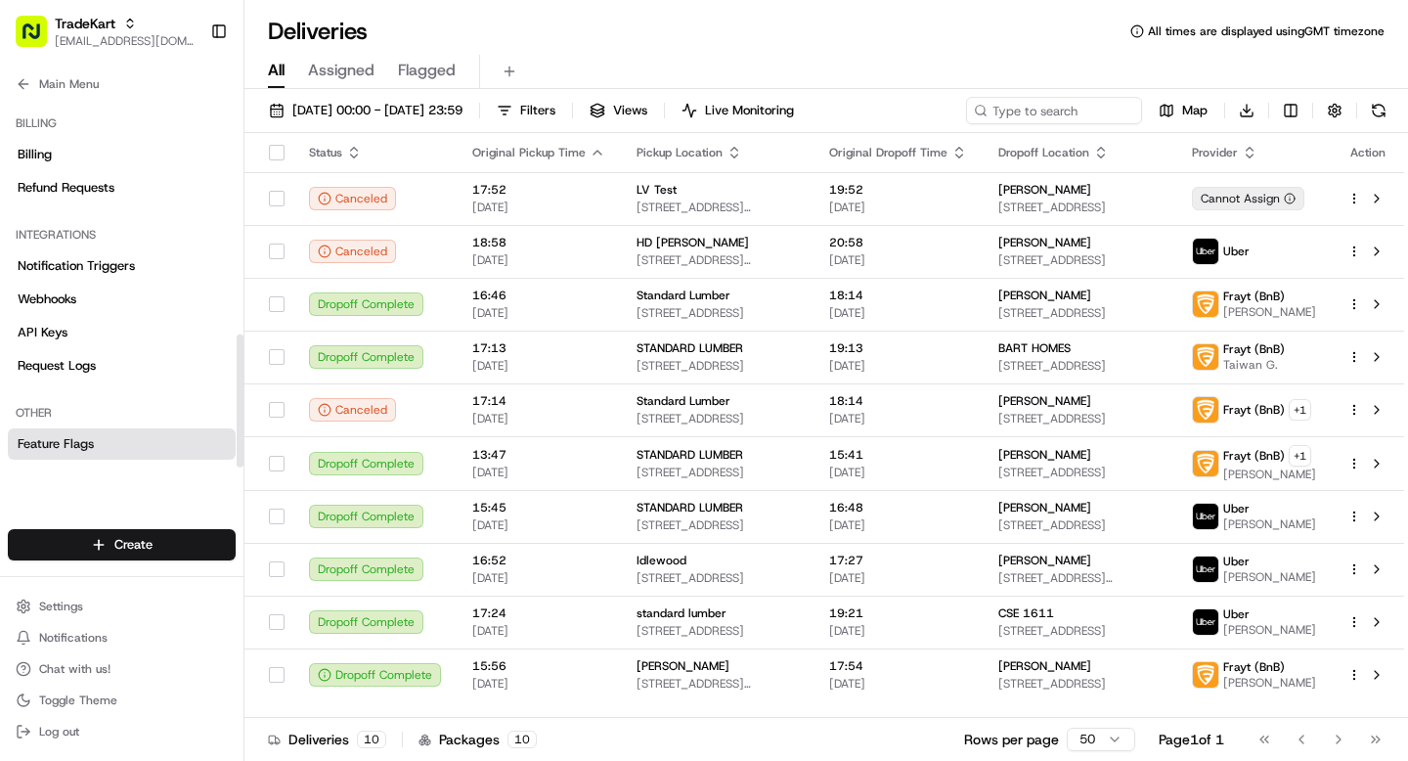
click at [64, 441] on span "Feature Flags" at bounding box center [56, 444] width 76 height 18
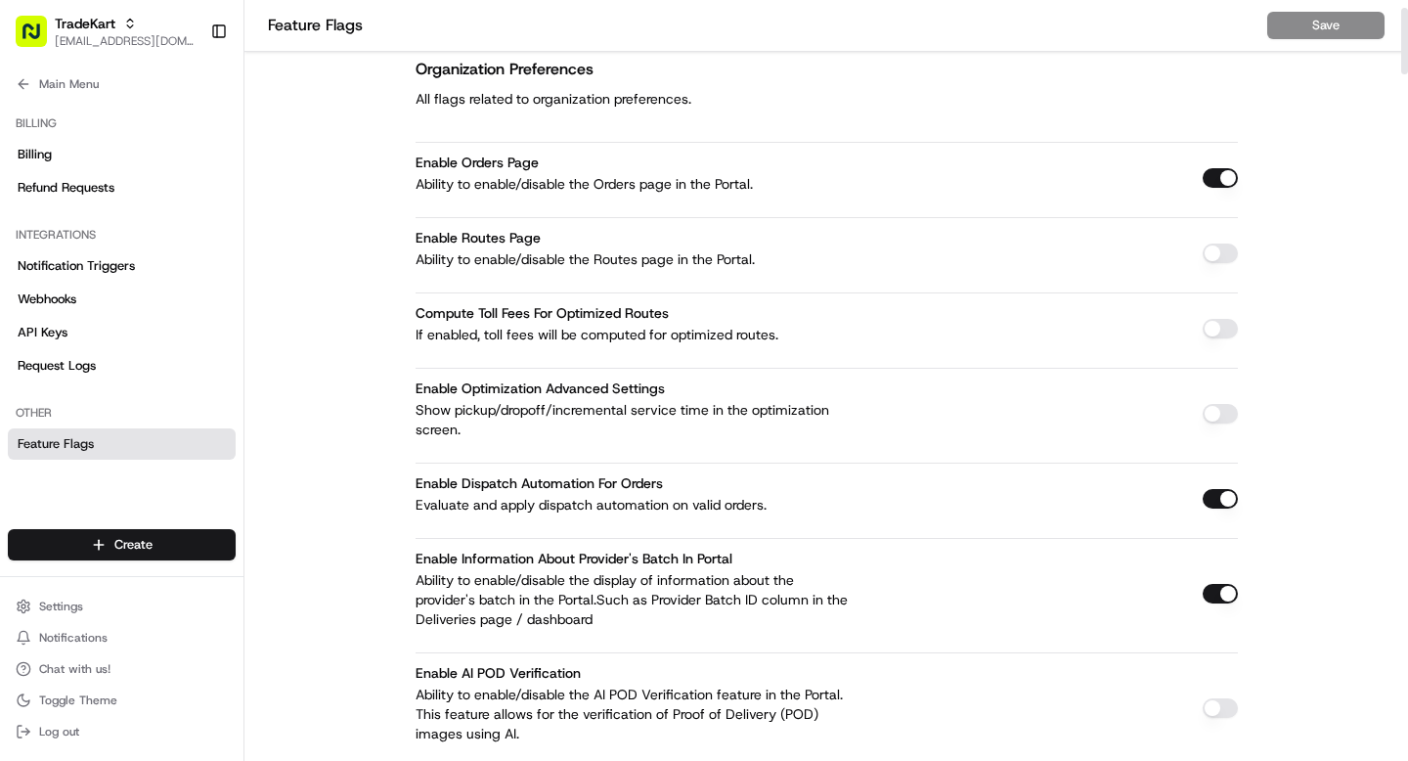
scroll to position [2203, 0]
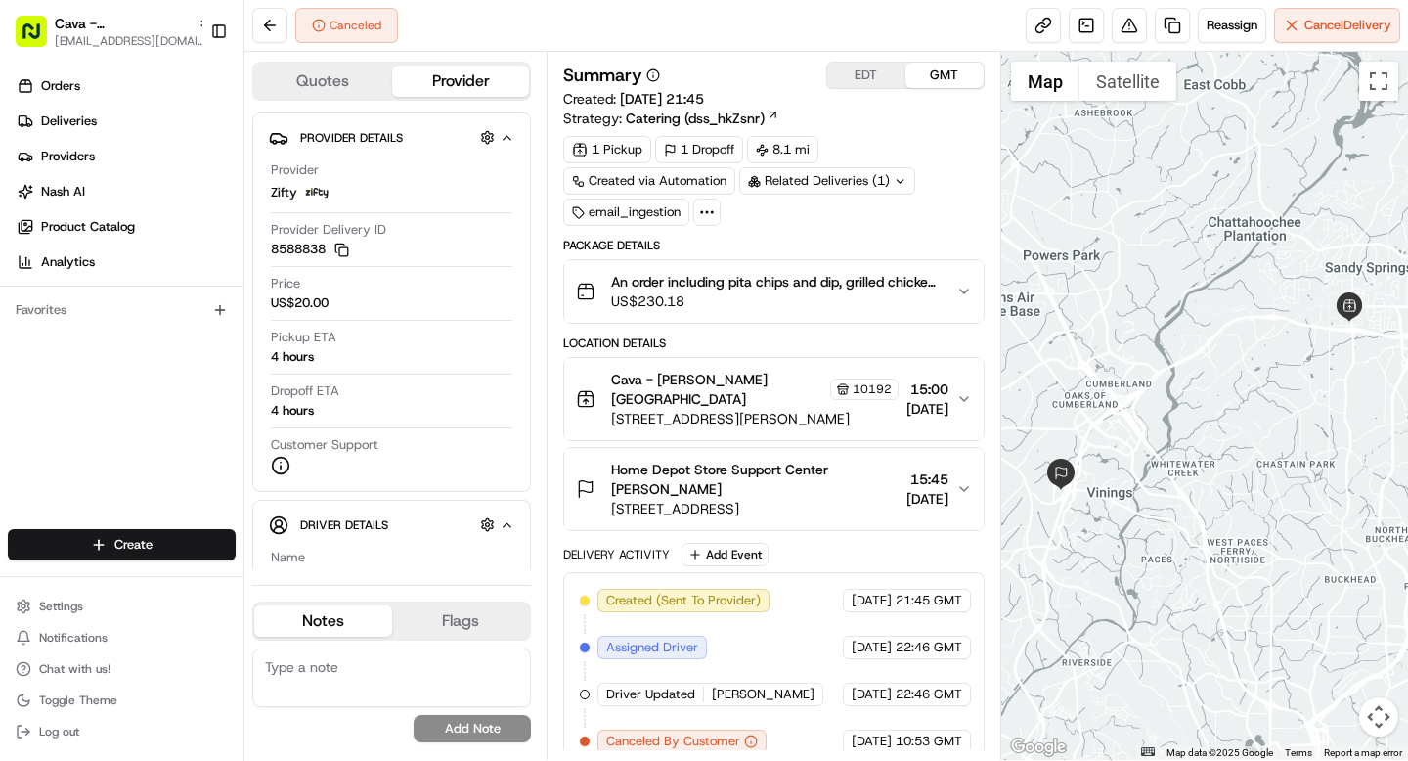
click at [842, 470] on span "Home Depot Store Support Center [PERSON_NAME]" at bounding box center [754, 479] width 287 height 39
